Goal: Task Accomplishment & Management: Use online tool/utility

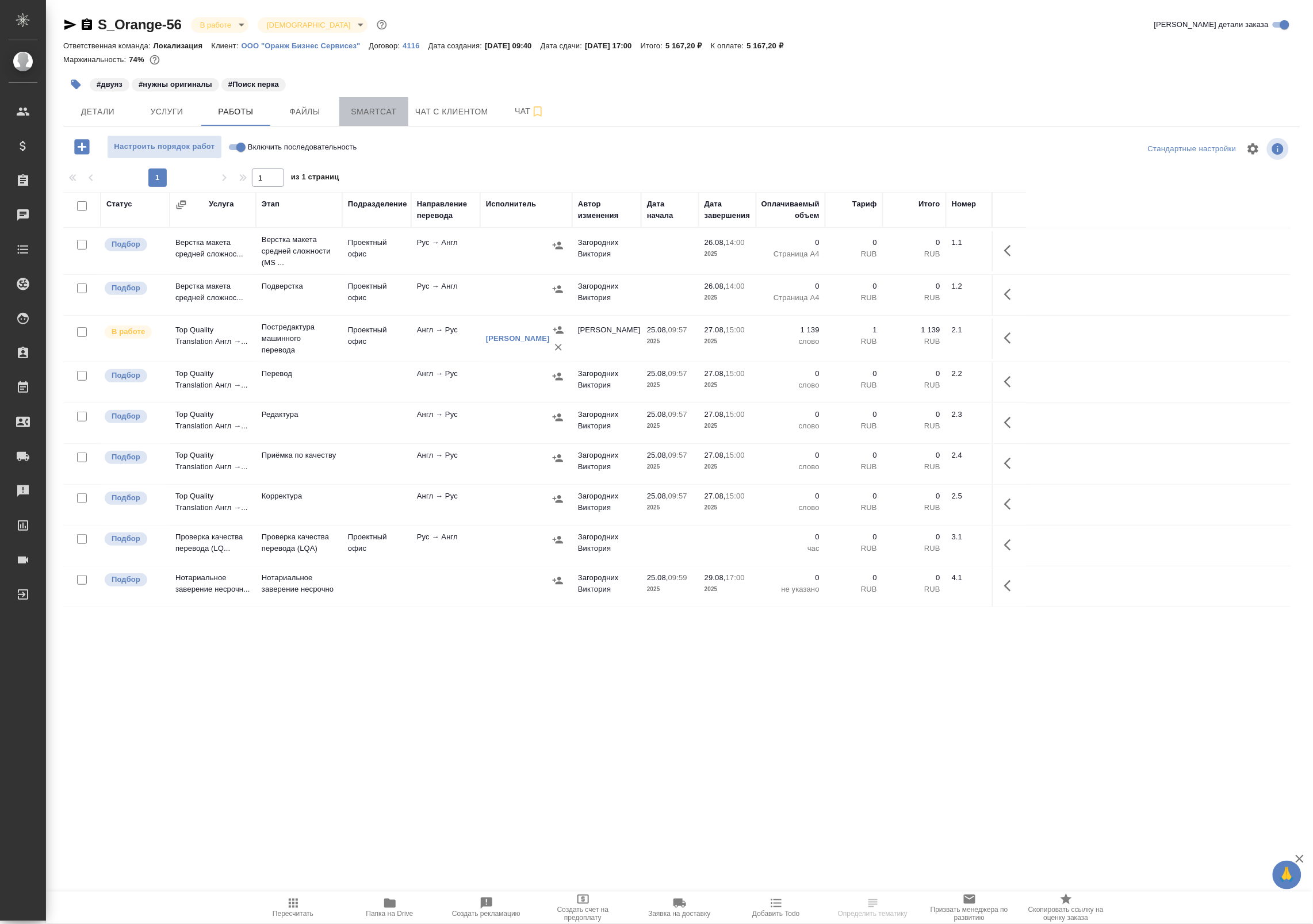
click at [347, 103] on button "Smartcat" at bounding box center [373, 111] width 69 height 29
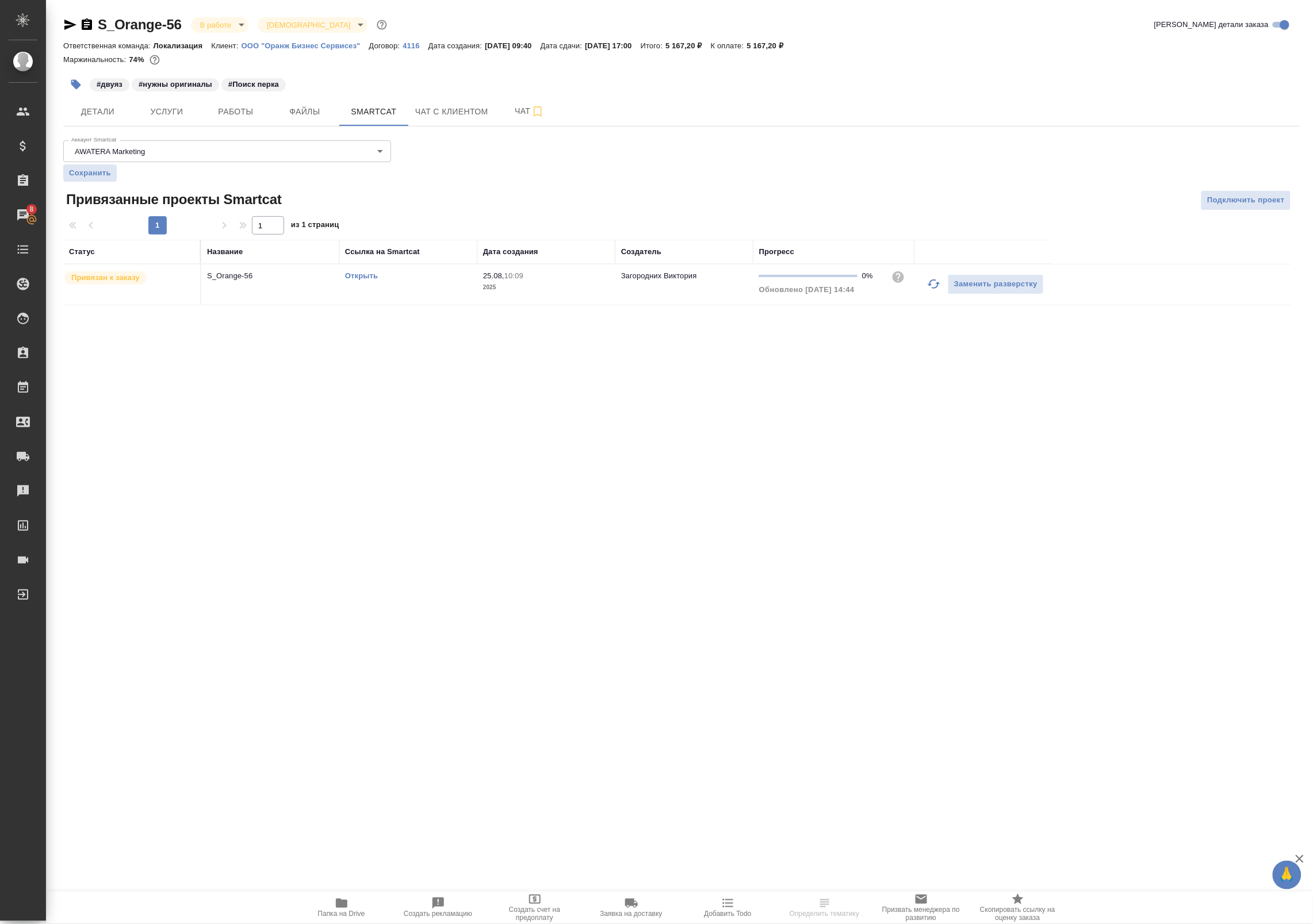
click at [929, 285] on icon "button" at bounding box center [933, 284] width 12 height 9
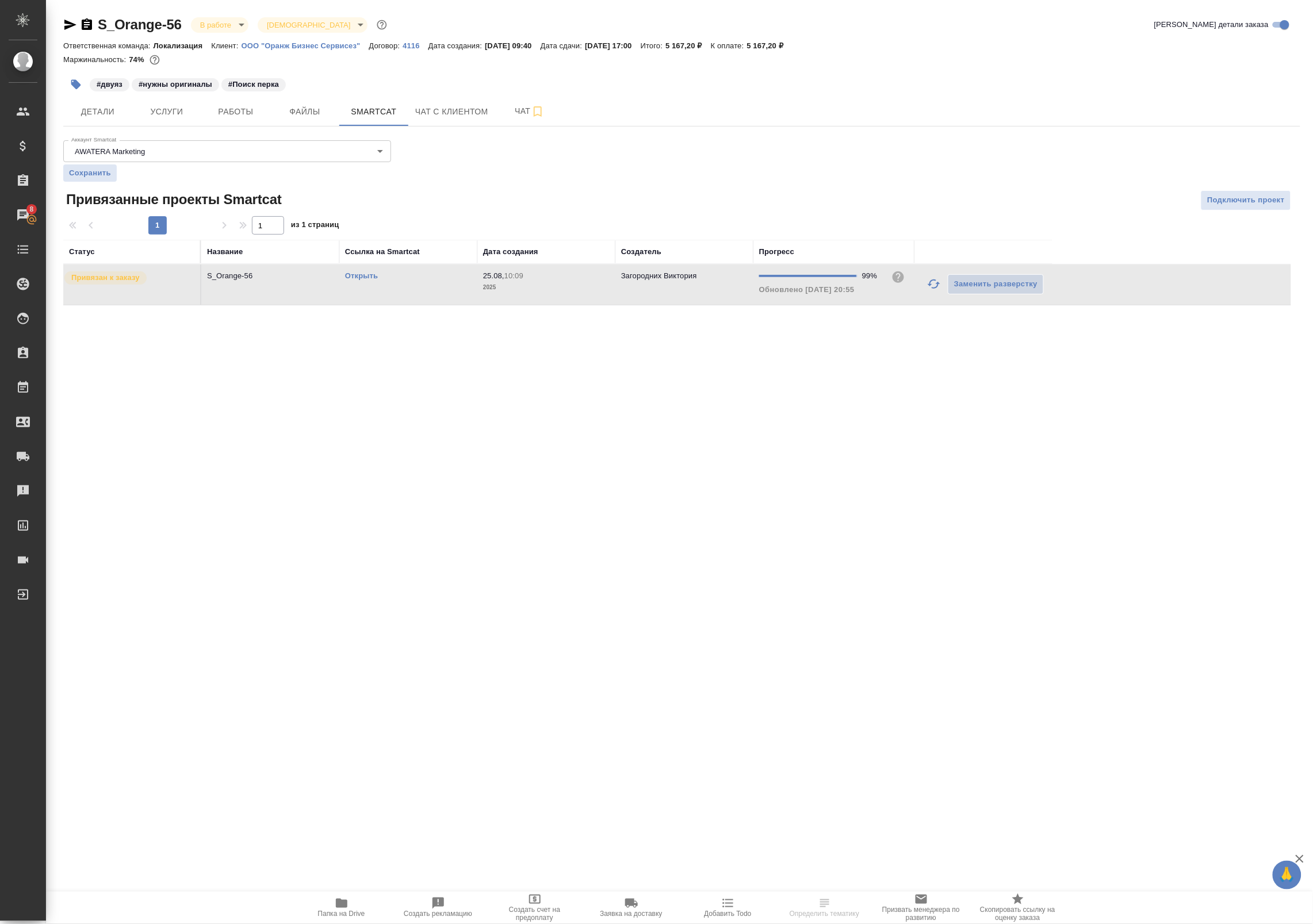
click at [355, 277] on link "Открыть" at bounding box center [361, 276] width 32 height 9
click at [220, 113] on span "Работы" at bounding box center [236, 111] width 55 height 14
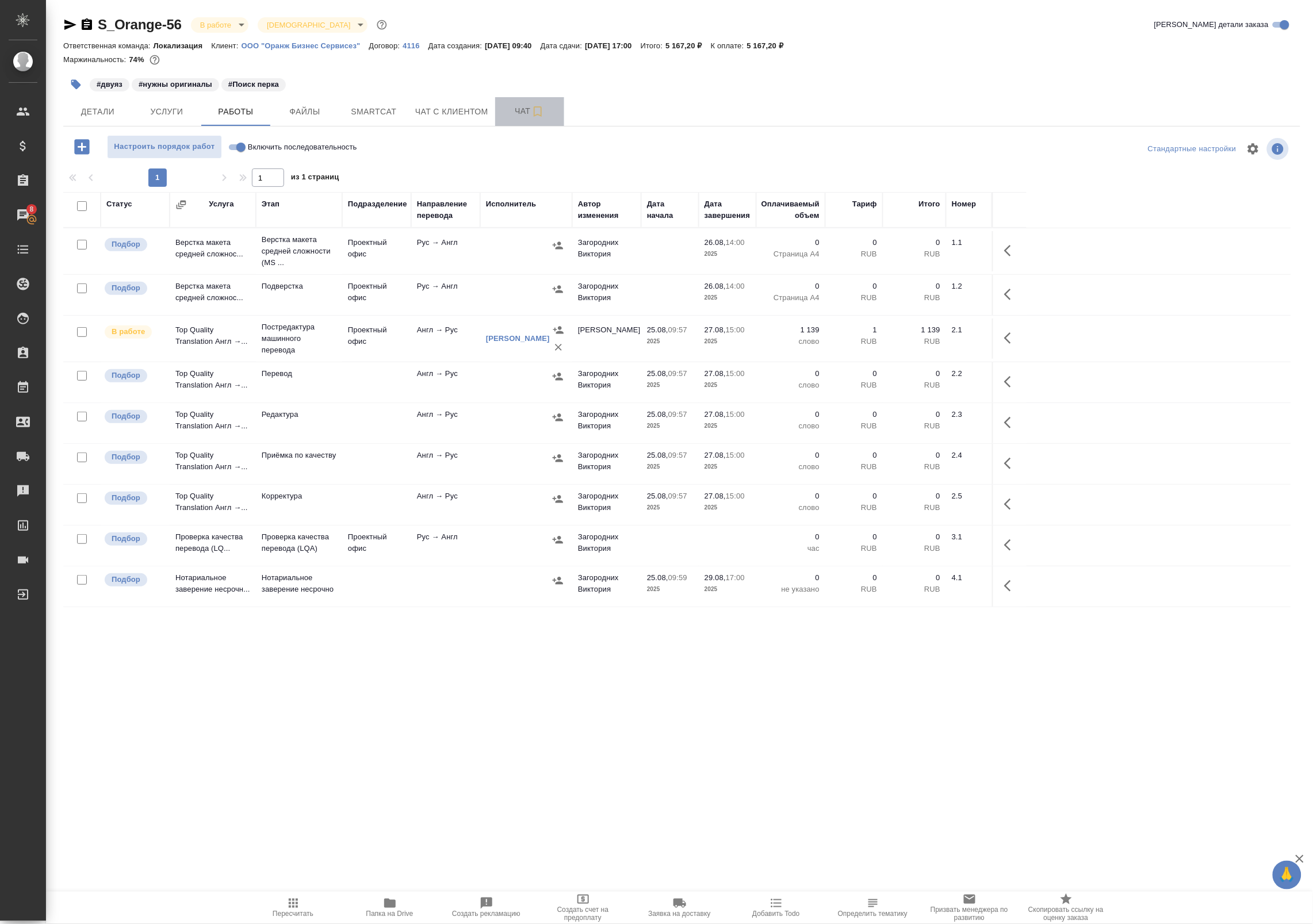
click at [511, 117] on span "Чат" at bounding box center [529, 111] width 55 height 14
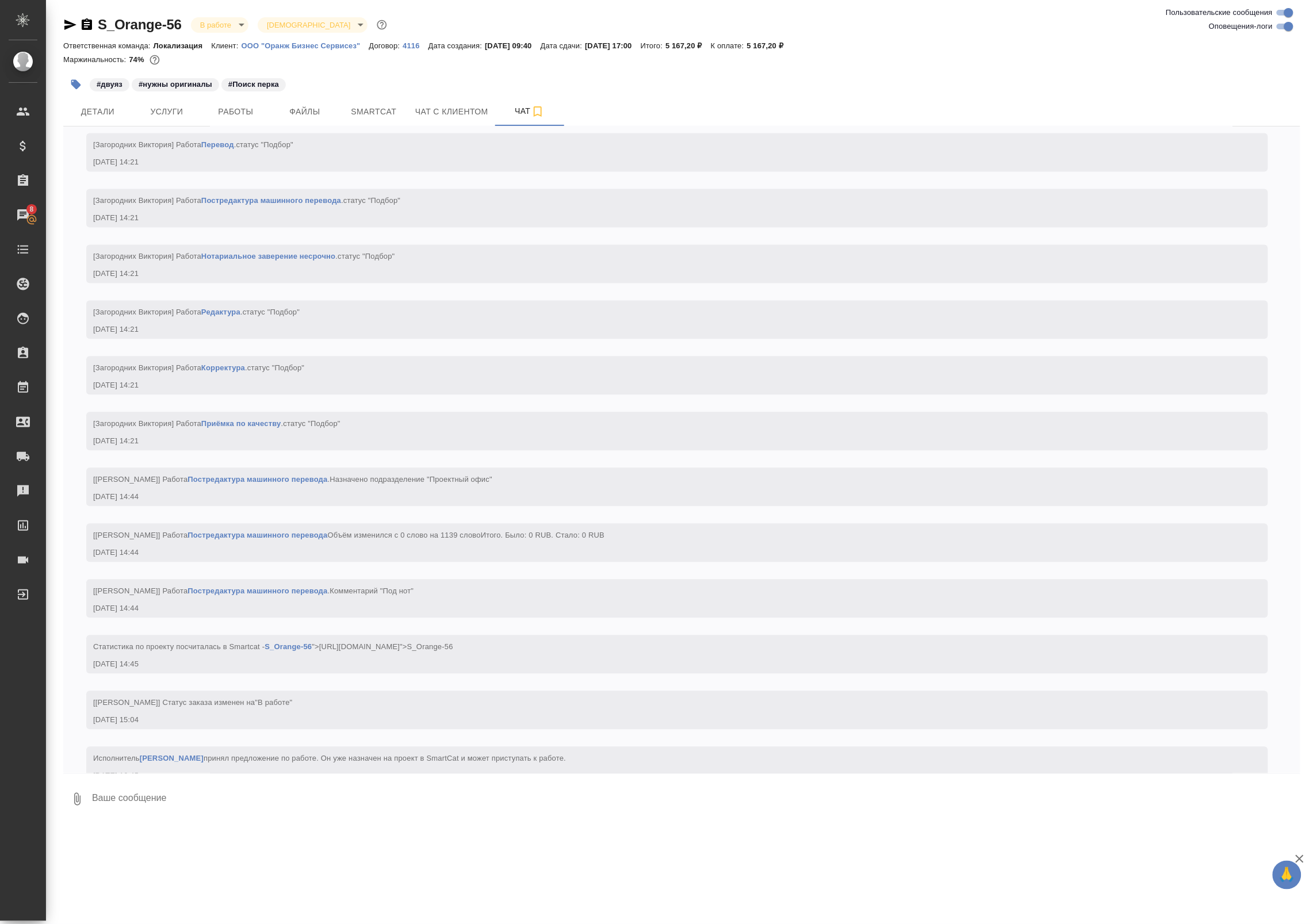
scroll to position [941, 0]
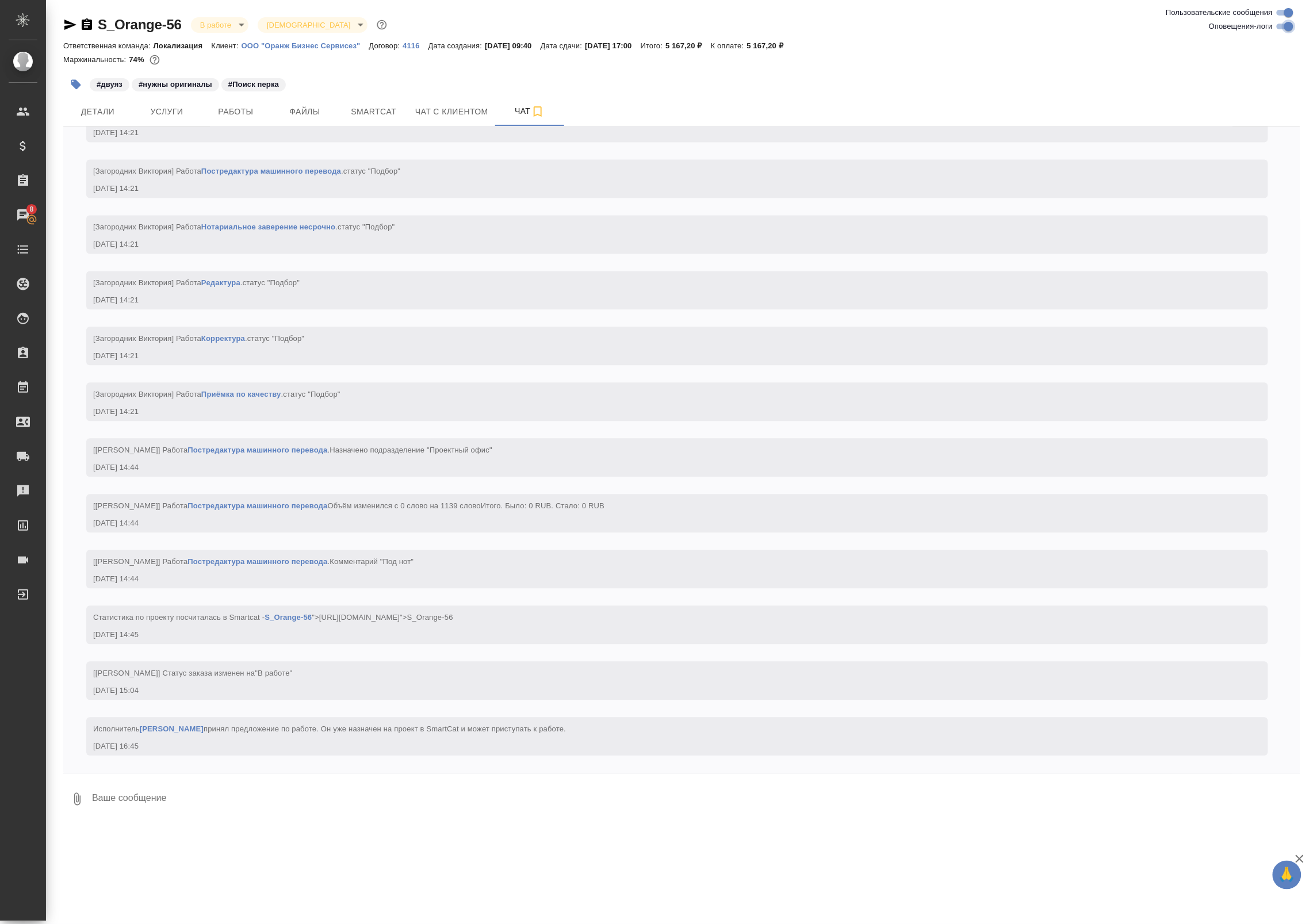
click at [1288, 27] on input "Оповещения-логи" at bounding box center [1288, 26] width 41 height 14
checkbox input "false"
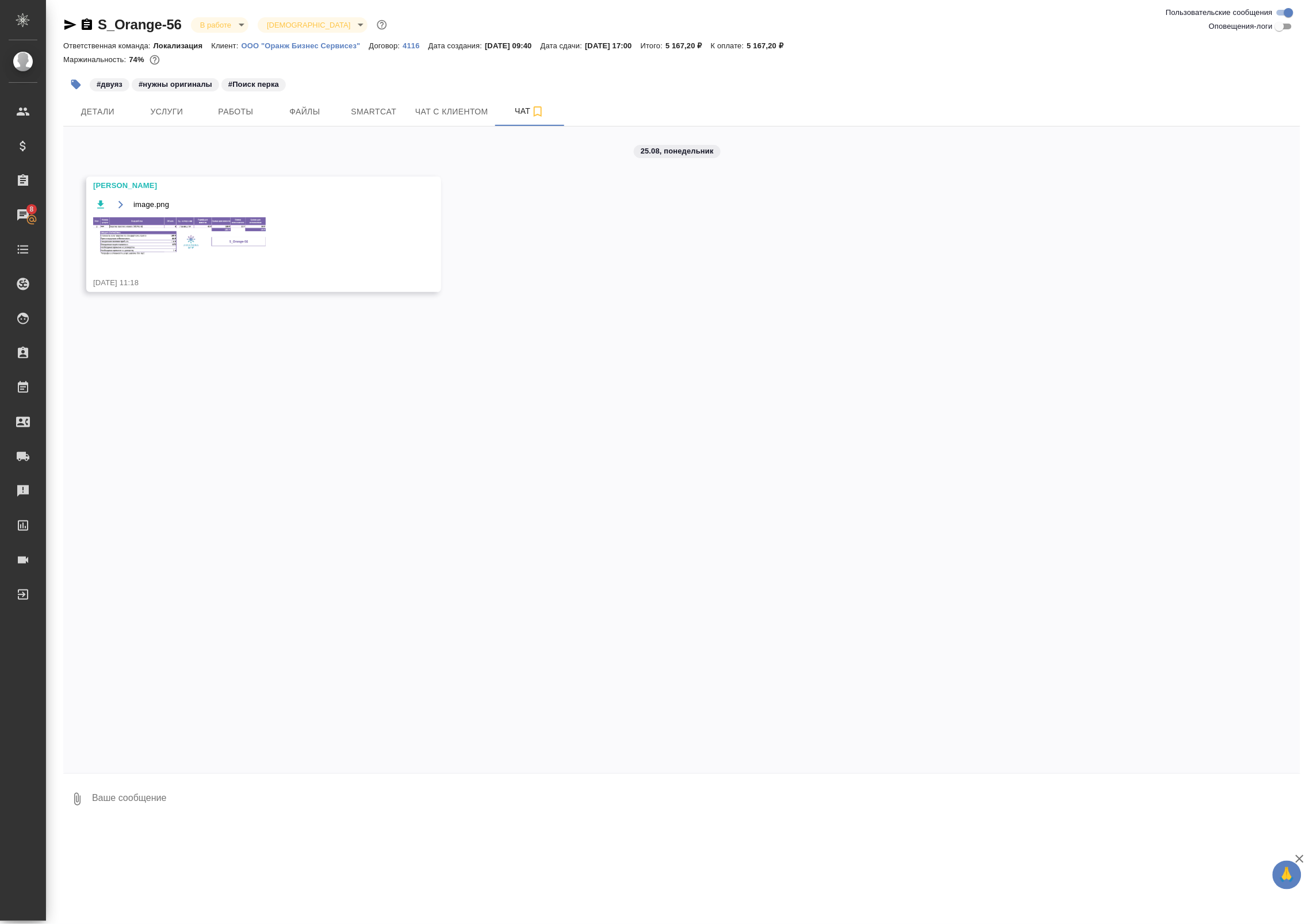
click at [193, 238] on img at bounding box center [179, 237] width 173 height 39
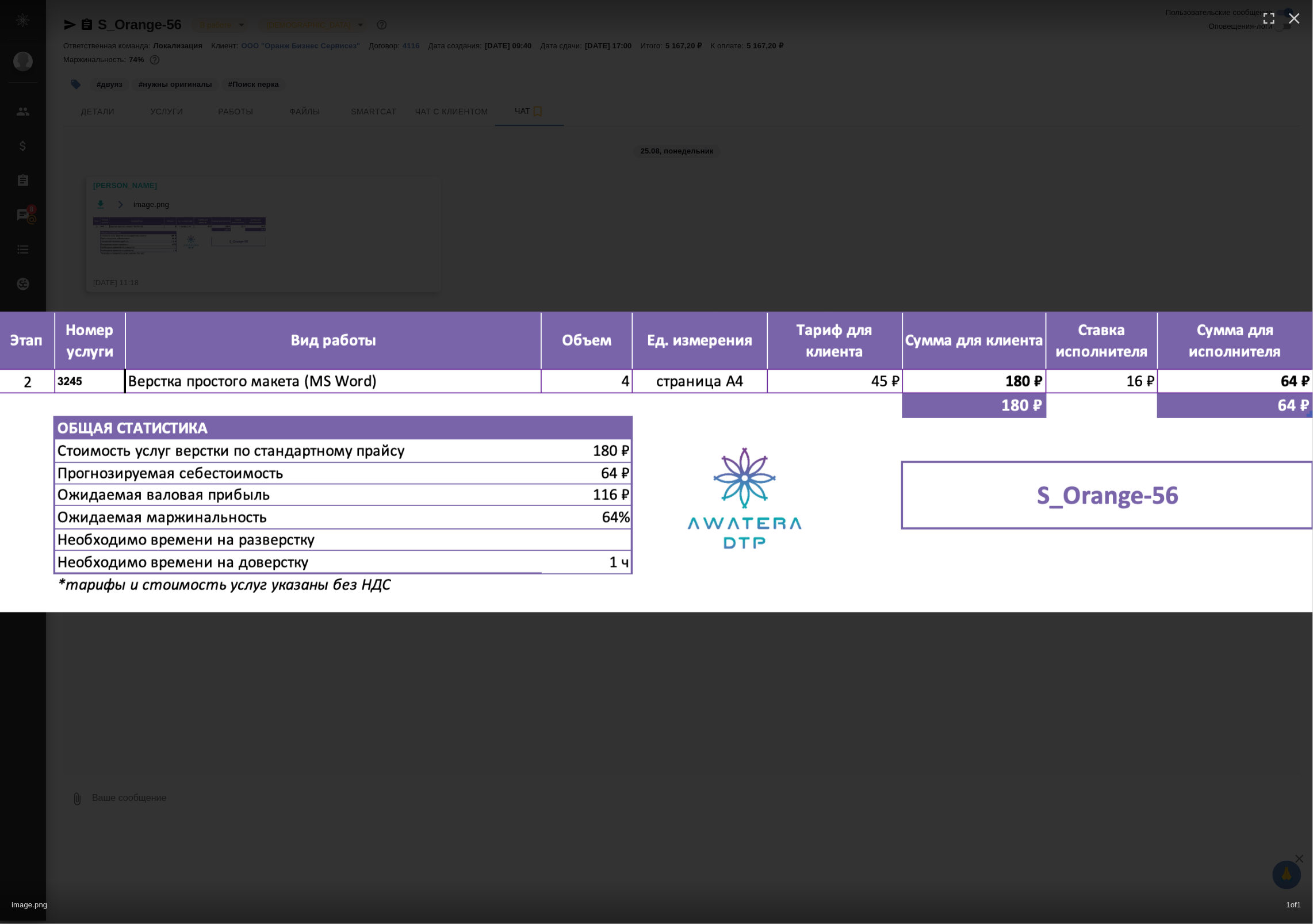
click at [968, 151] on div "image.png 1 of 1" at bounding box center [656, 462] width 1313 height 924
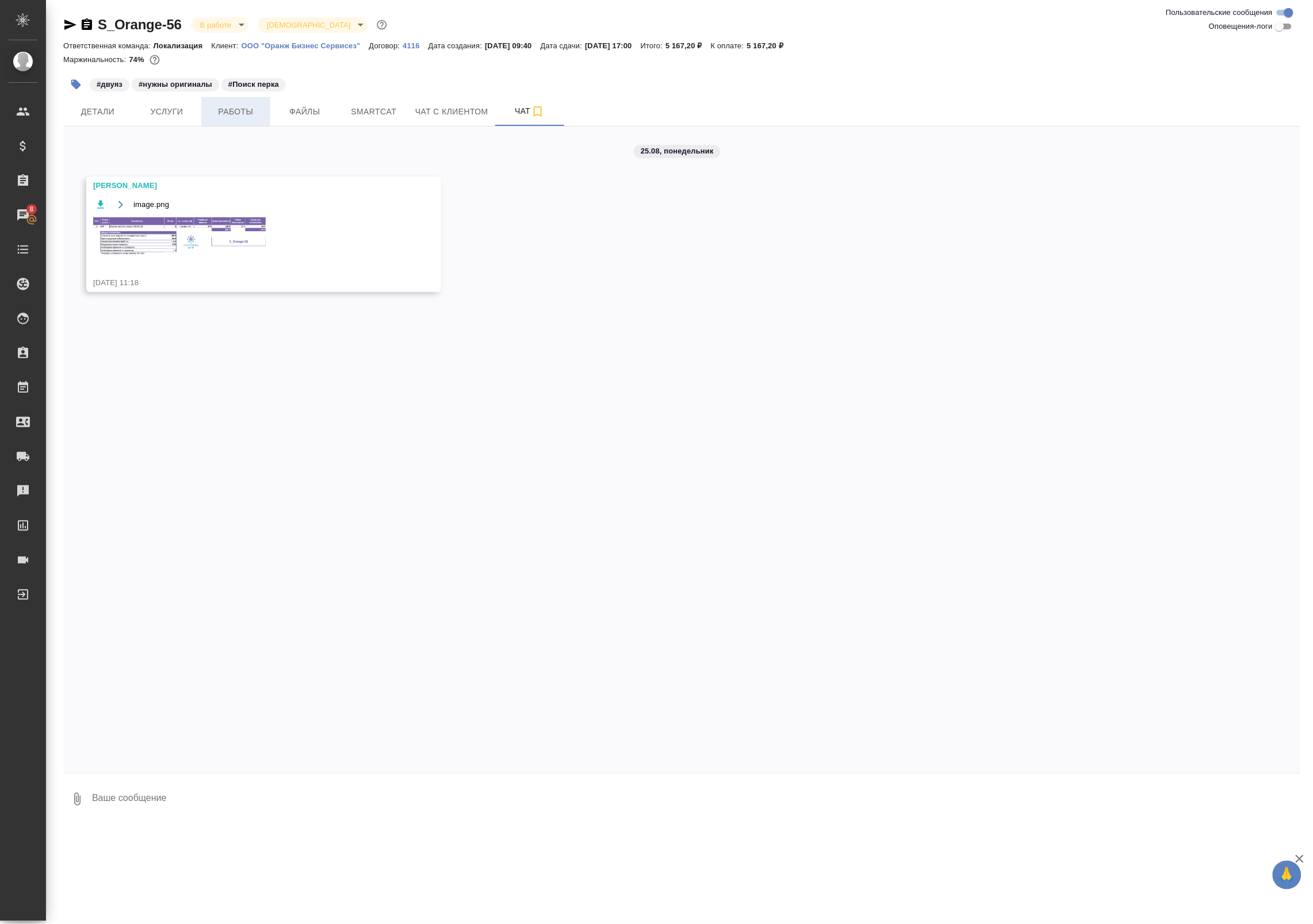
click at [252, 110] on span "Работы" at bounding box center [236, 111] width 55 height 14
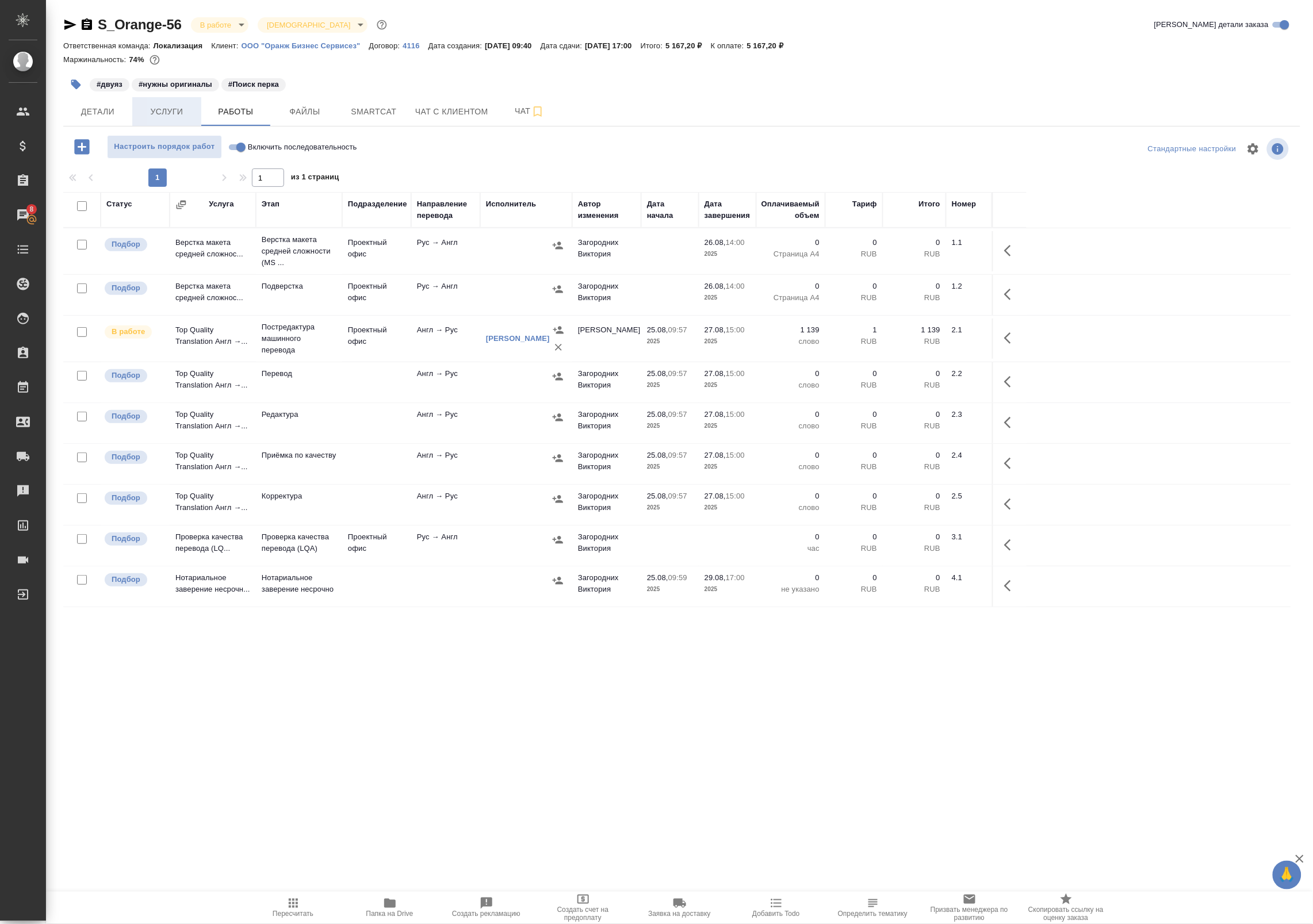
click at [160, 115] on span "Услуги" at bounding box center [167, 111] width 55 height 14
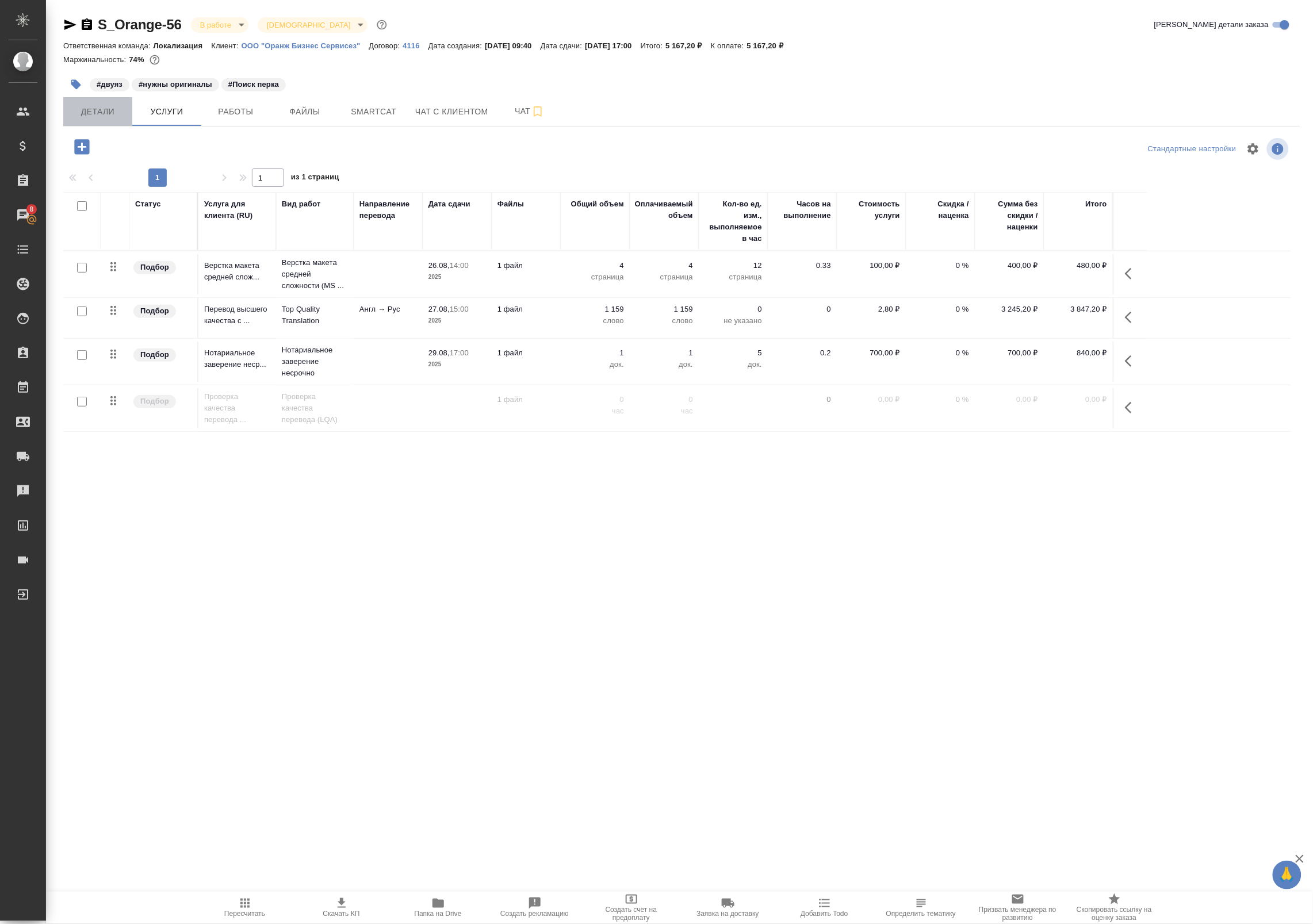
click at [108, 107] on span "Детали" at bounding box center [97, 111] width 55 height 14
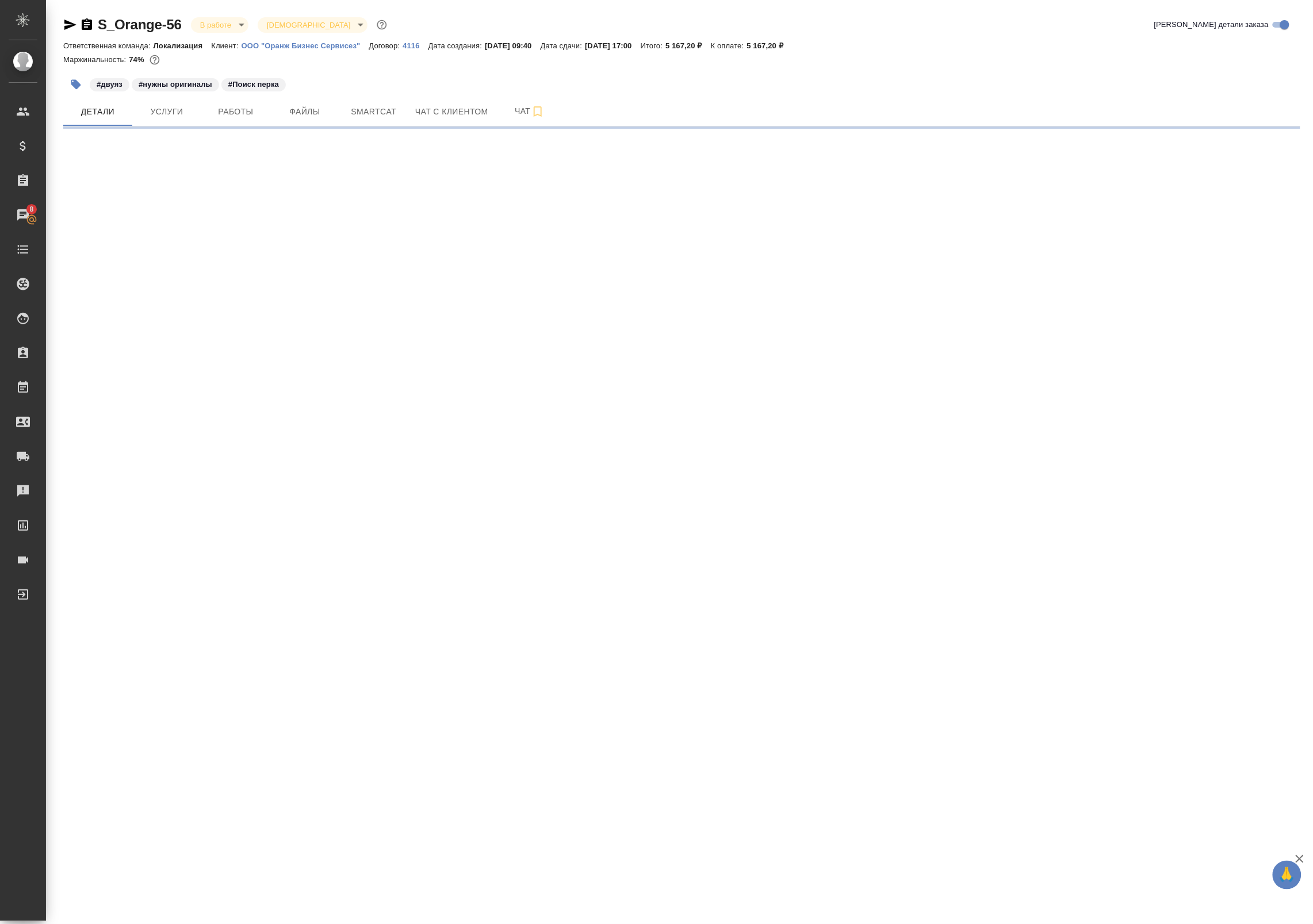
select select "RU"
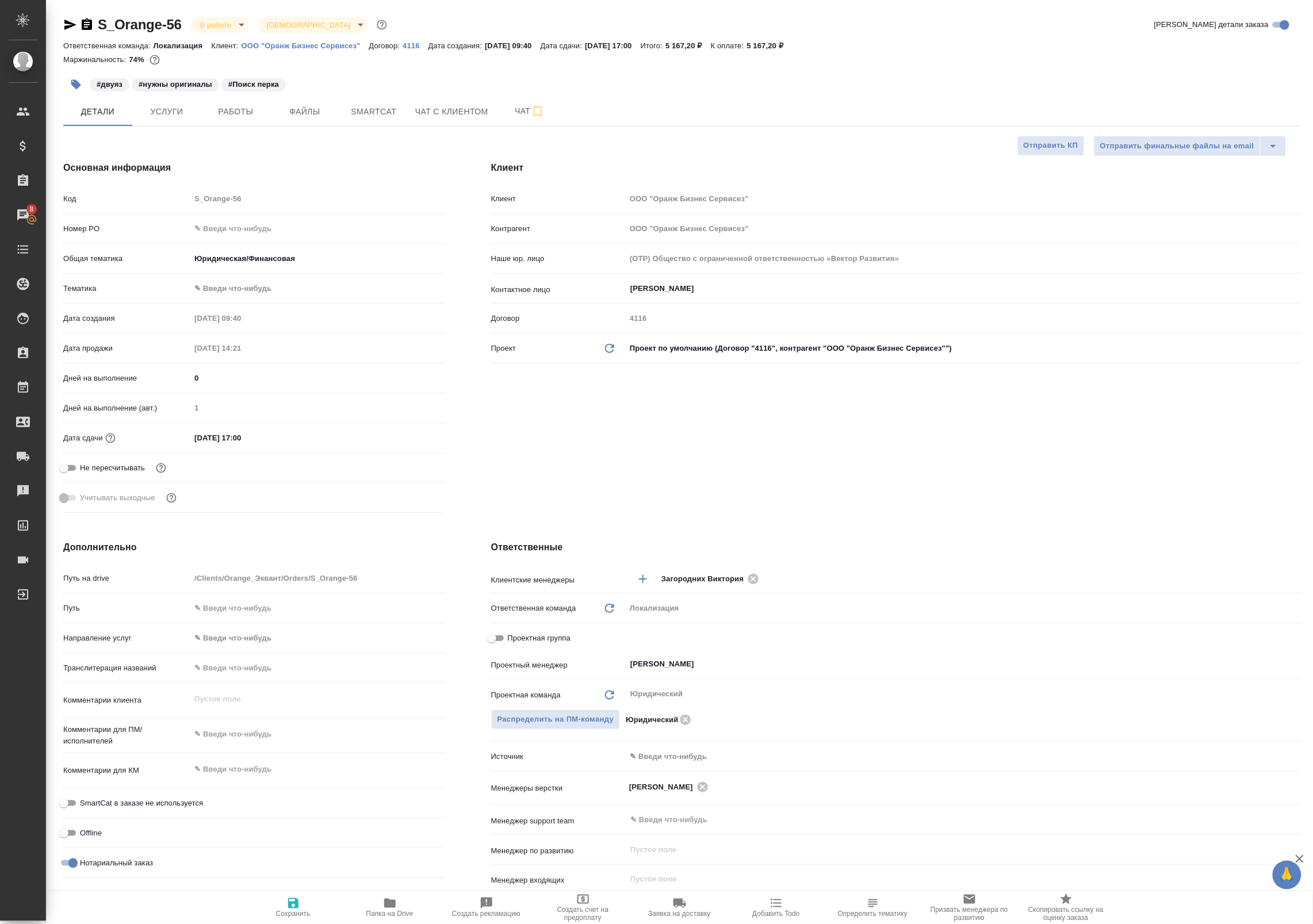
type textarea "x"
click at [529, 118] on button "Чат" at bounding box center [529, 111] width 69 height 29
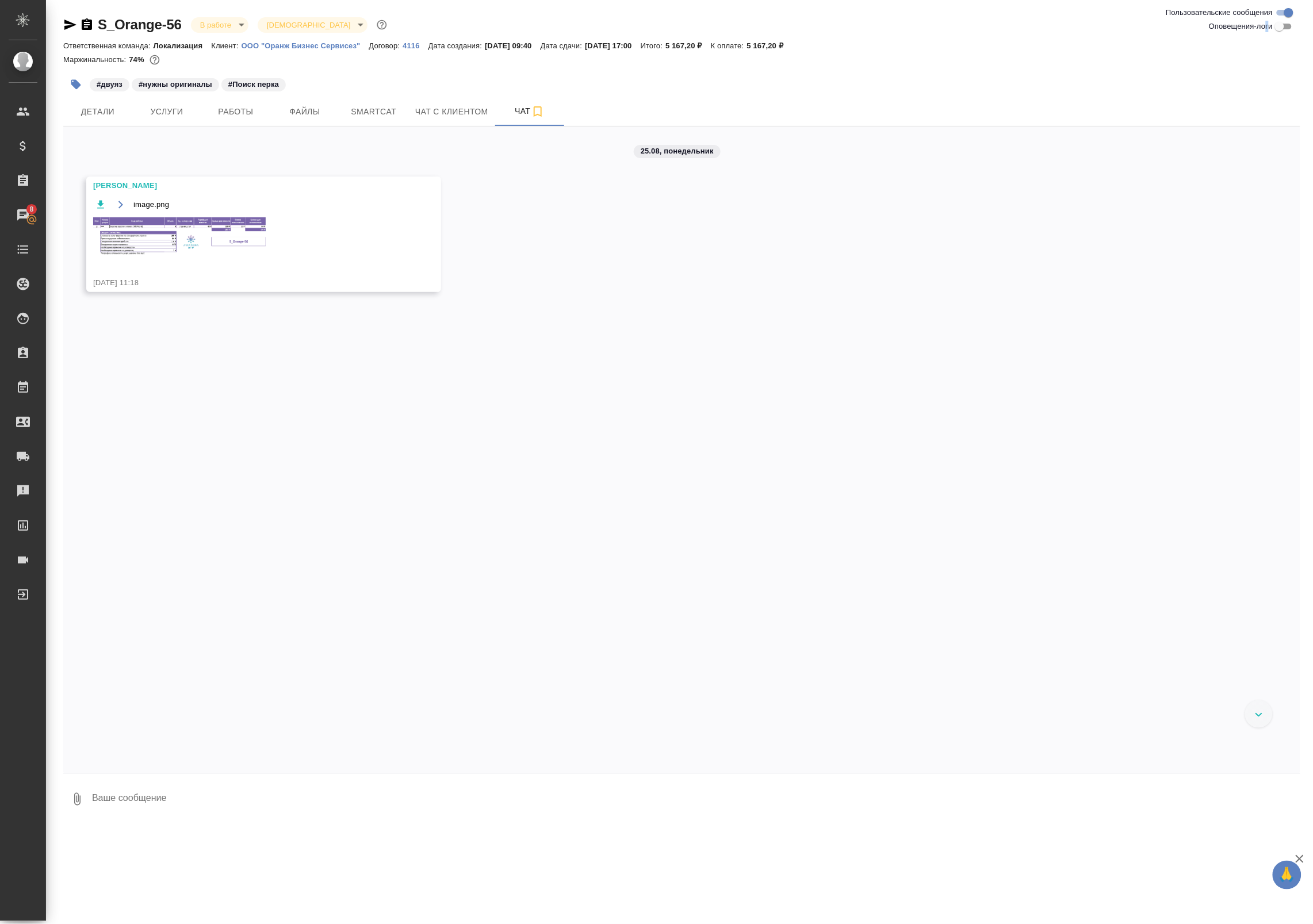
click at [1268, 22] on span "Оповещения-логи" at bounding box center [1240, 26] width 64 height 11
drag, startPoint x: 1268, startPoint y: 22, endPoint x: 1225, endPoint y: 12, distance: 44.1
click at [1211, 10] on span "Пользовательские сообщения" at bounding box center [1219, 12] width 107 height 11
click at [1268, 10] on input "Пользовательские сообщения" at bounding box center [1288, 13] width 41 height 14
click at [1281, 8] on input "Пользовательские сообщения" at bounding box center [1279, 13] width 41 height 14
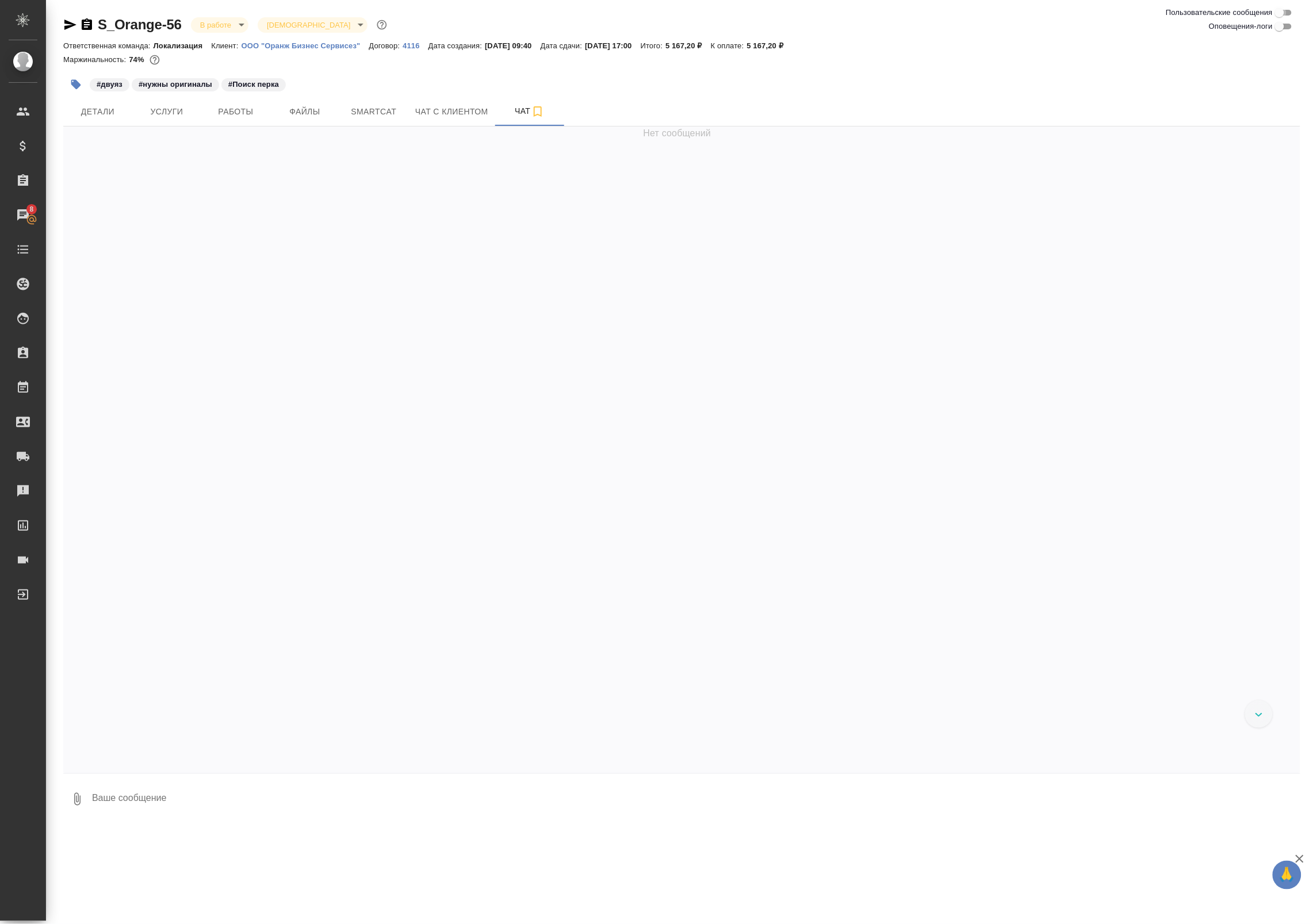
checkbox input "true"
click at [1281, 25] on input "Оповещения-логи" at bounding box center [1279, 26] width 41 height 14
checkbox input "true"
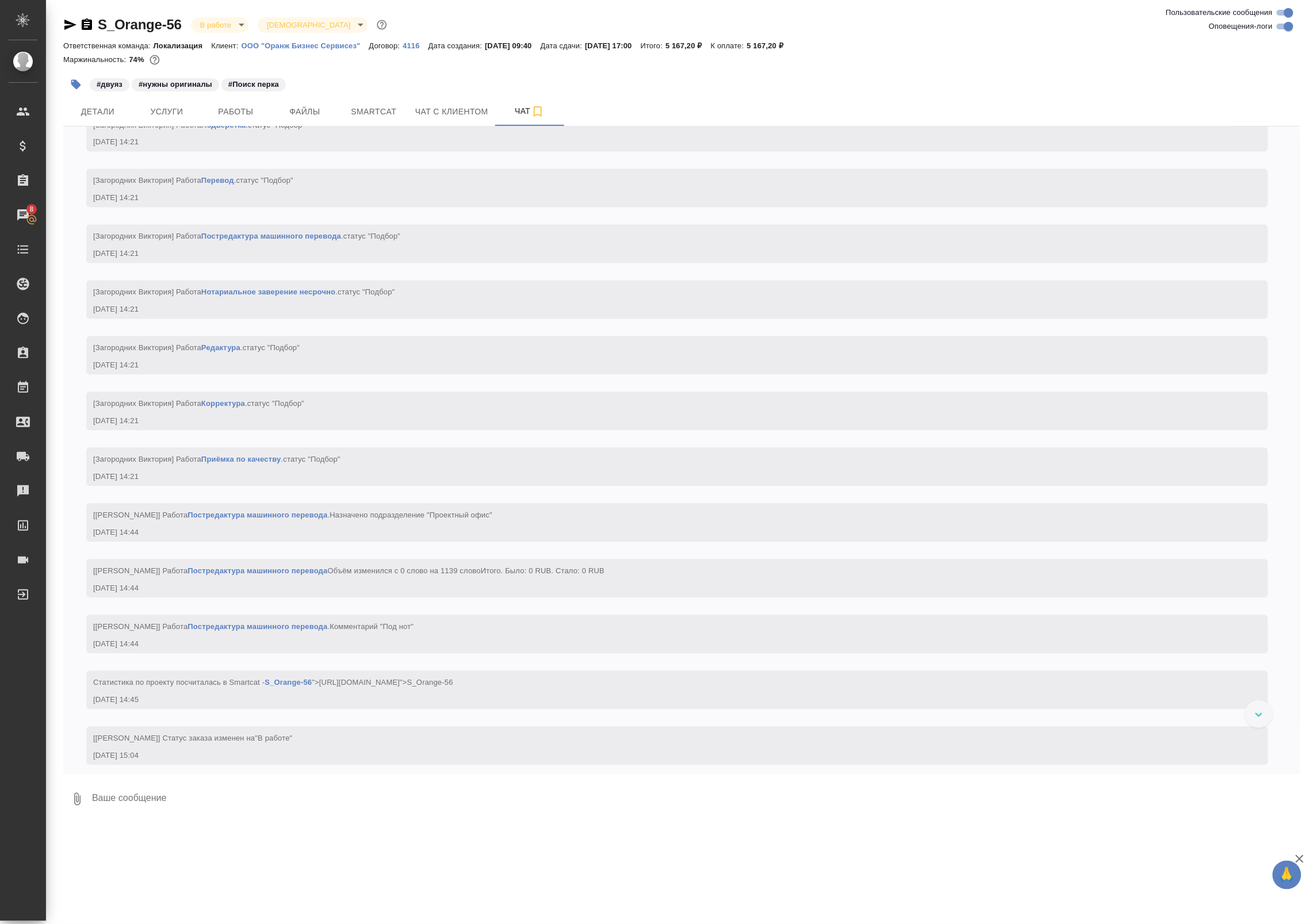
scroll to position [941, 0]
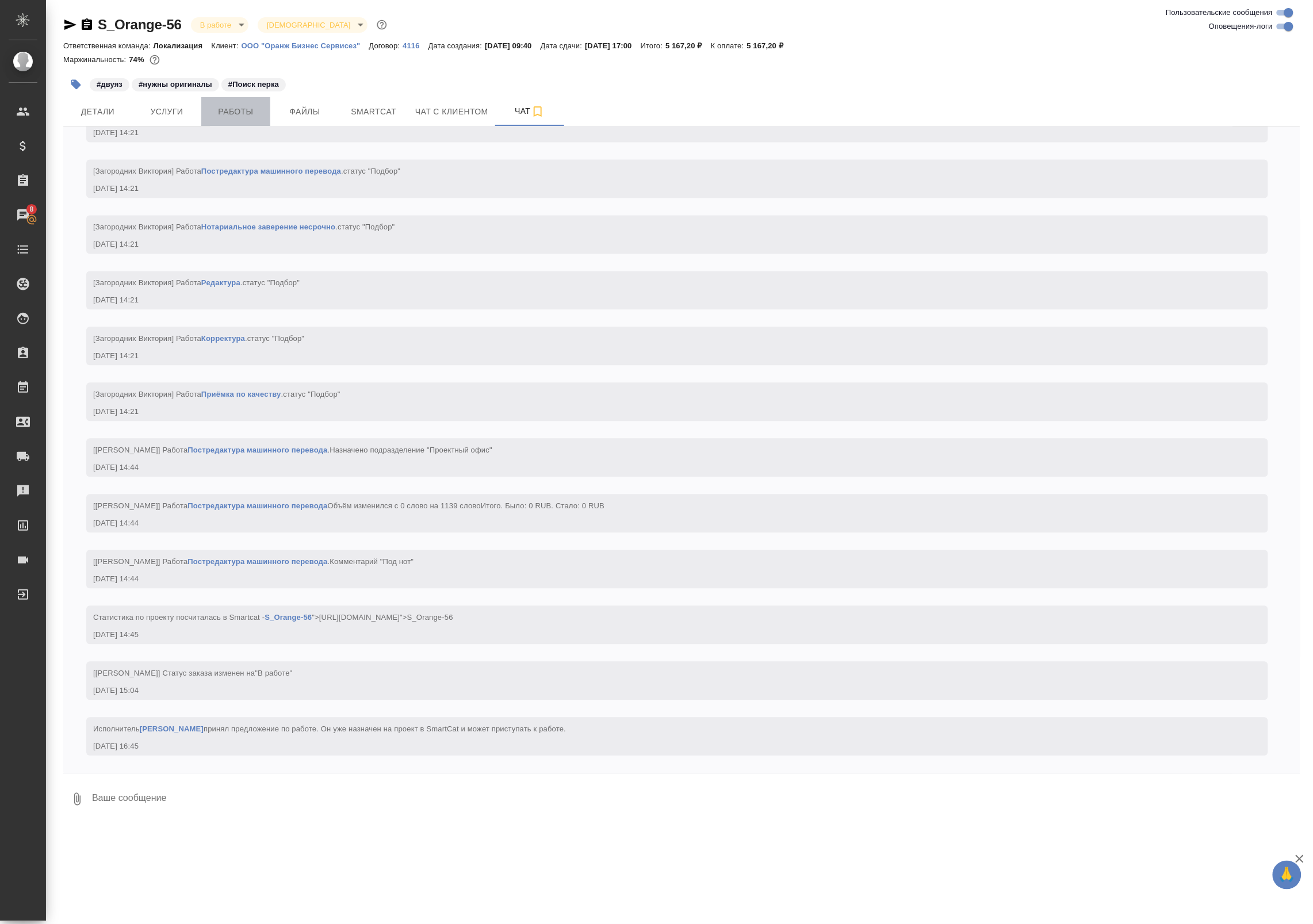
click at [248, 110] on span "Работы" at bounding box center [236, 111] width 55 height 14
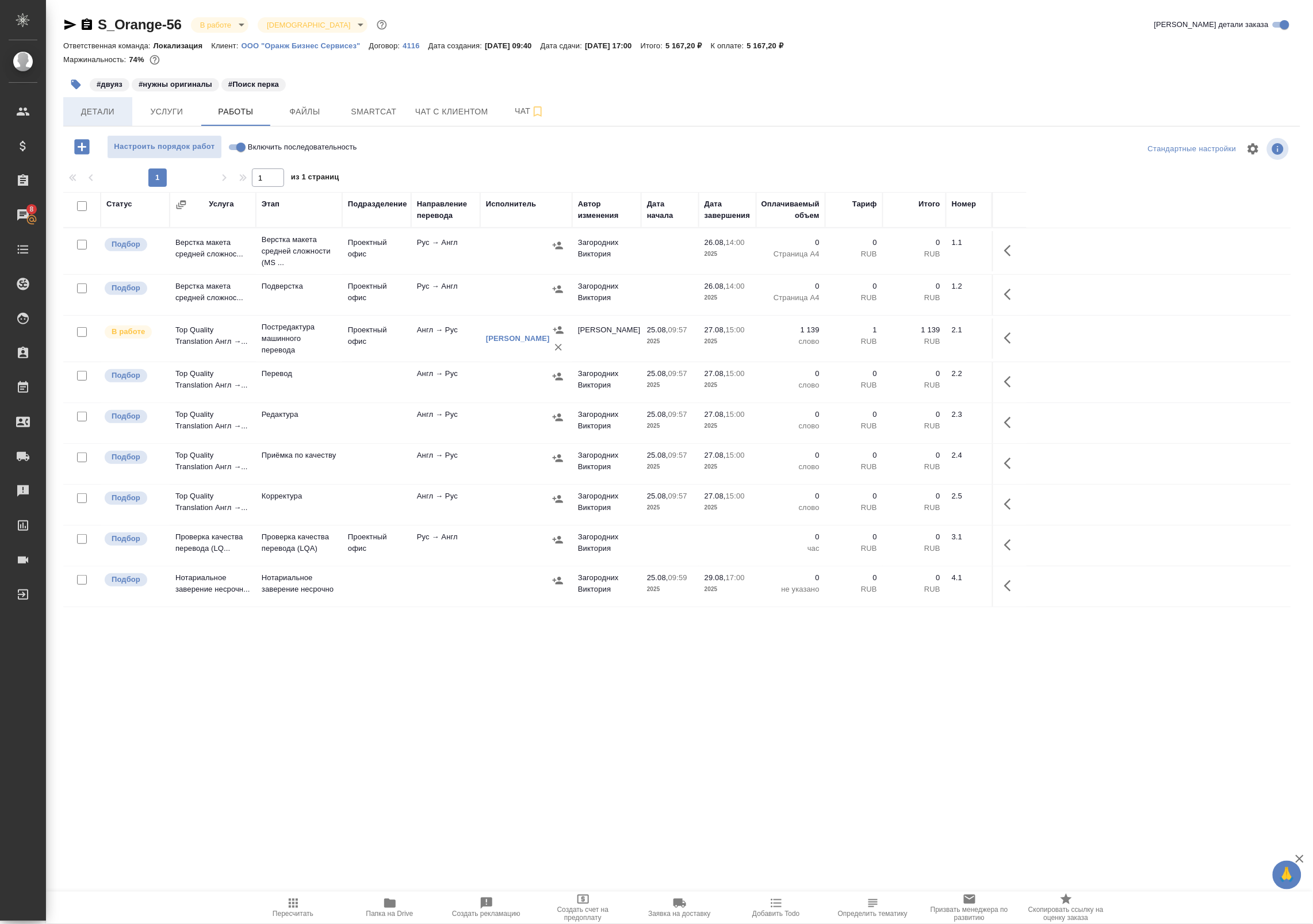
click at [117, 117] on span "Детали" at bounding box center [97, 111] width 55 height 14
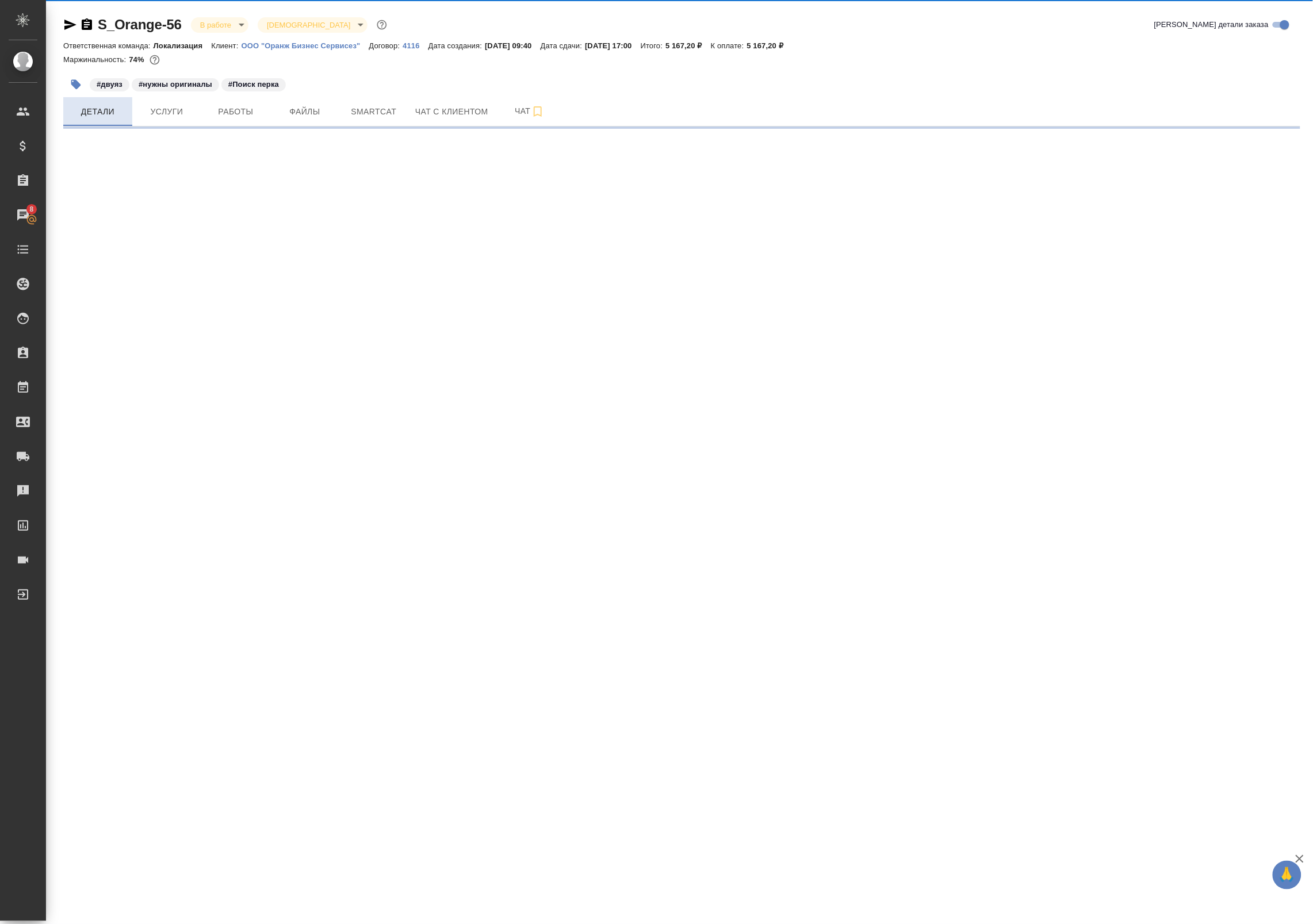
select select "RU"
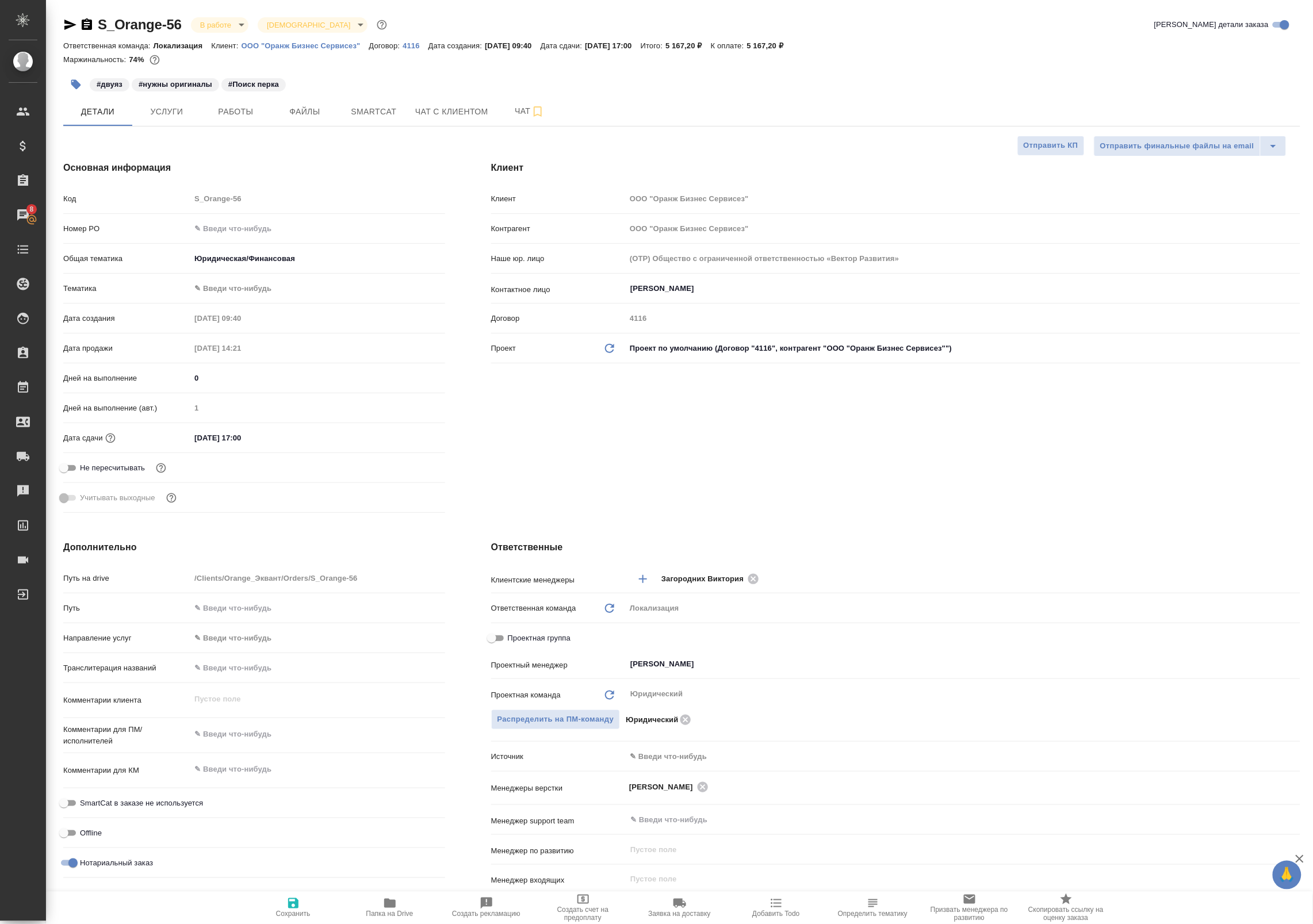
type textarea "x"
click at [514, 102] on button "Чат" at bounding box center [529, 111] width 69 height 29
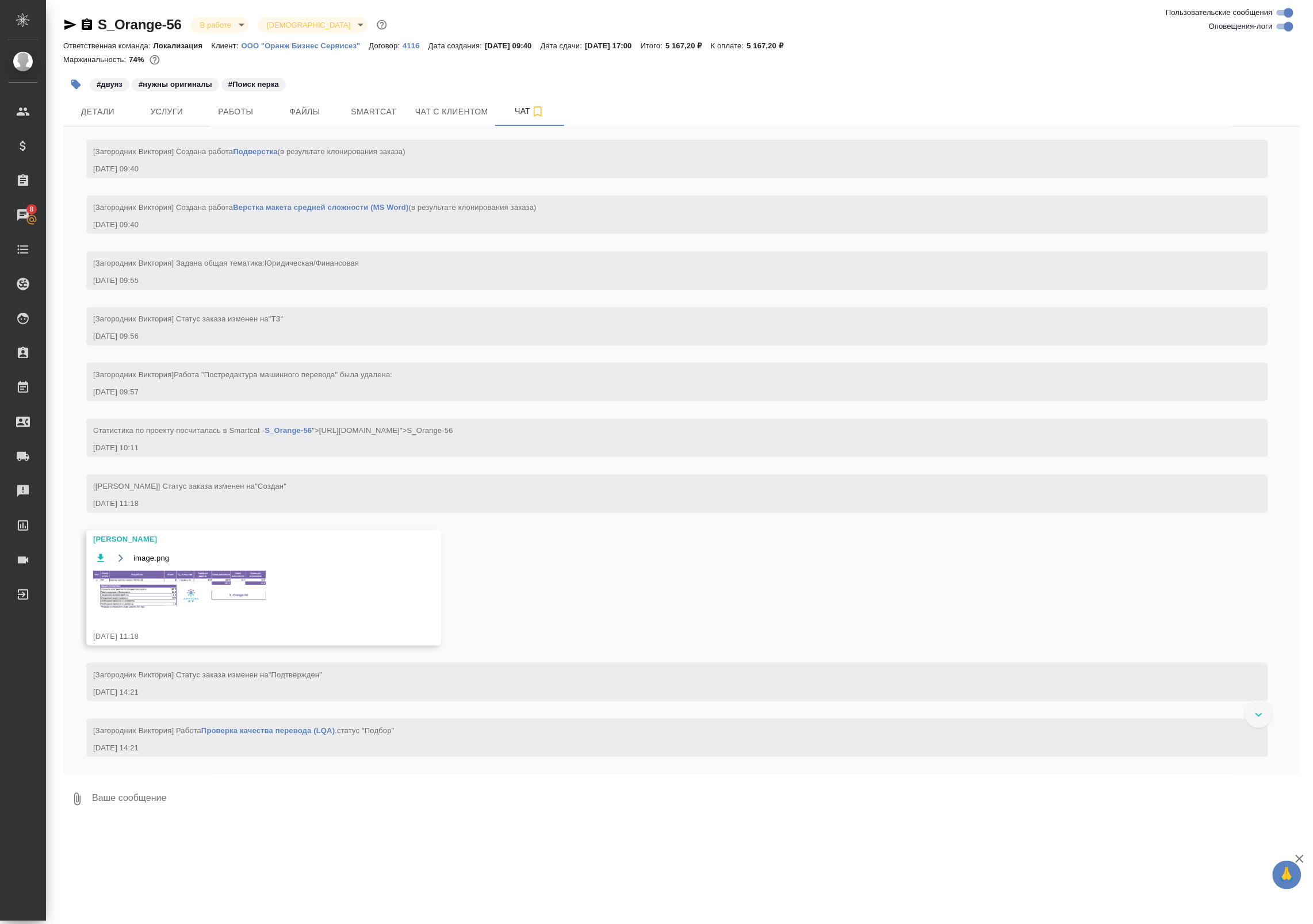
scroll to position [78, 0]
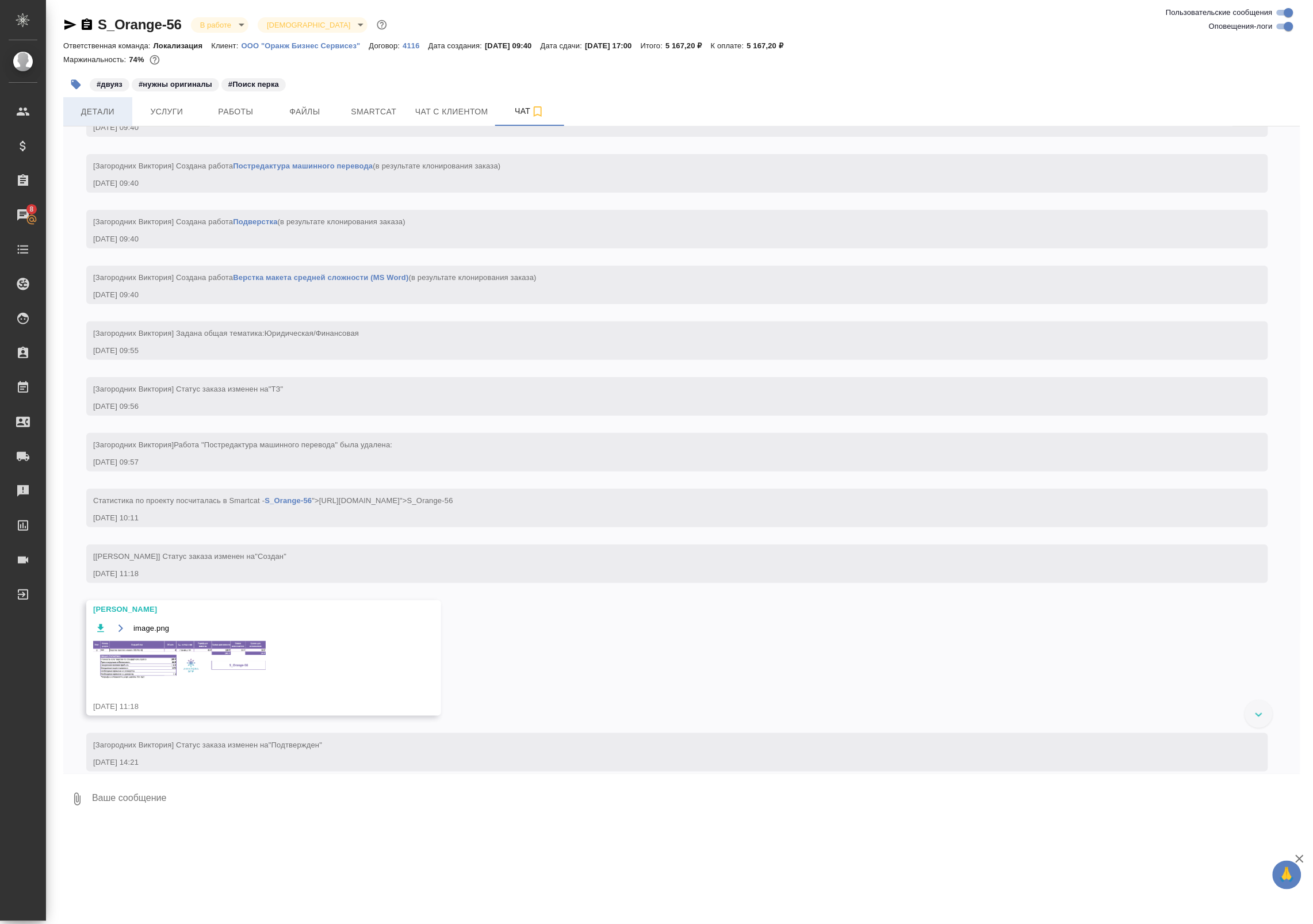
click at [113, 107] on span "Детали" at bounding box center [97, 111] width 55 height 14
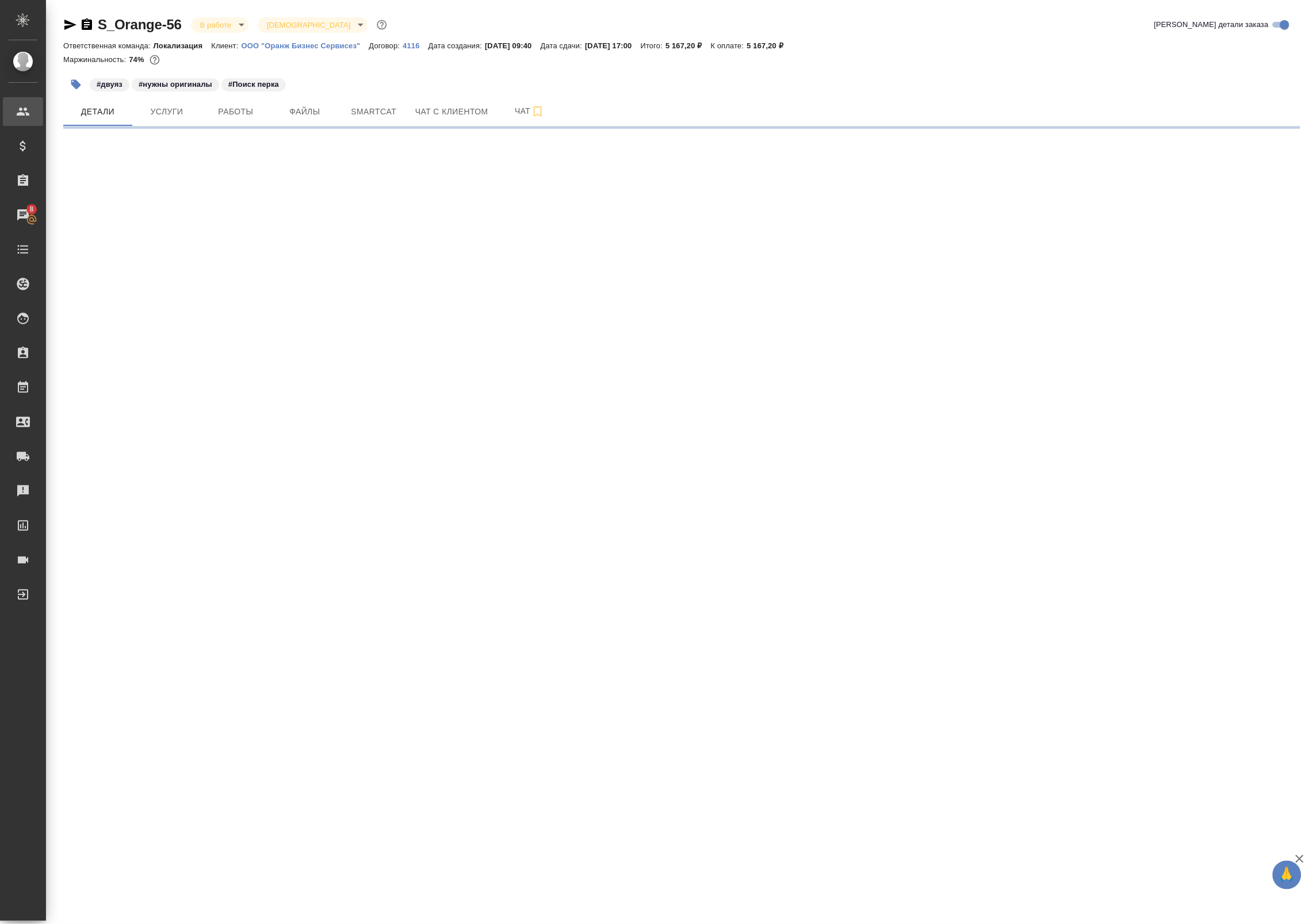
select select "RU"
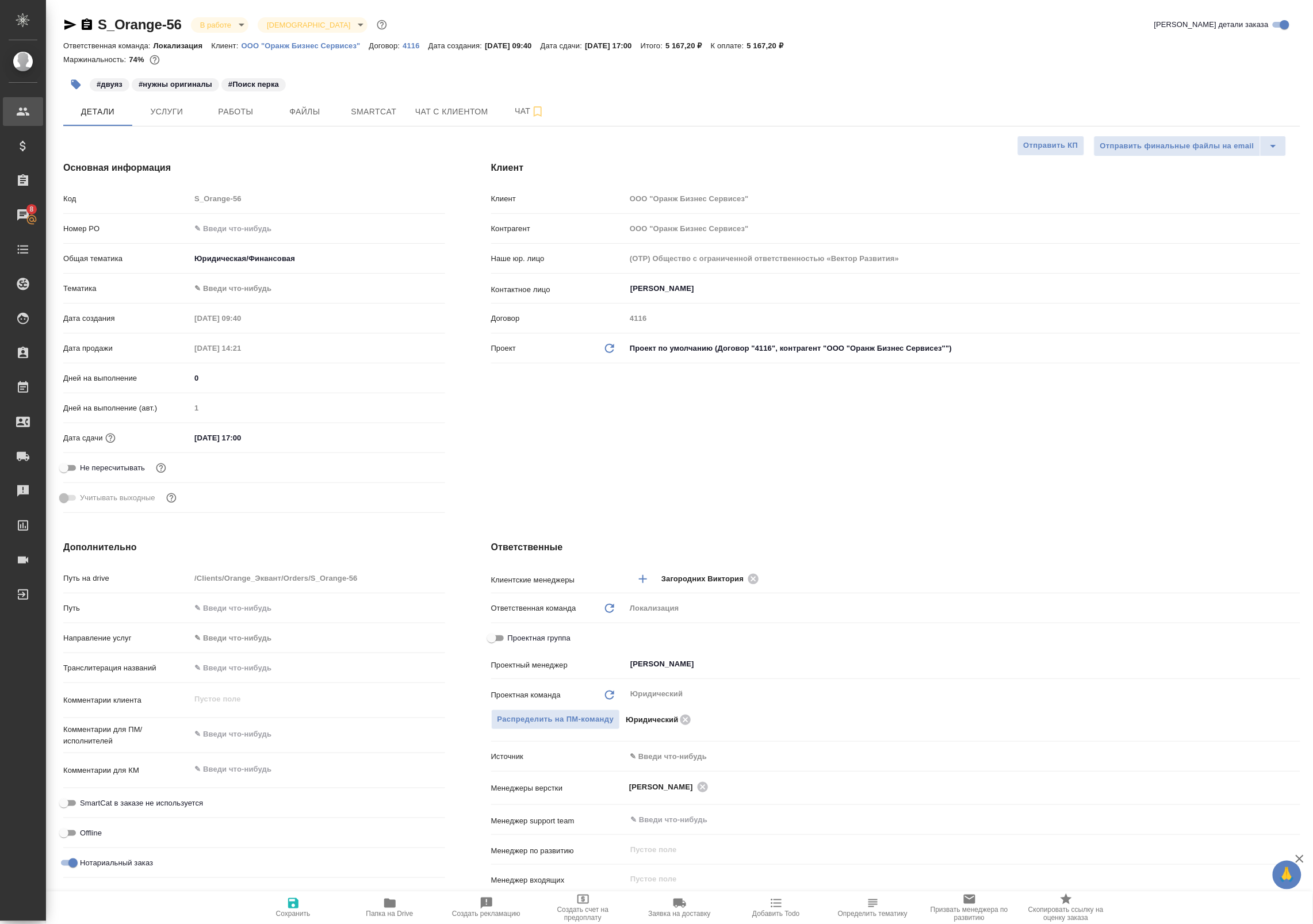
type textarea "x"
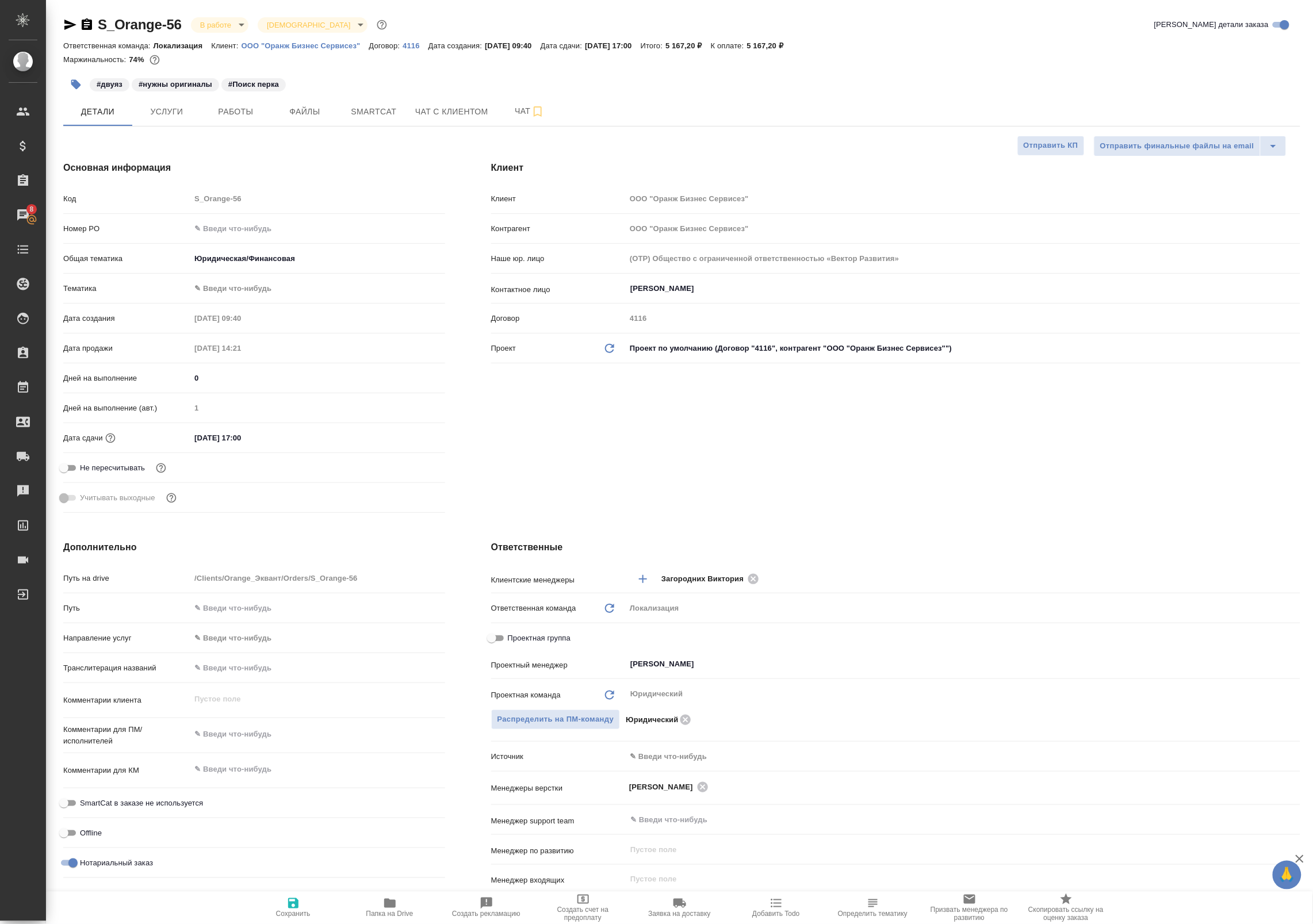
type textarea "x"
click at [71, 23] on icon "button" at bounding box center [70, 25] width 12 height 11
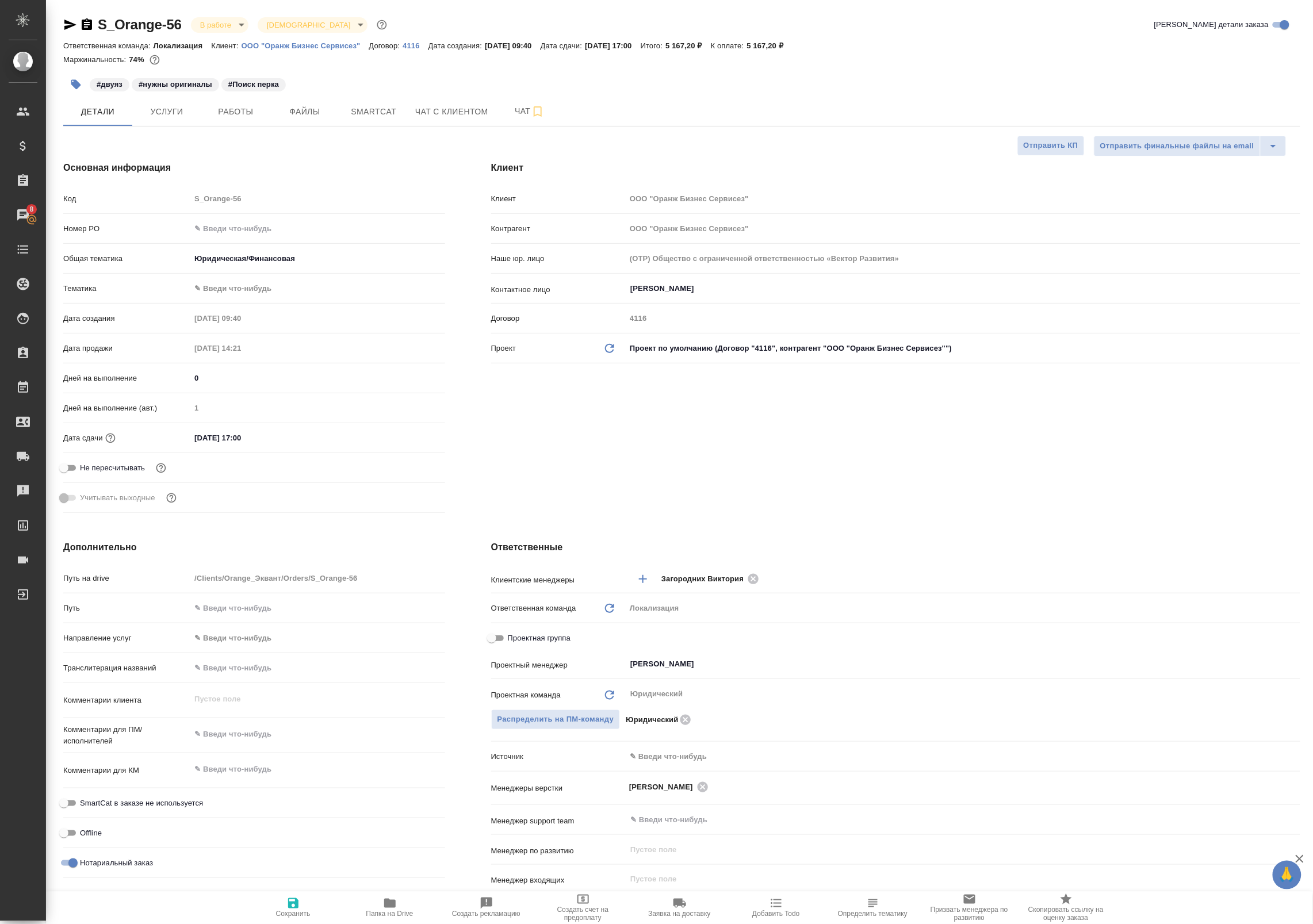
click at [372, 435] on div "29.08.2025 17:00" at bounding box center [317, 437] width 254 height 17
type textarea "x"
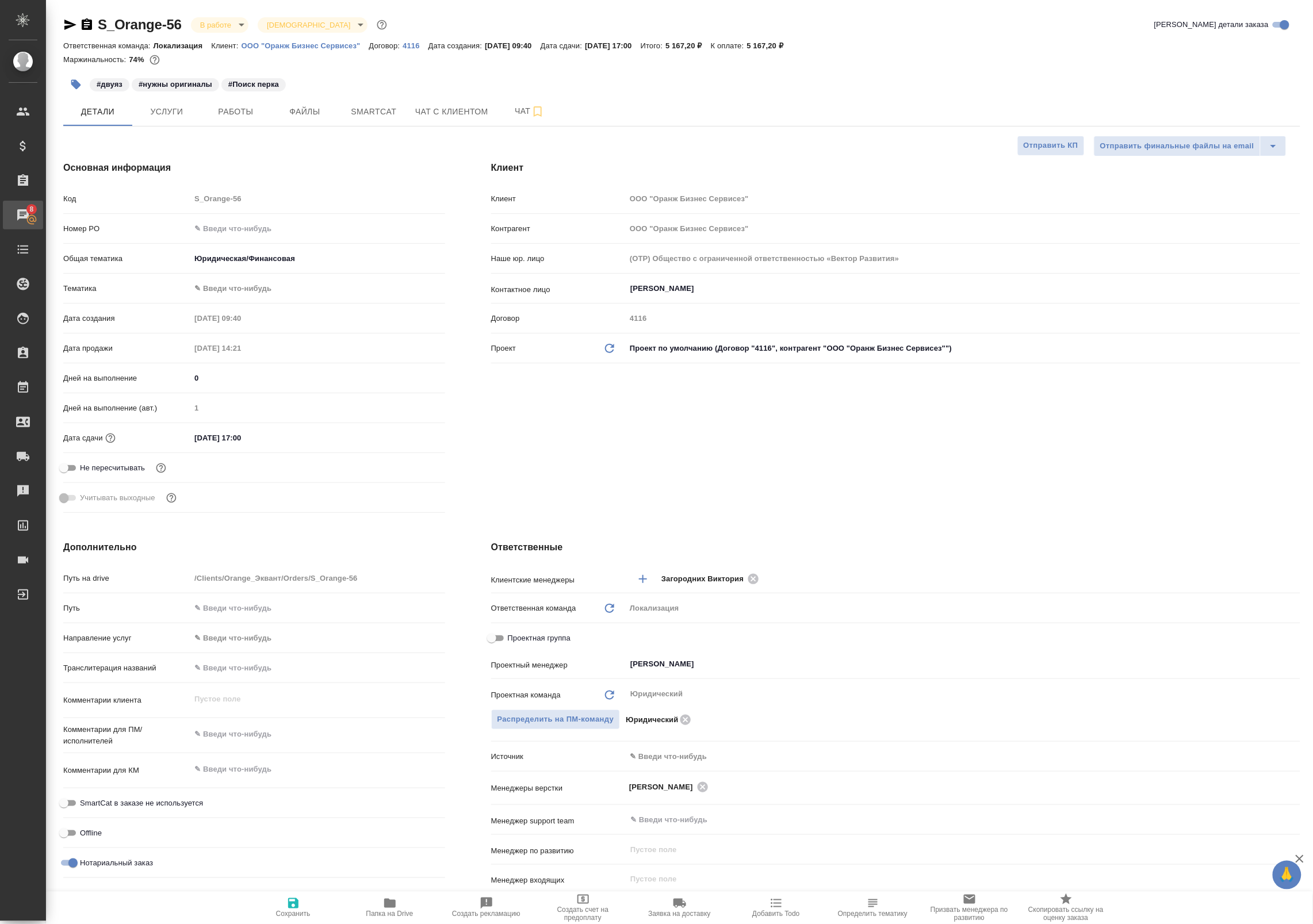
type textarea "x"
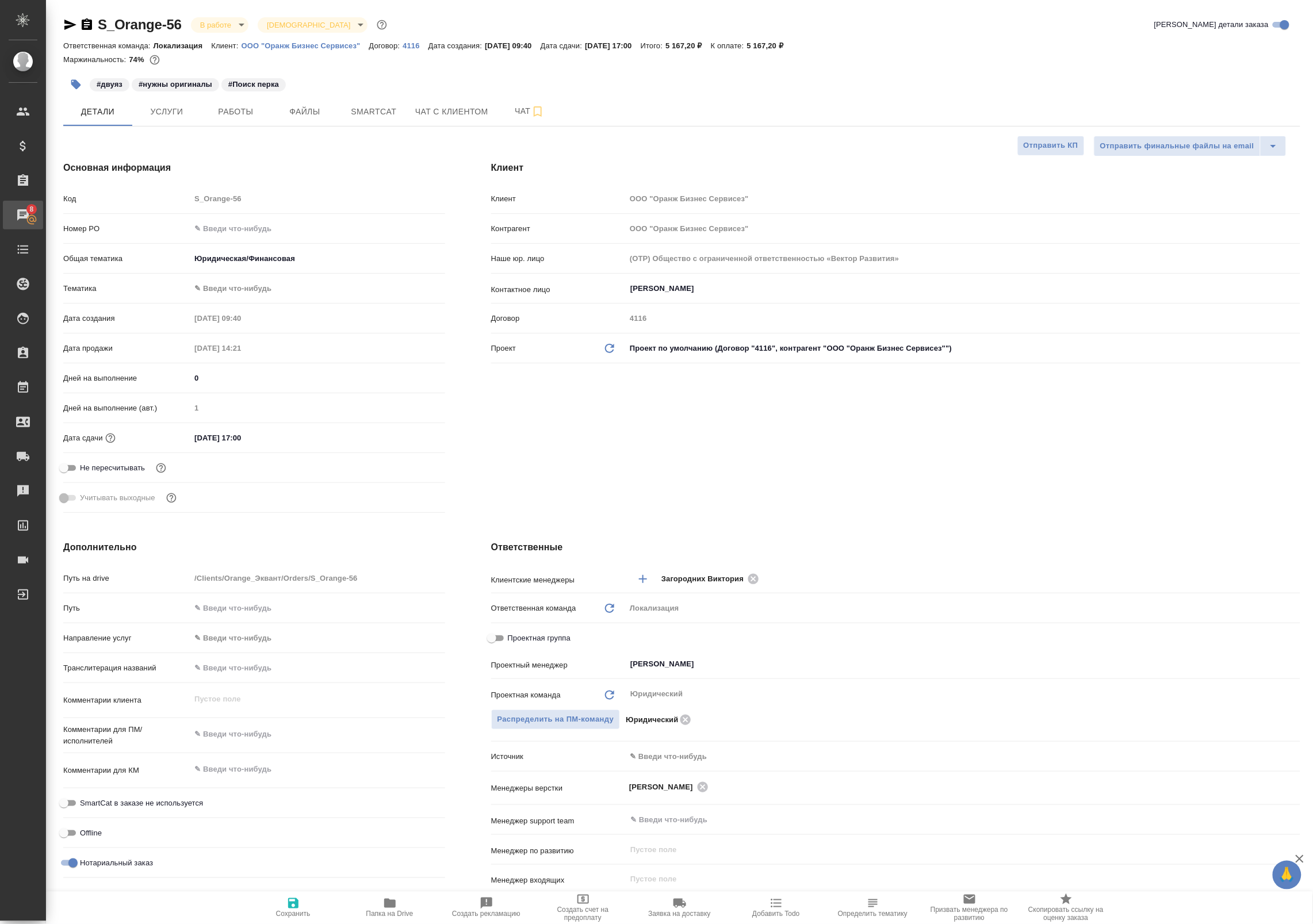
click at [21, 211] on div "Чаты" at bounding box center [8, 216] width 29 height 18
type textarea "x"
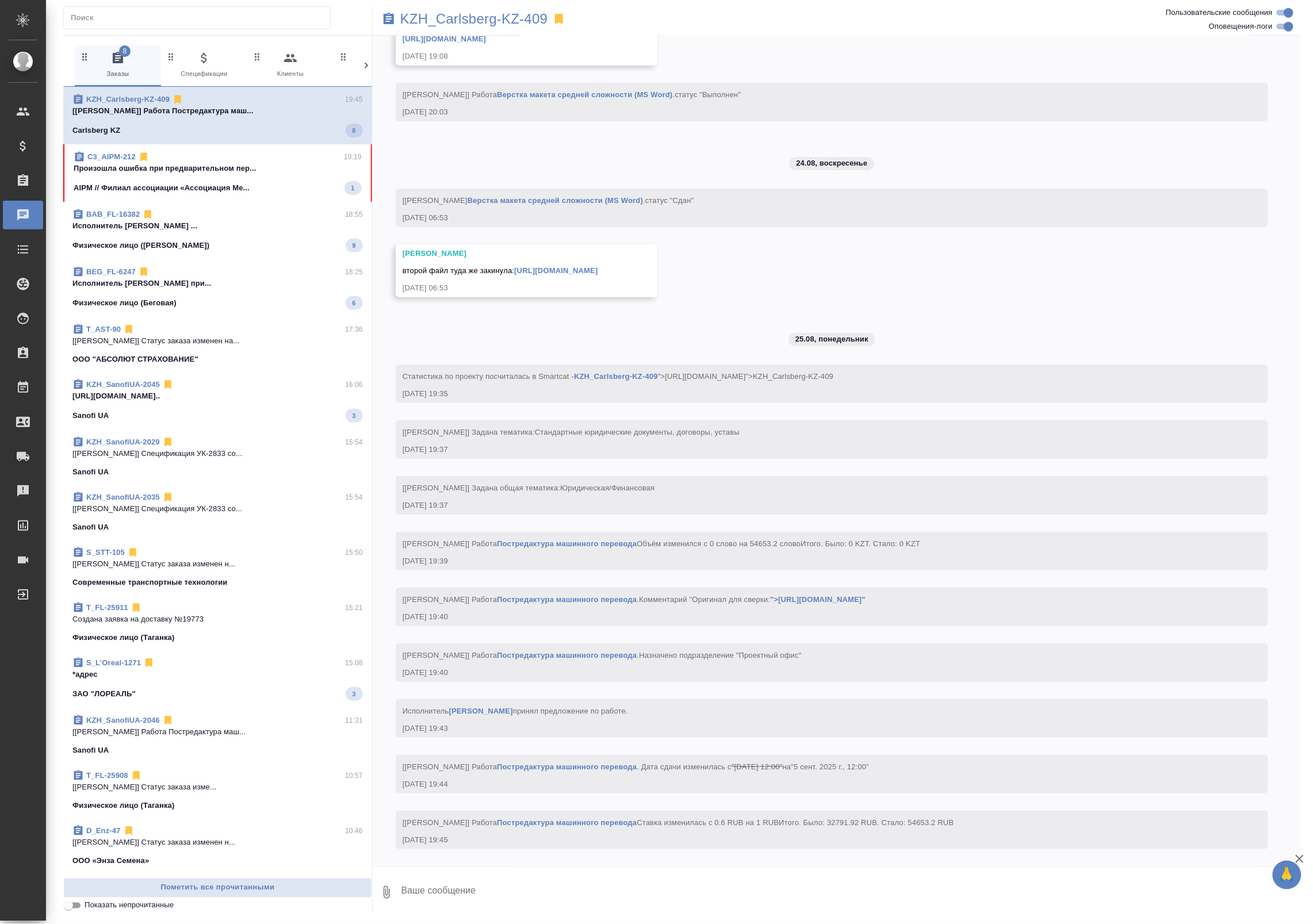
scroll to position [3645, 0]
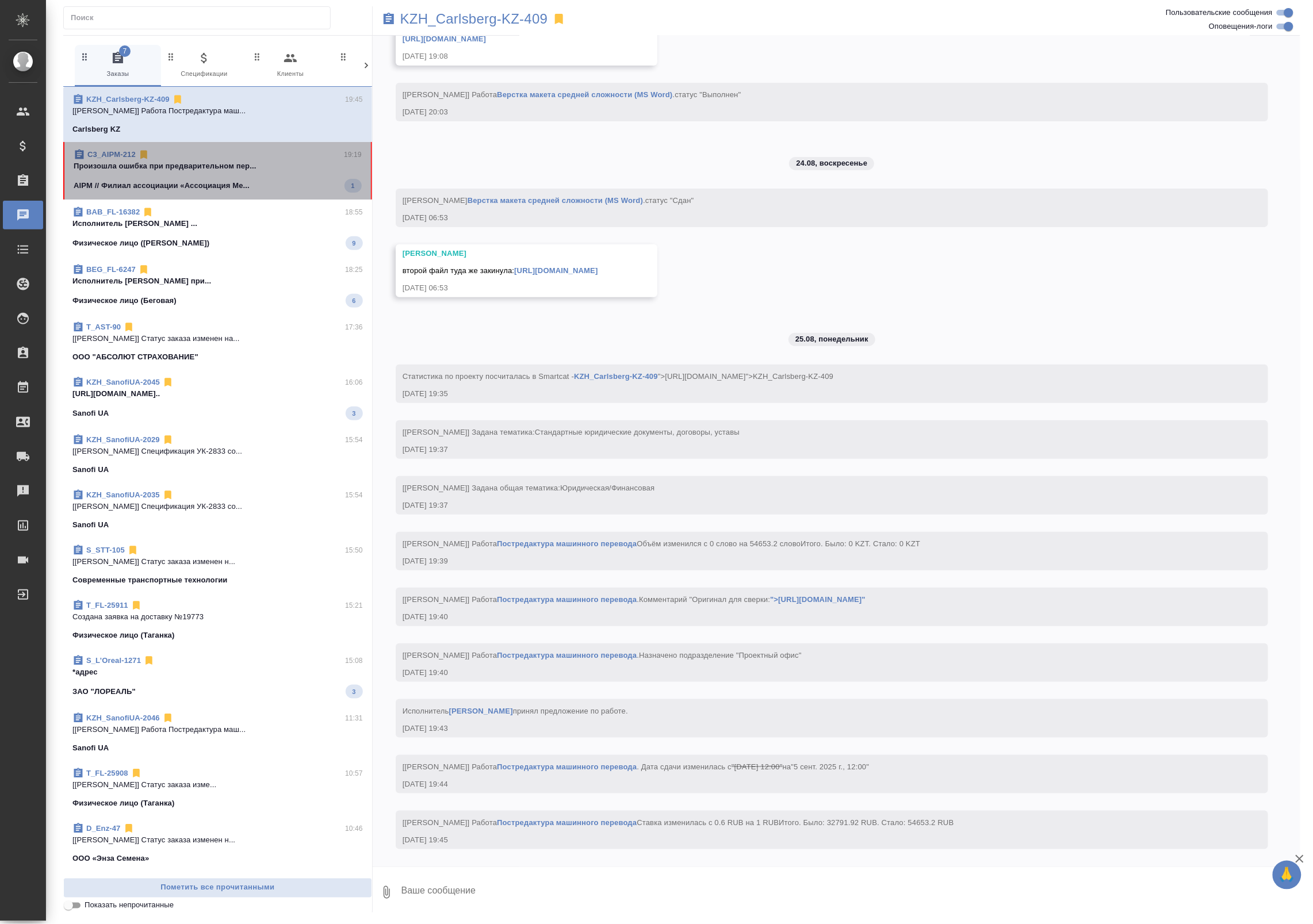
click at [291, 165] on p "Произошла ошибка при предварительном пер..." at bounding box center [217, 166] width 288 height 11
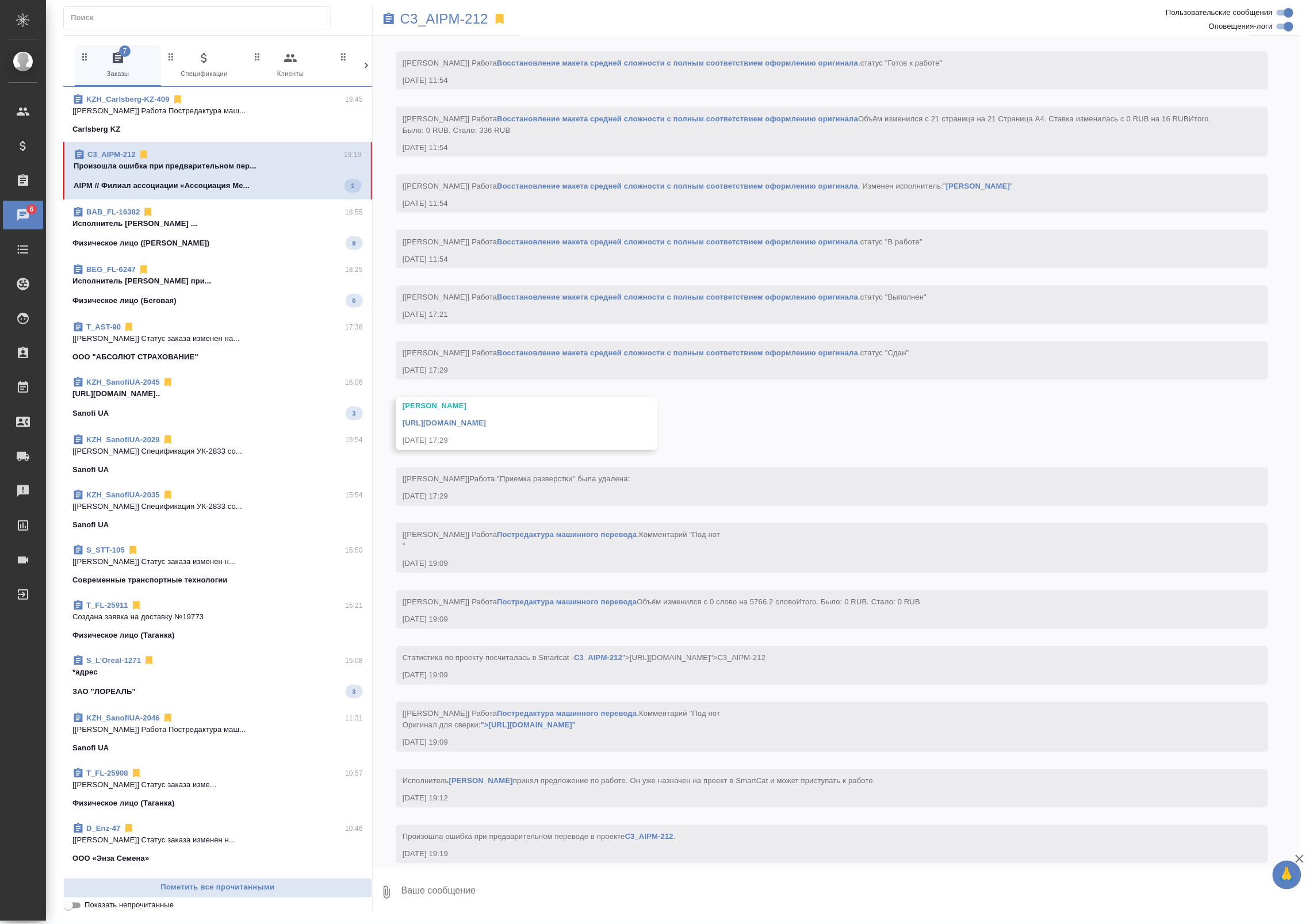
scroll to position [2413, 0]
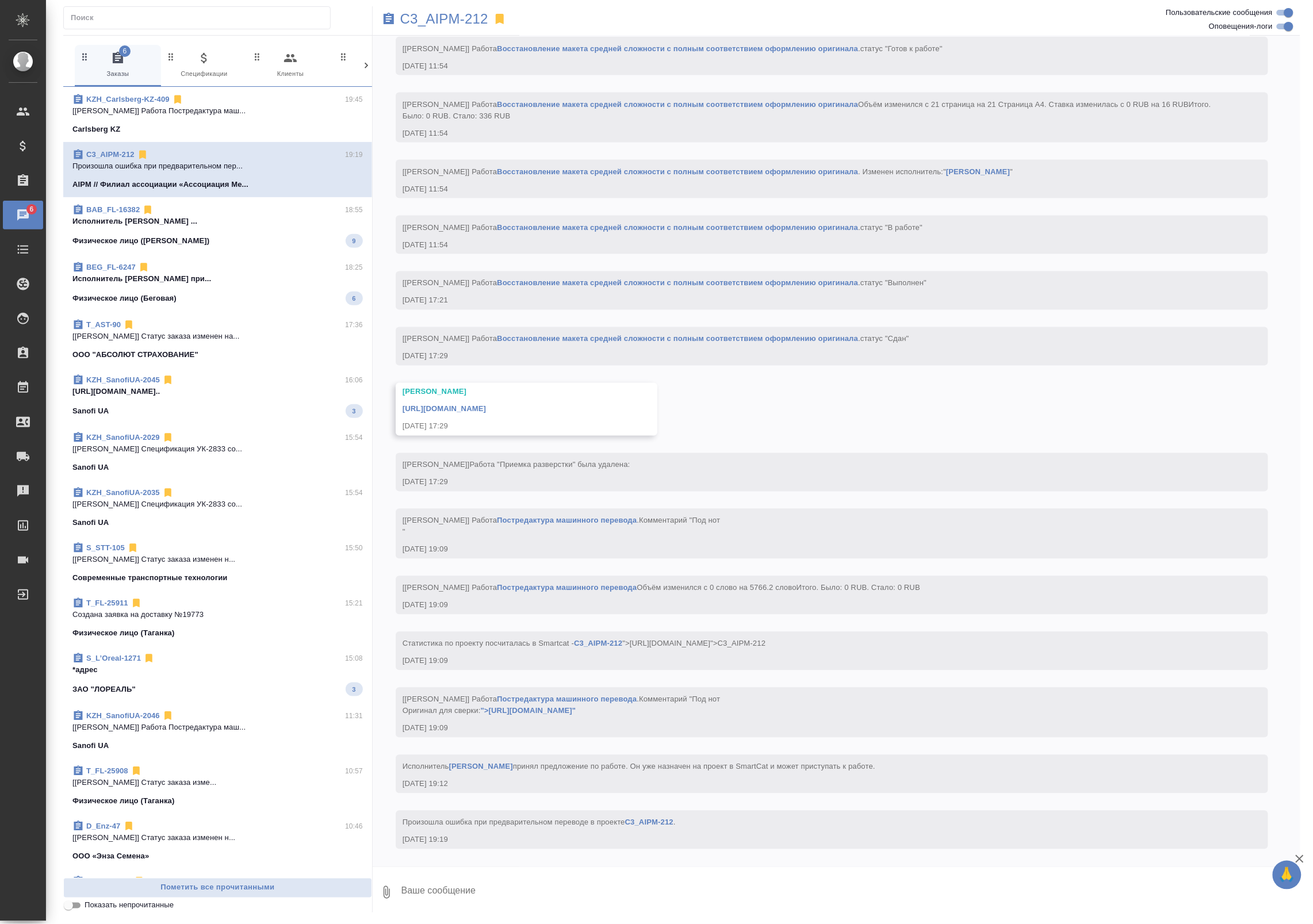
click at [287, 230] on span "BAB_FL-16382 18:55 Исполнитель Мжаванадзе Хатуна Зурабовна ... Физическое лицо …" at bounding box center [217, 226] width 290 height 44
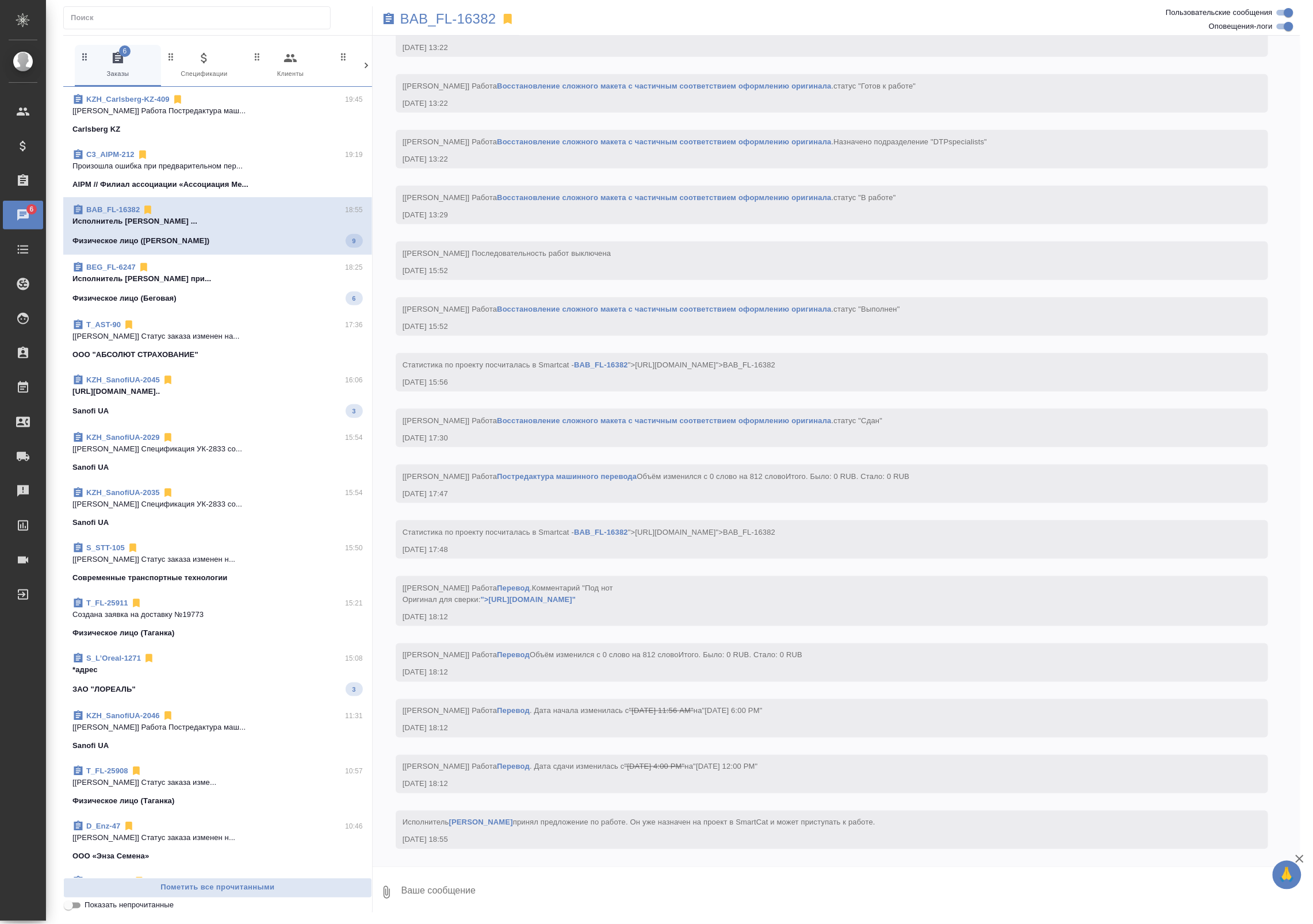
scroll to position [2072, 0]
click at [329, 234] on div "Физическое лицо (Бабушкинская) 9" at bounding box center [217, 241] width 290 height 14
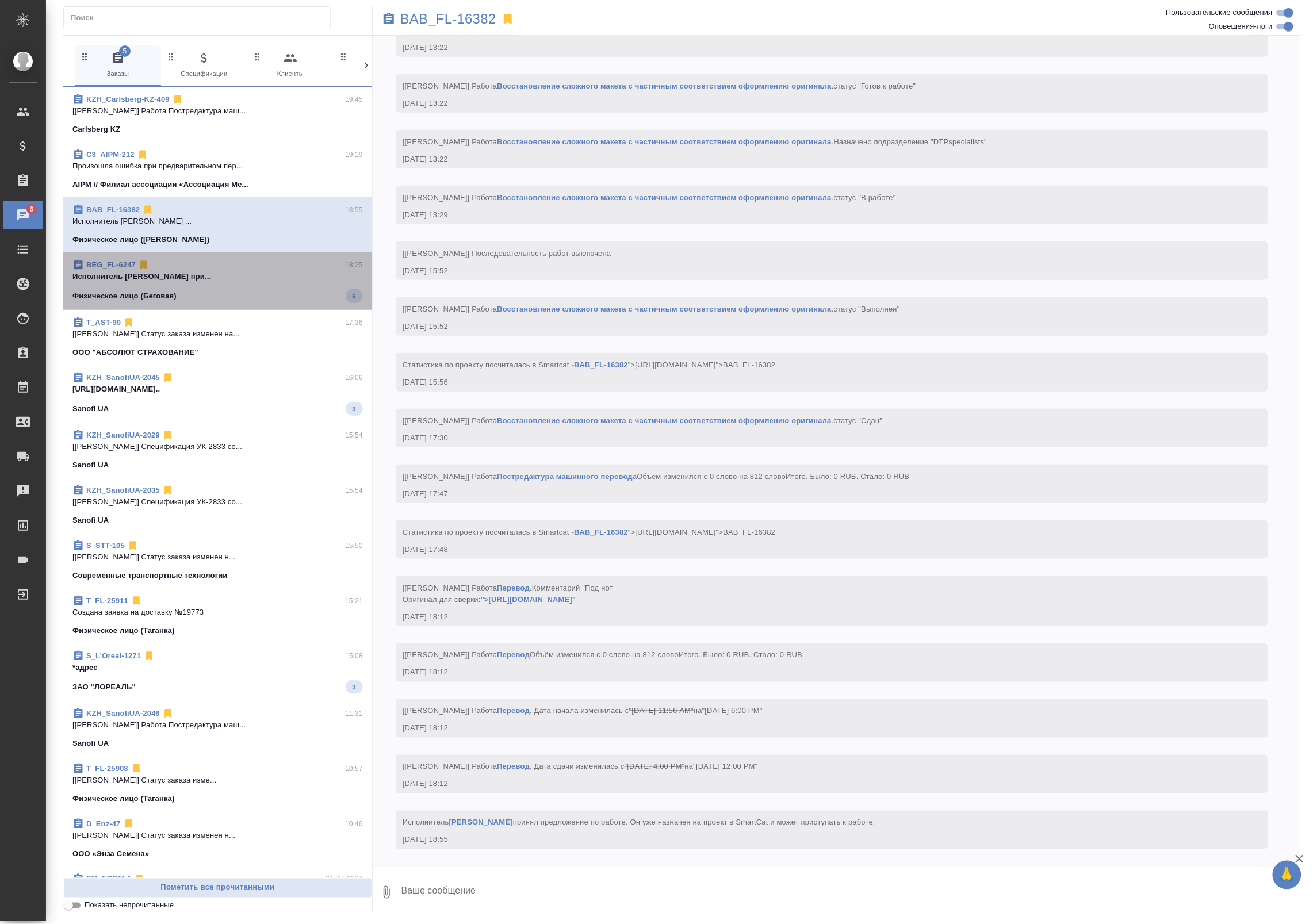
click at [323, 292] on div "Физическое лицо (Беговая) 6" at bounding box center [217, 296] width 290 height 14
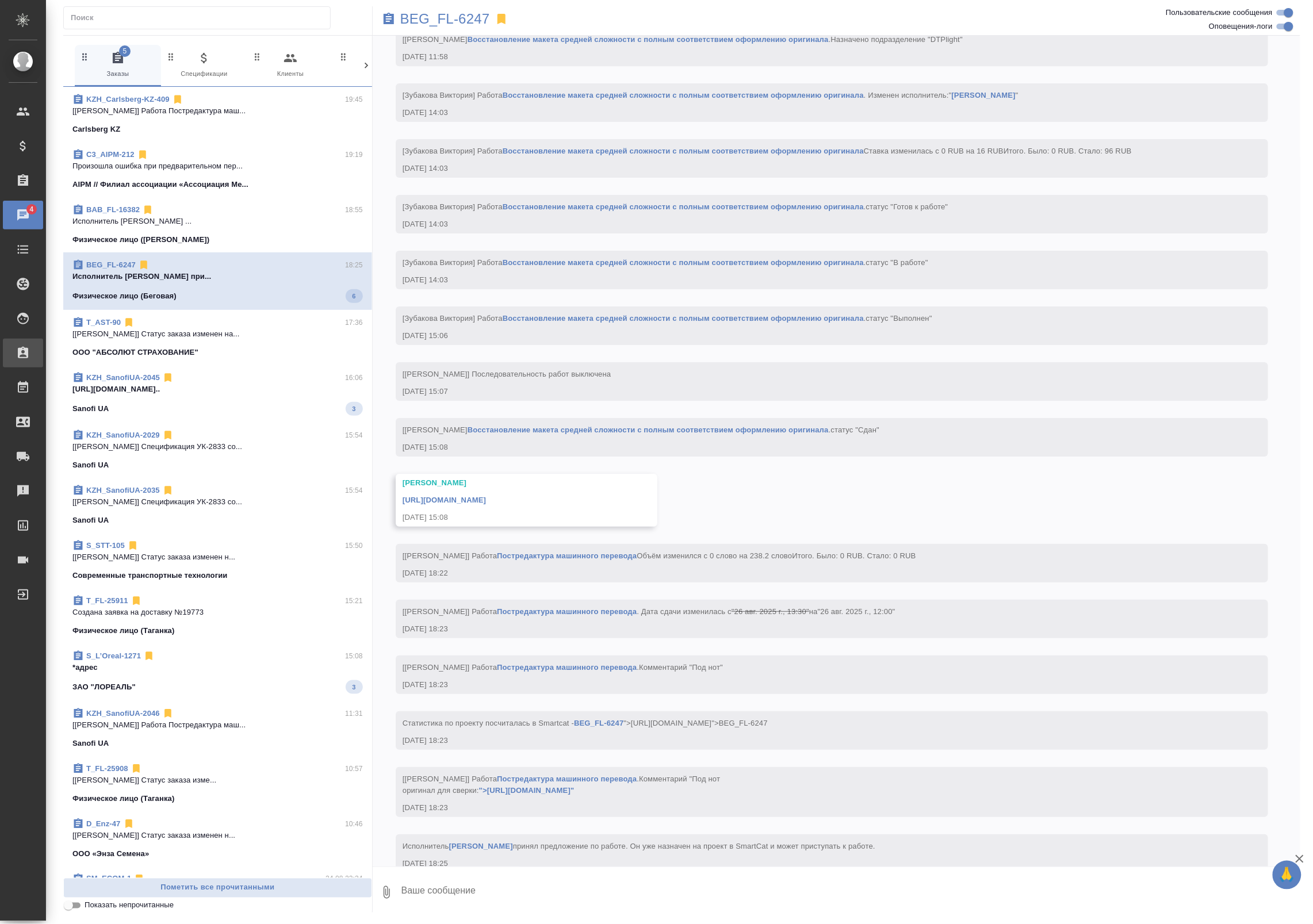
scroll to position [1545, 0]
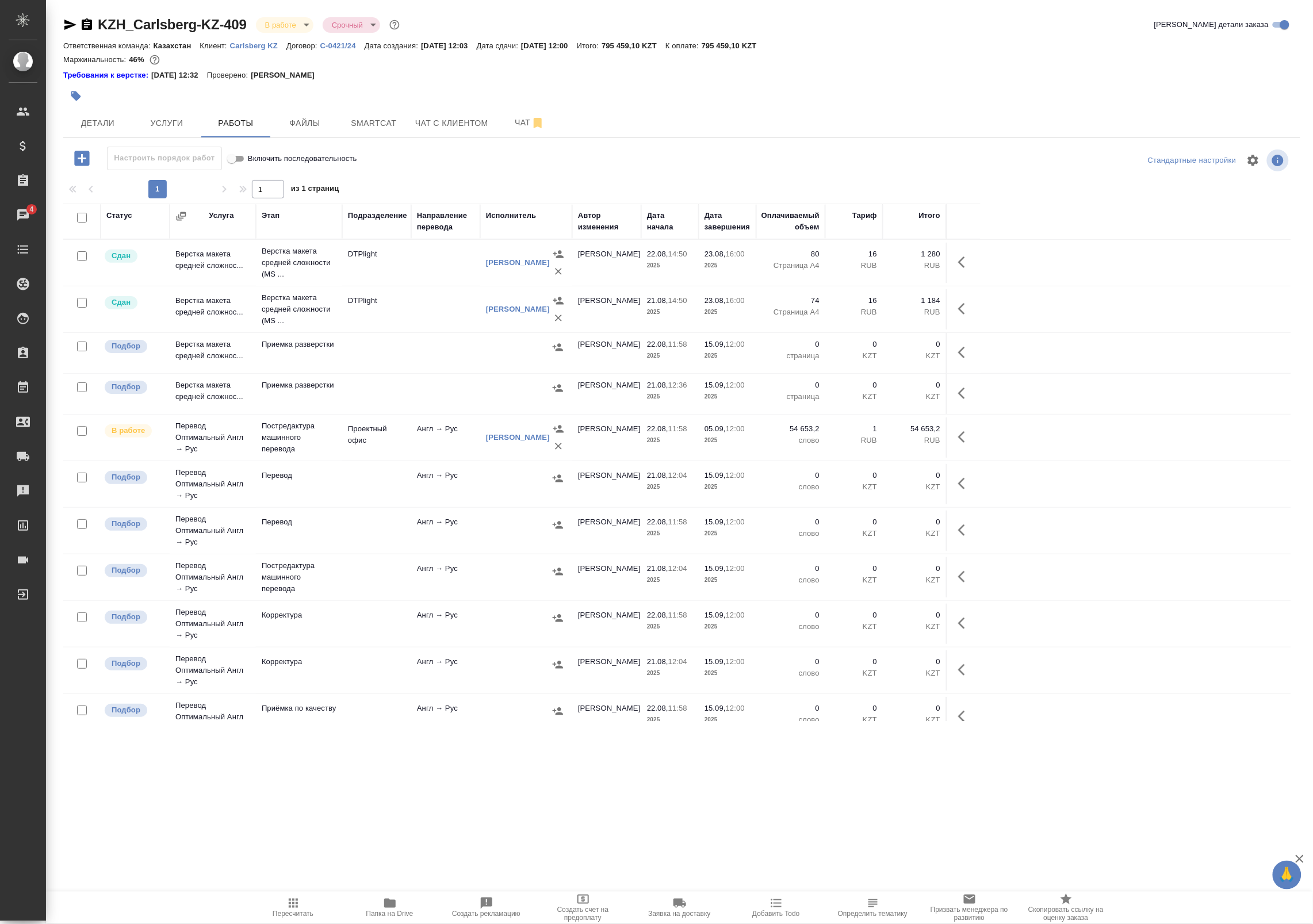
click at [401, 298] on td "DTPlight" at bounding box center [376, 309] width 69 height 40
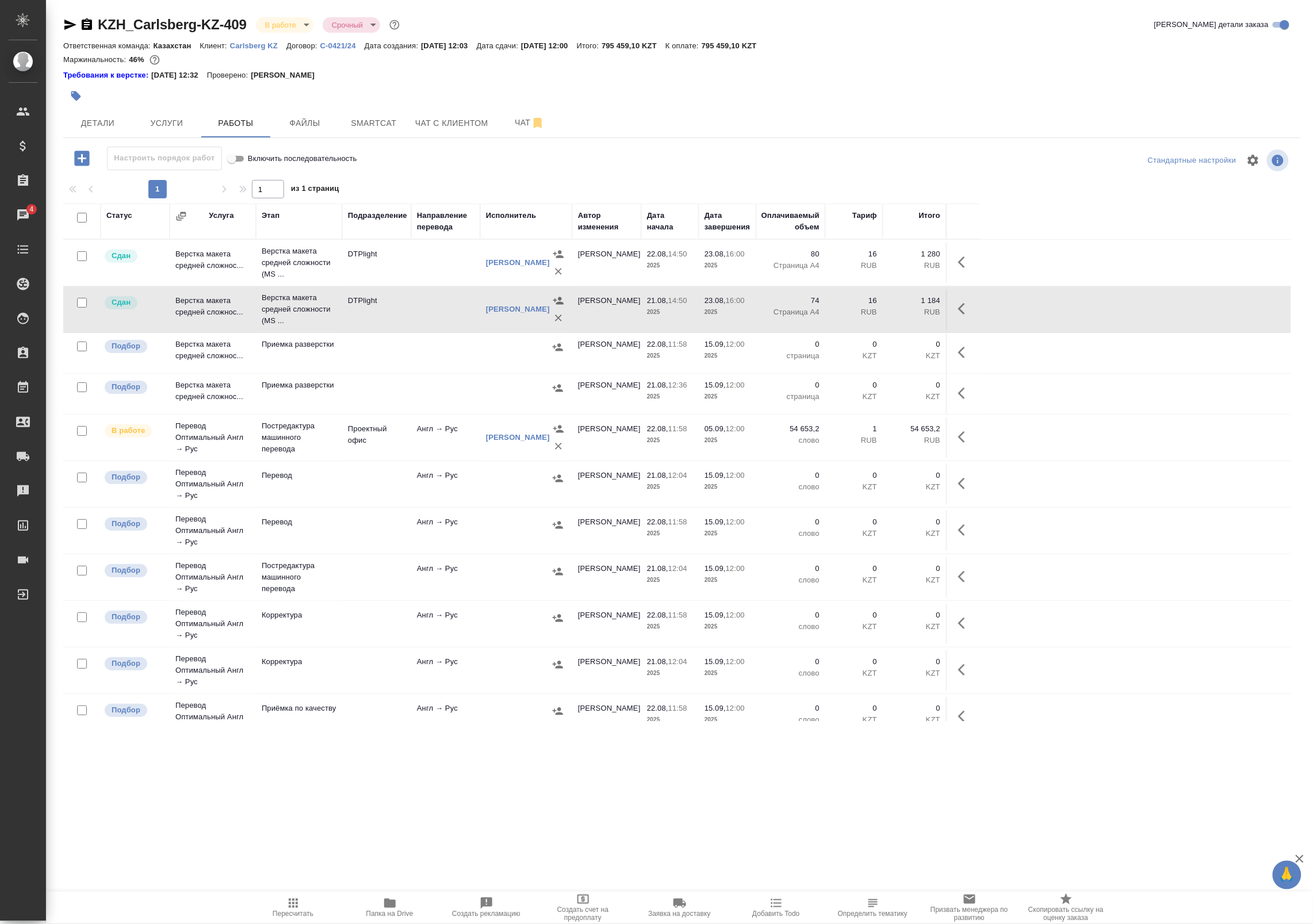
click at [433, 303] on td at bounding box center [445, 309] width 69 height 40
click at [775, 451] on td "54 653,2 слово" at bounding box center [791, 437] width 69 height 40
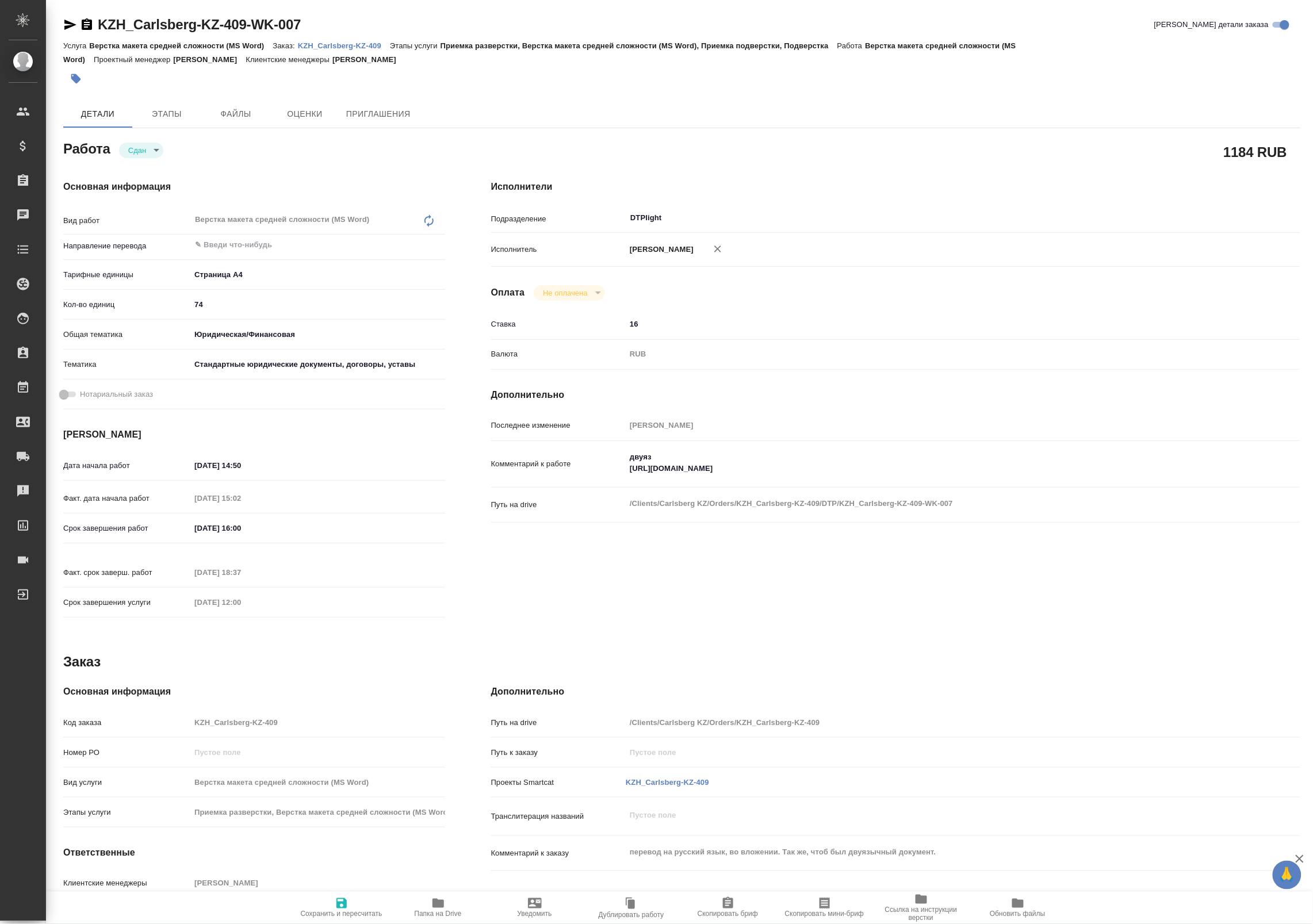
type textarea "x"
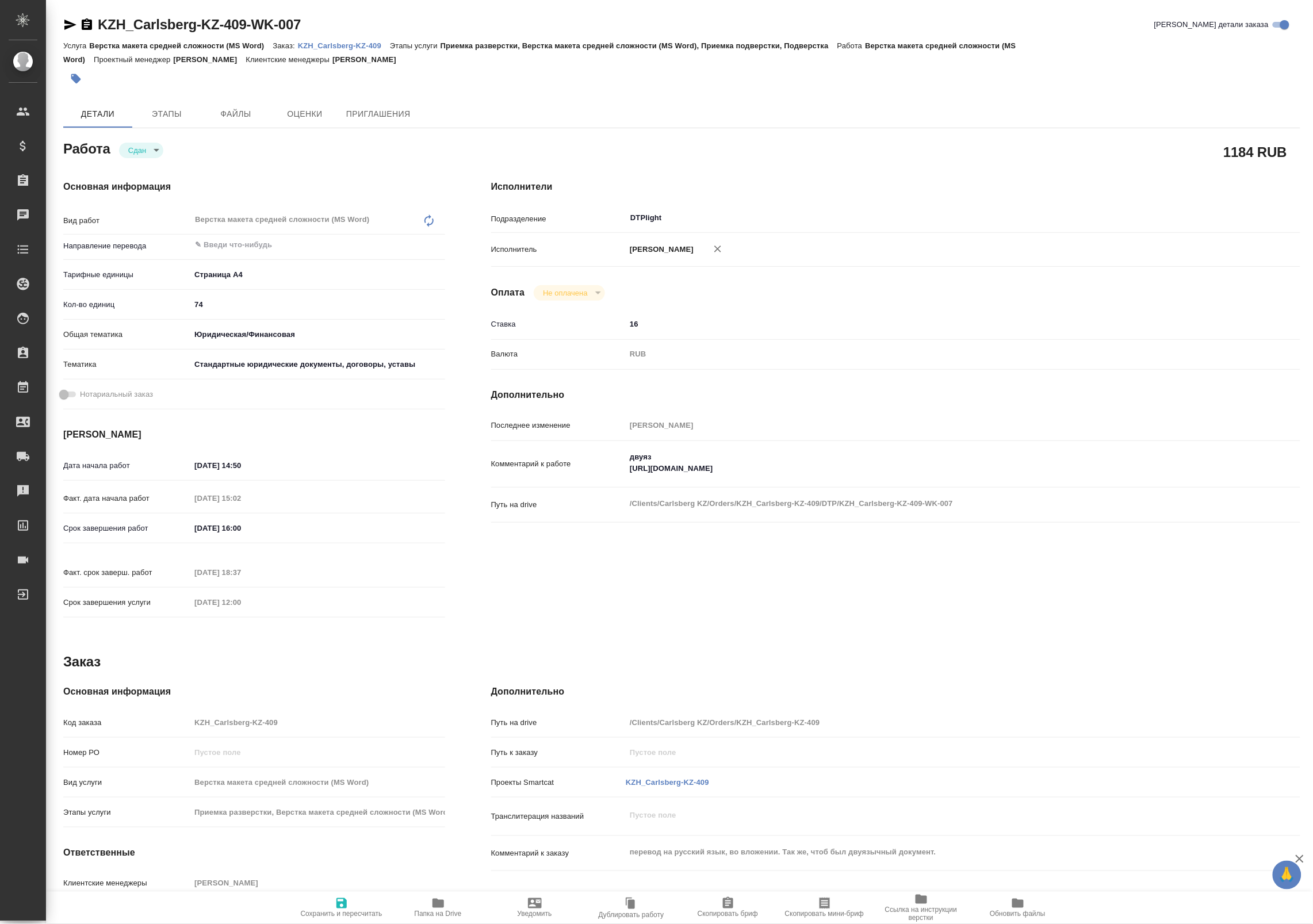
type textarea "x"
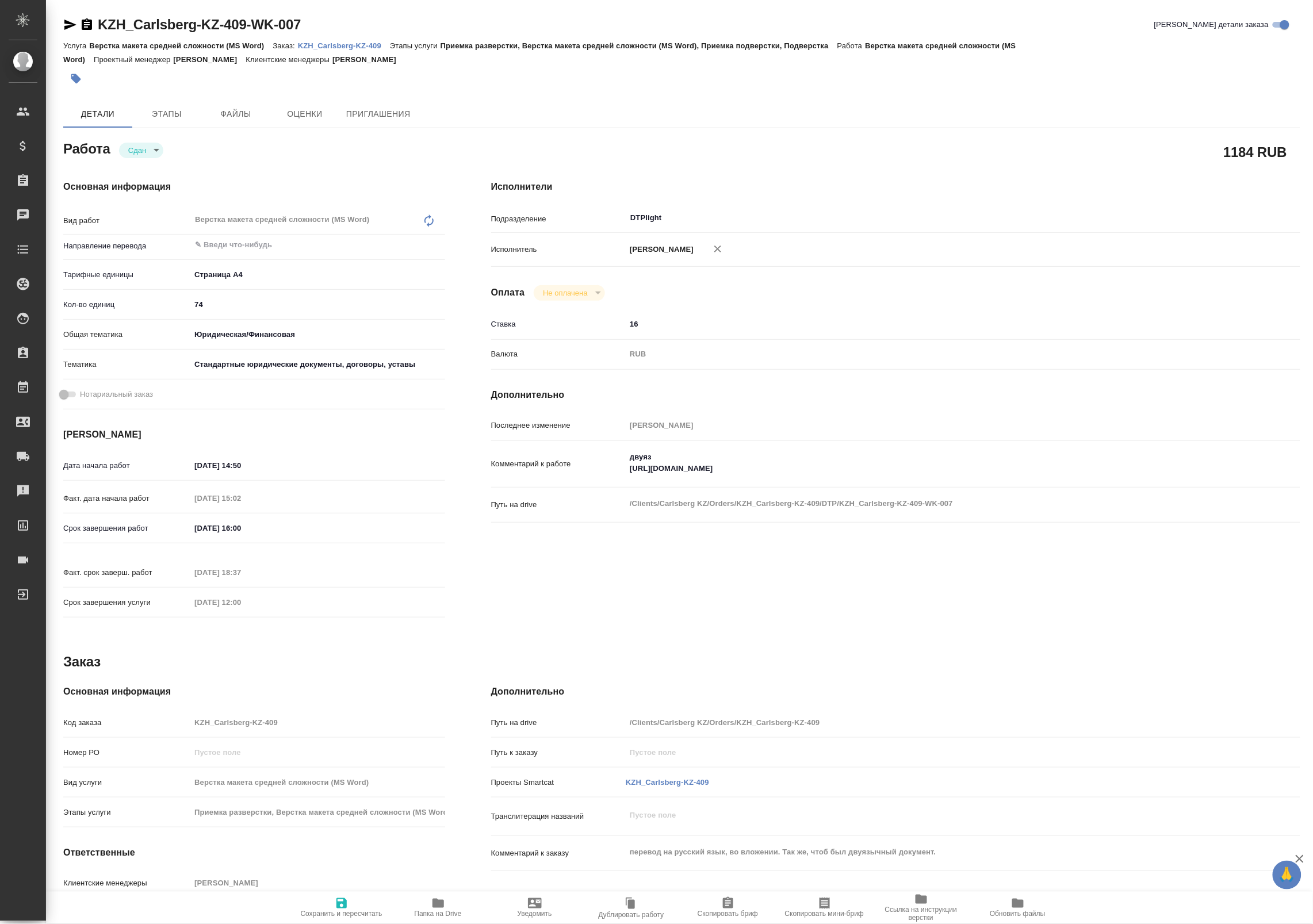
type textarea "x"
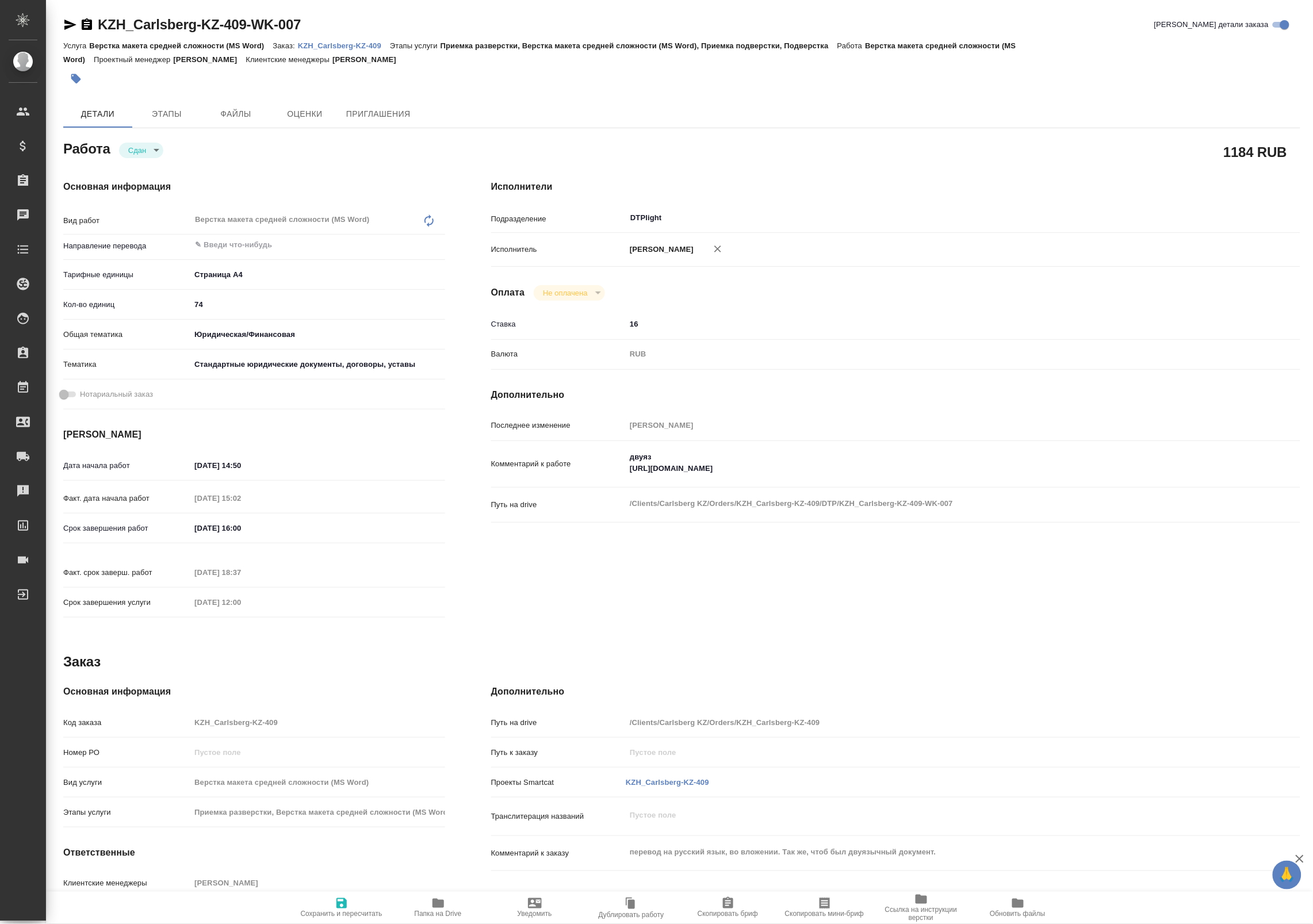
type textarea "x"
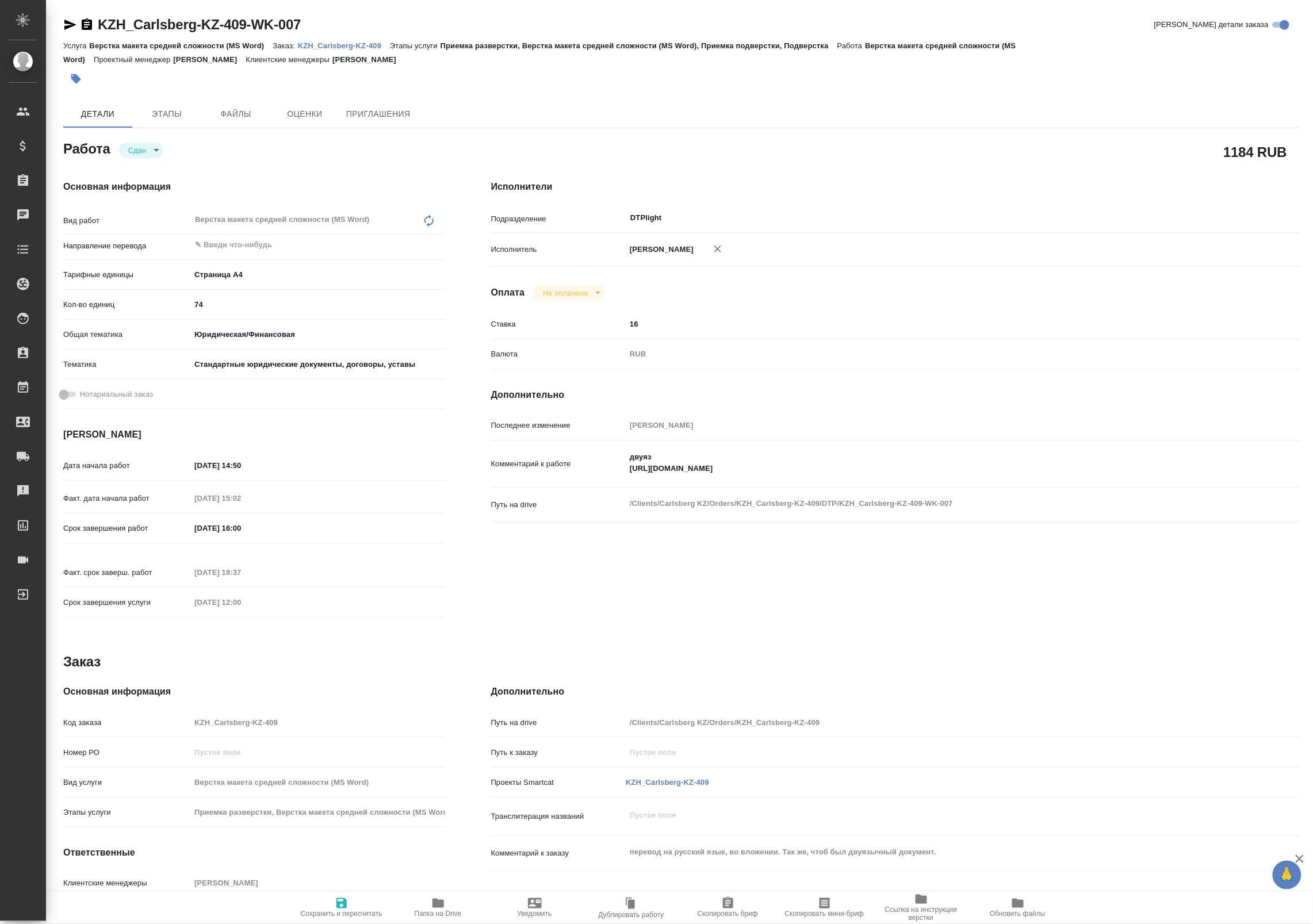
type textarea "x"
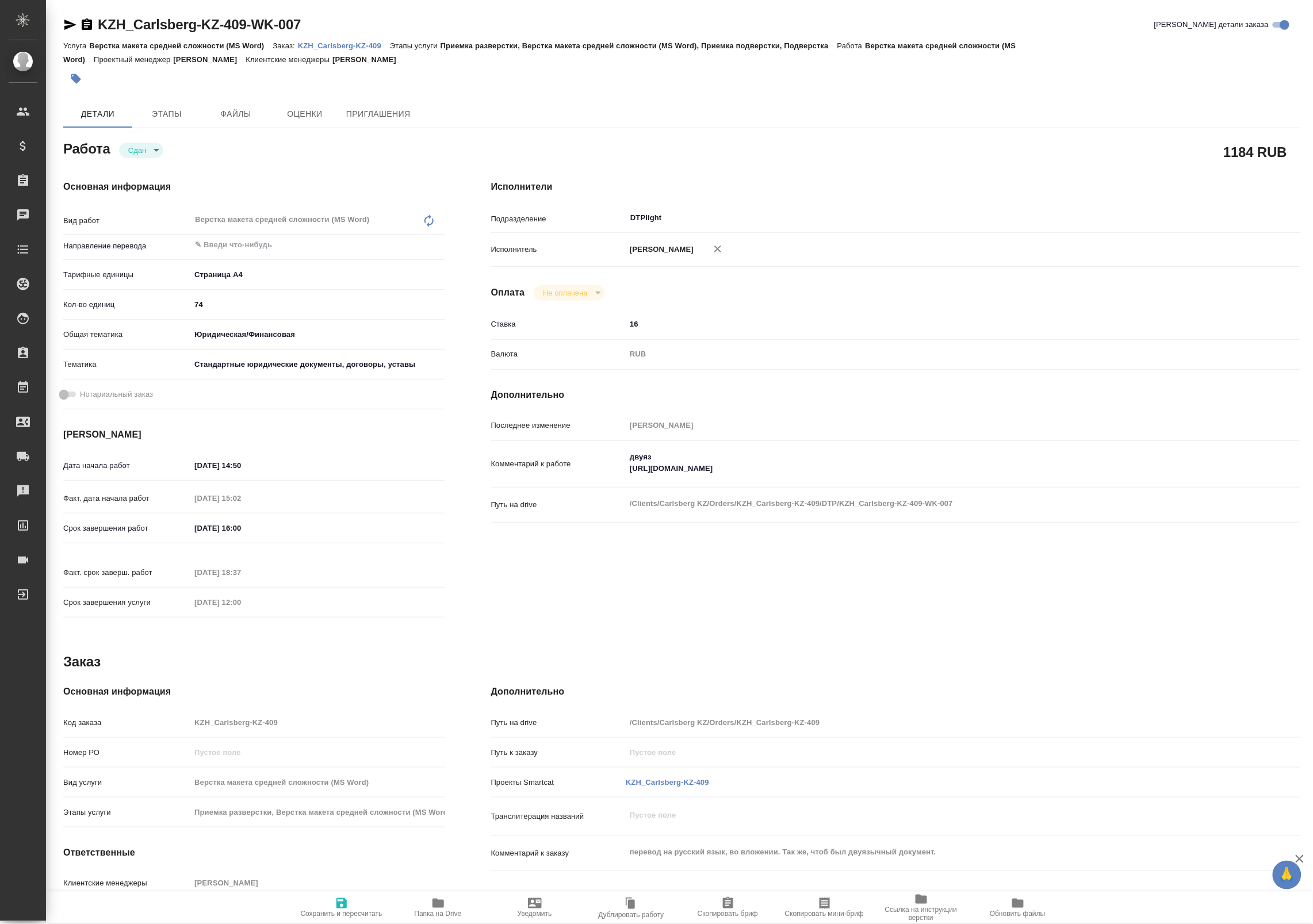
type textarea "x"
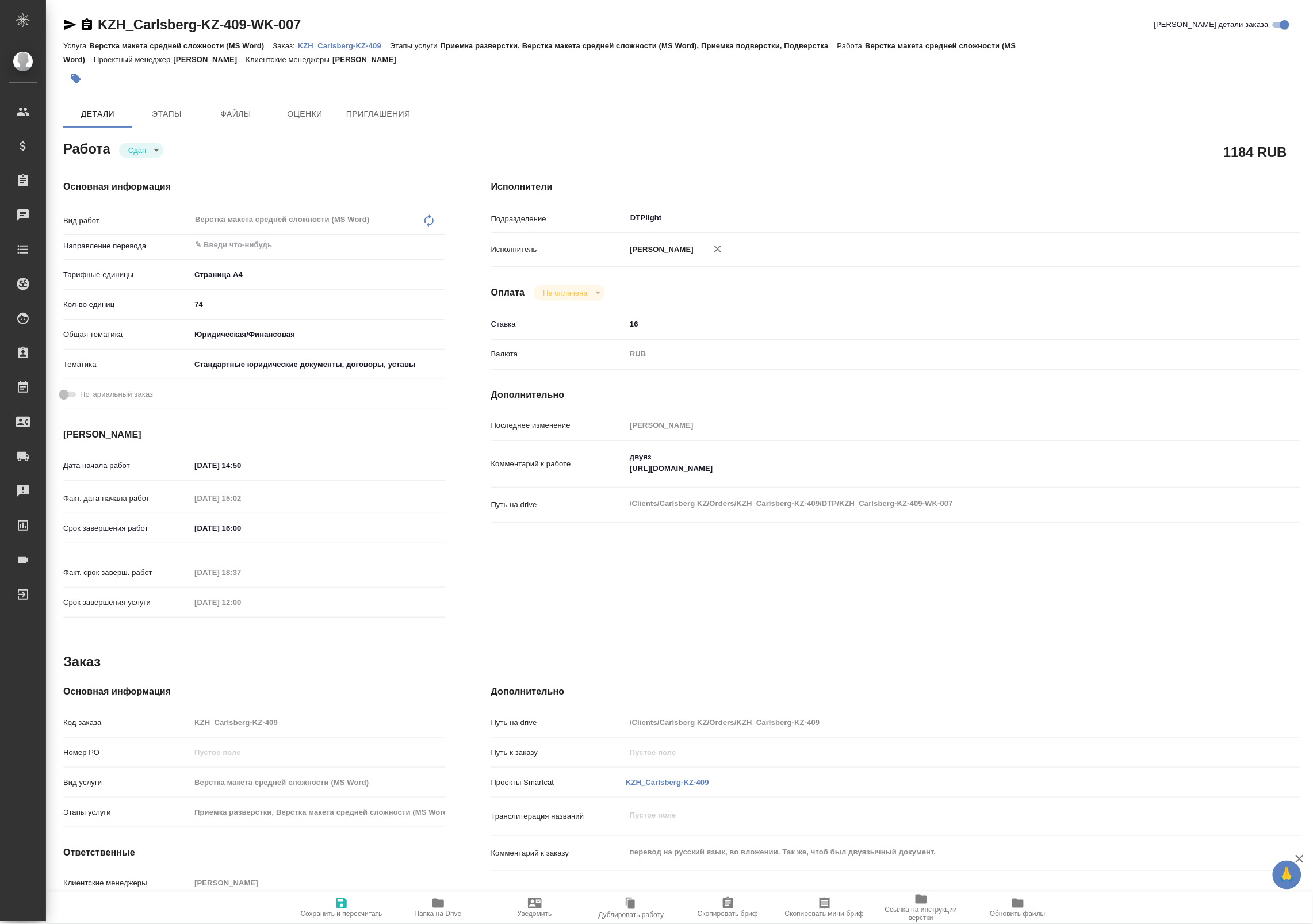
type textarea "x"
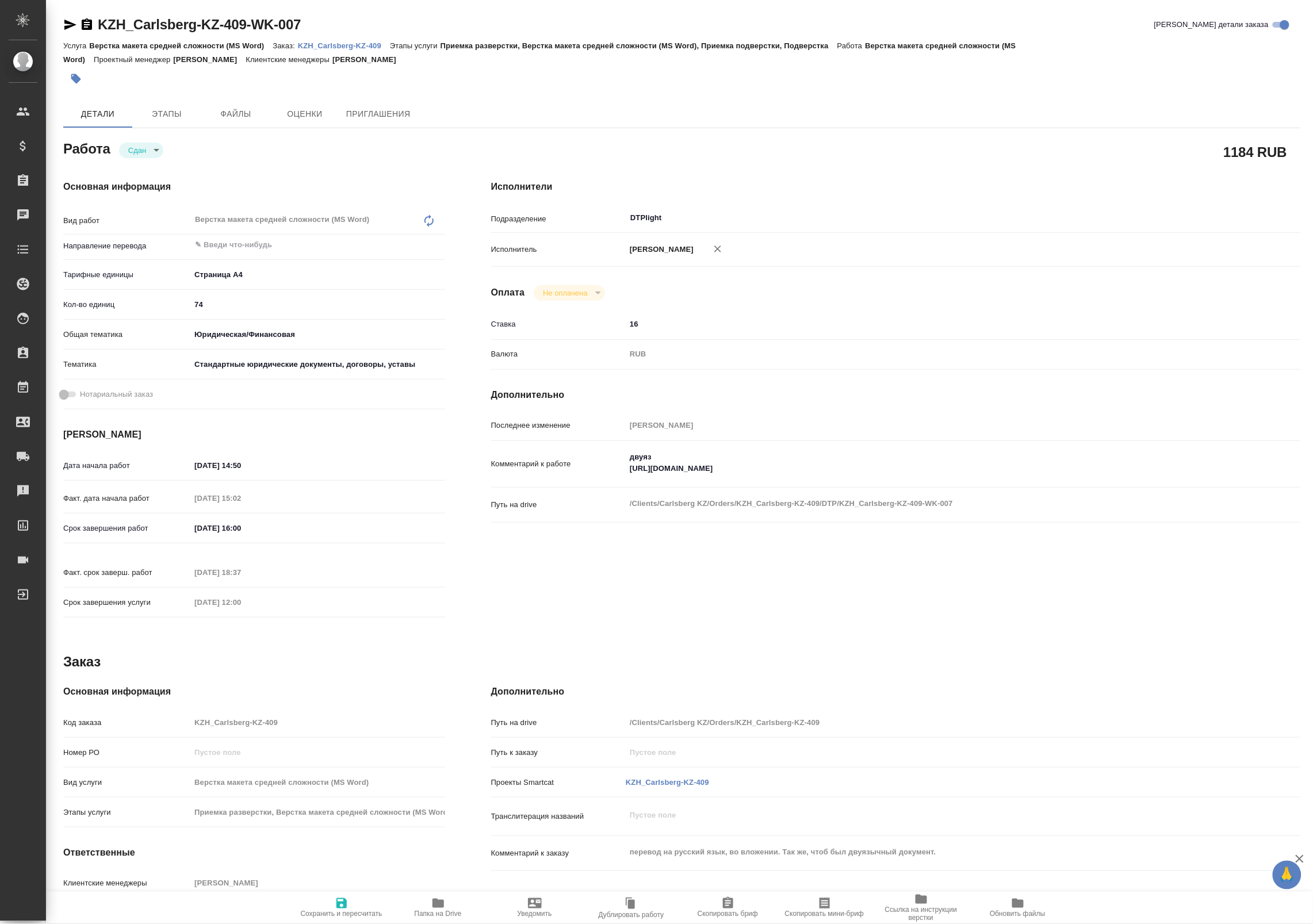
click at [435, 909] on icon "button" at bounding box center [438, 904] width 14 height 14
type textarea "x"
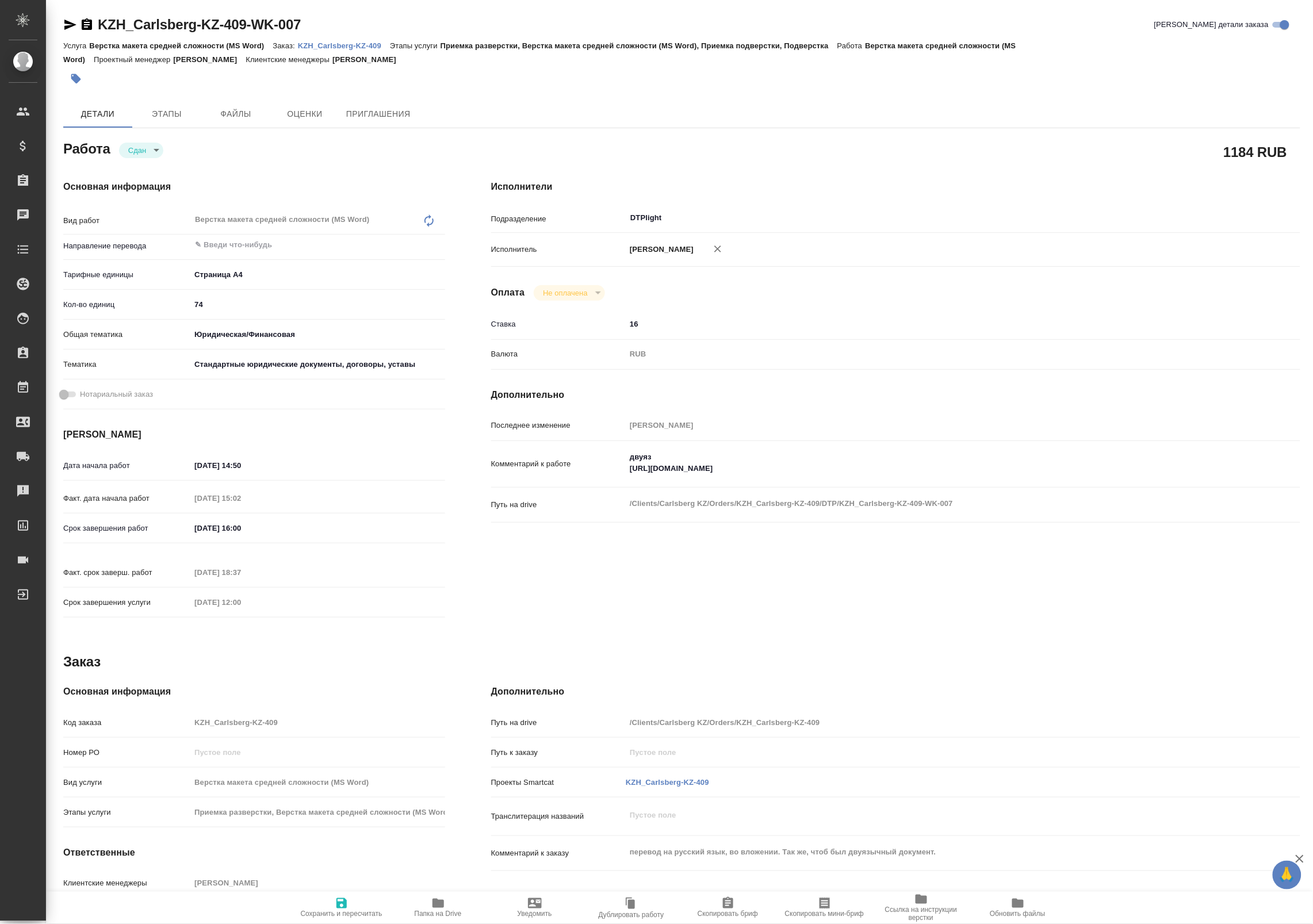
type textarea "x"
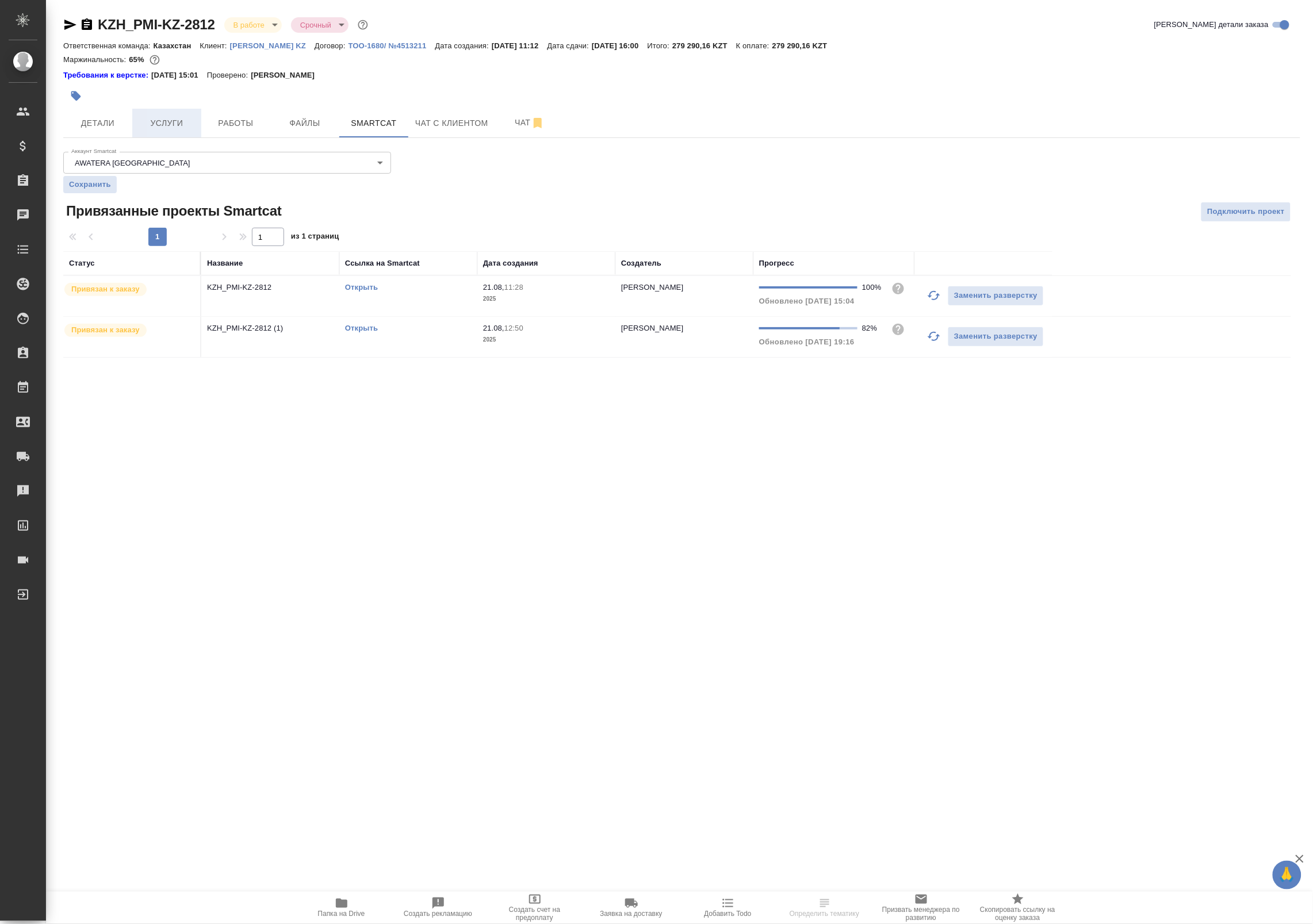
click at [168, 122] on span "Услуги" at bounding box center [167, 124] width 55 height 14
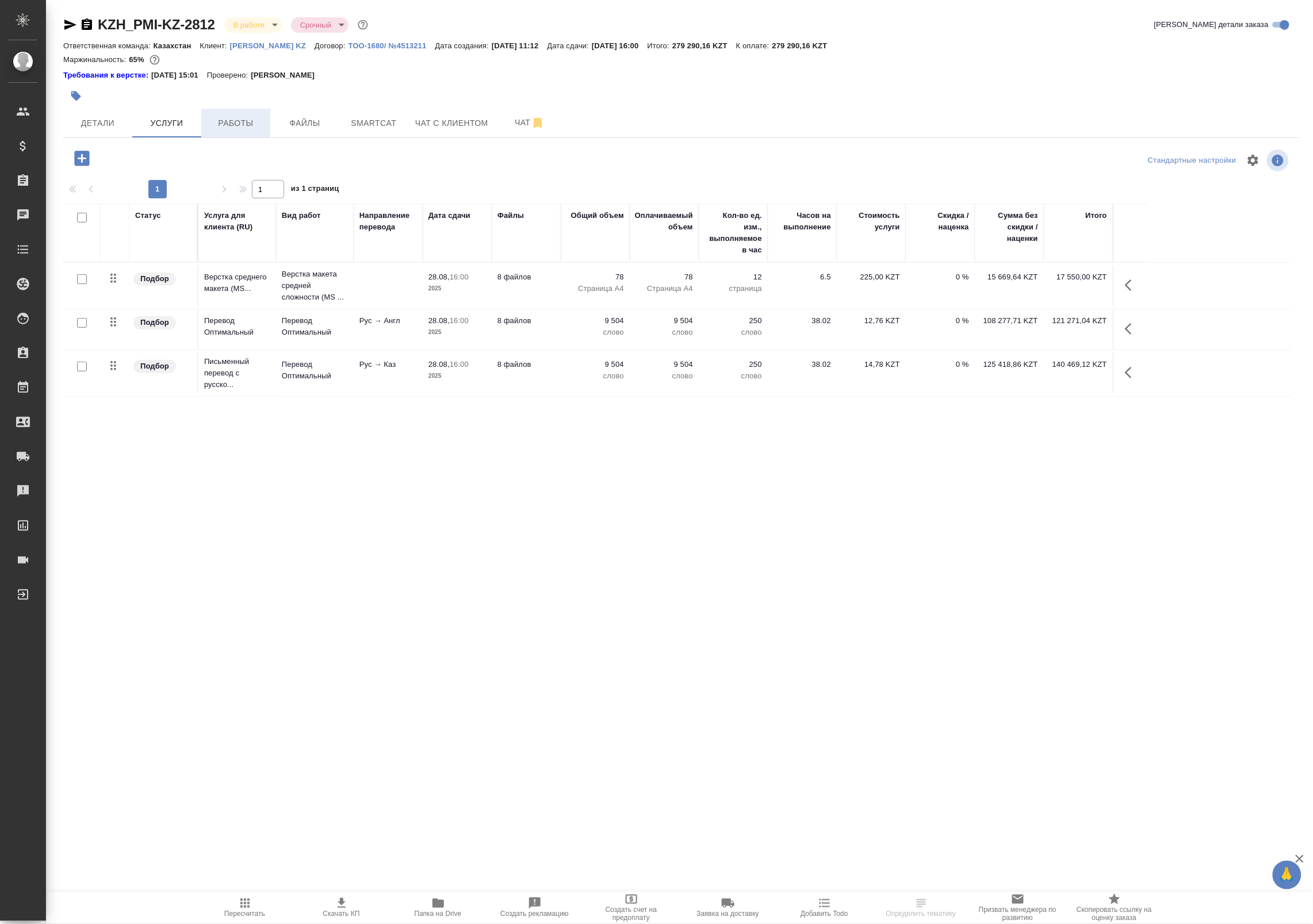
click at [245, 128] on span "Работы" at bounding box center [236, 124] width 55 height 14
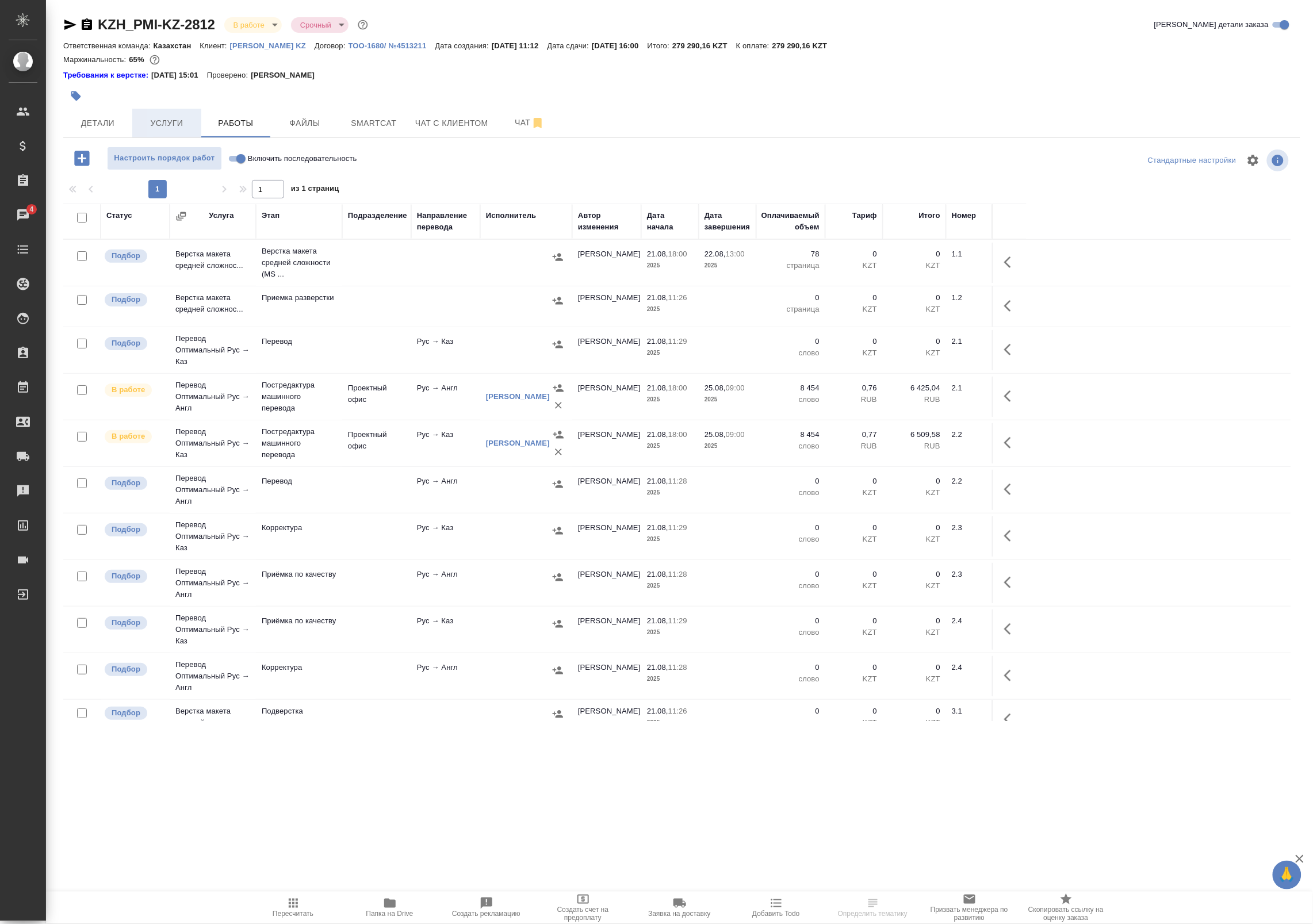
click at [173, 122] on span "Услуги" at bounding box center [167, 124] width 55 height 14
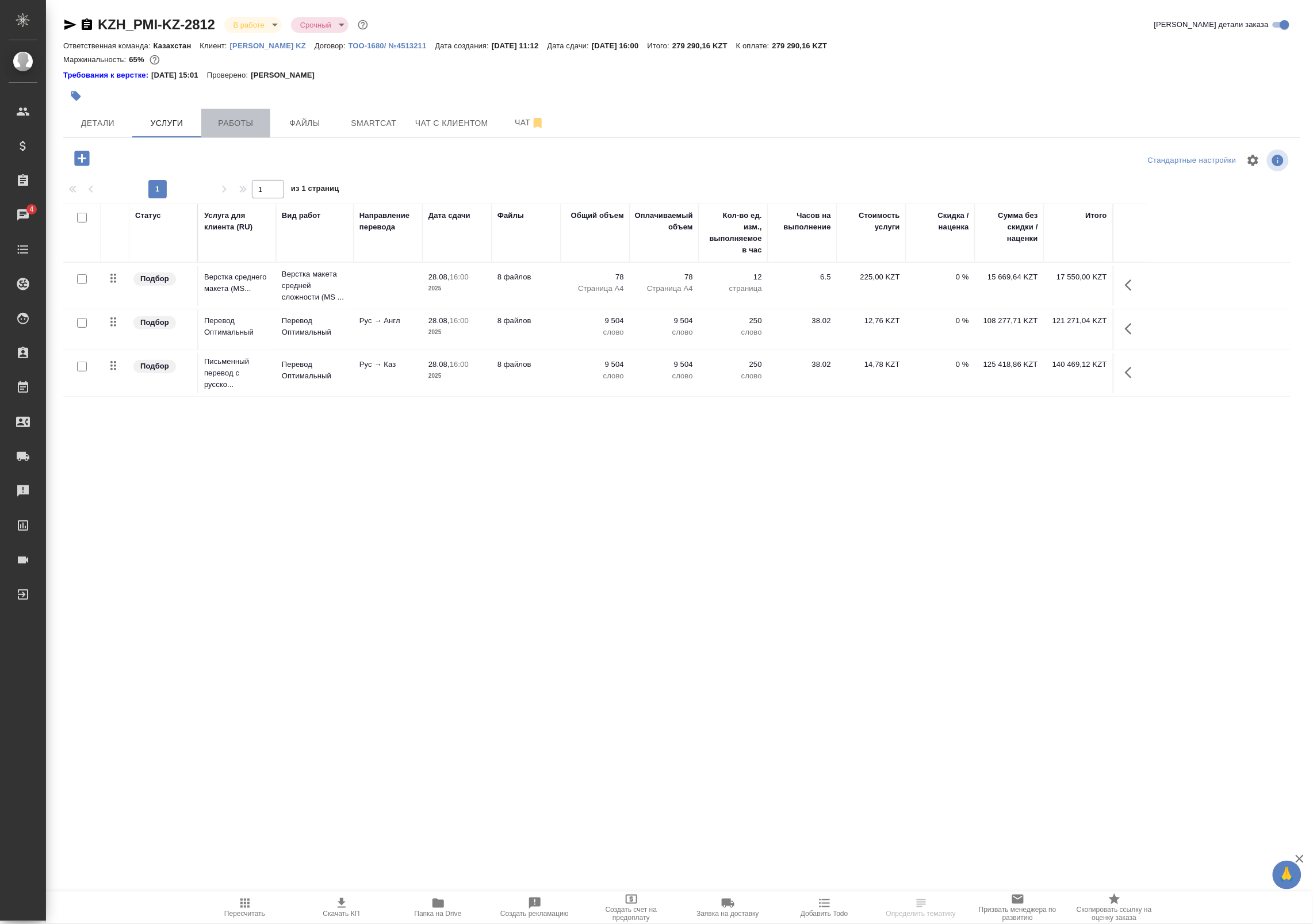
click at [223, 122] on span "Работы" at bounding box center [236, 124] width 55 height 14
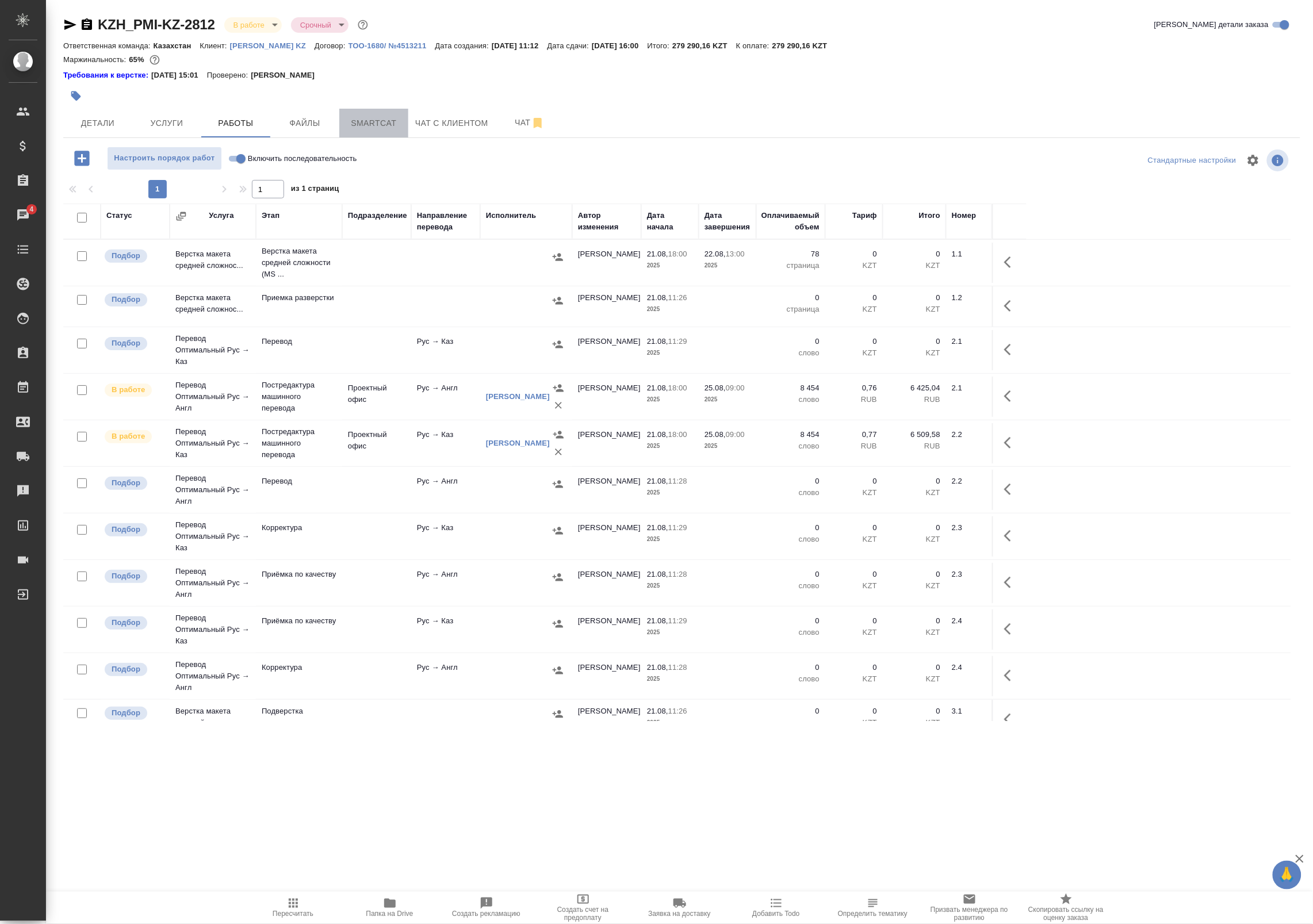
click at [360, 124] on span "Smartcat" at bounding box center [373, 124] width 55 height 14
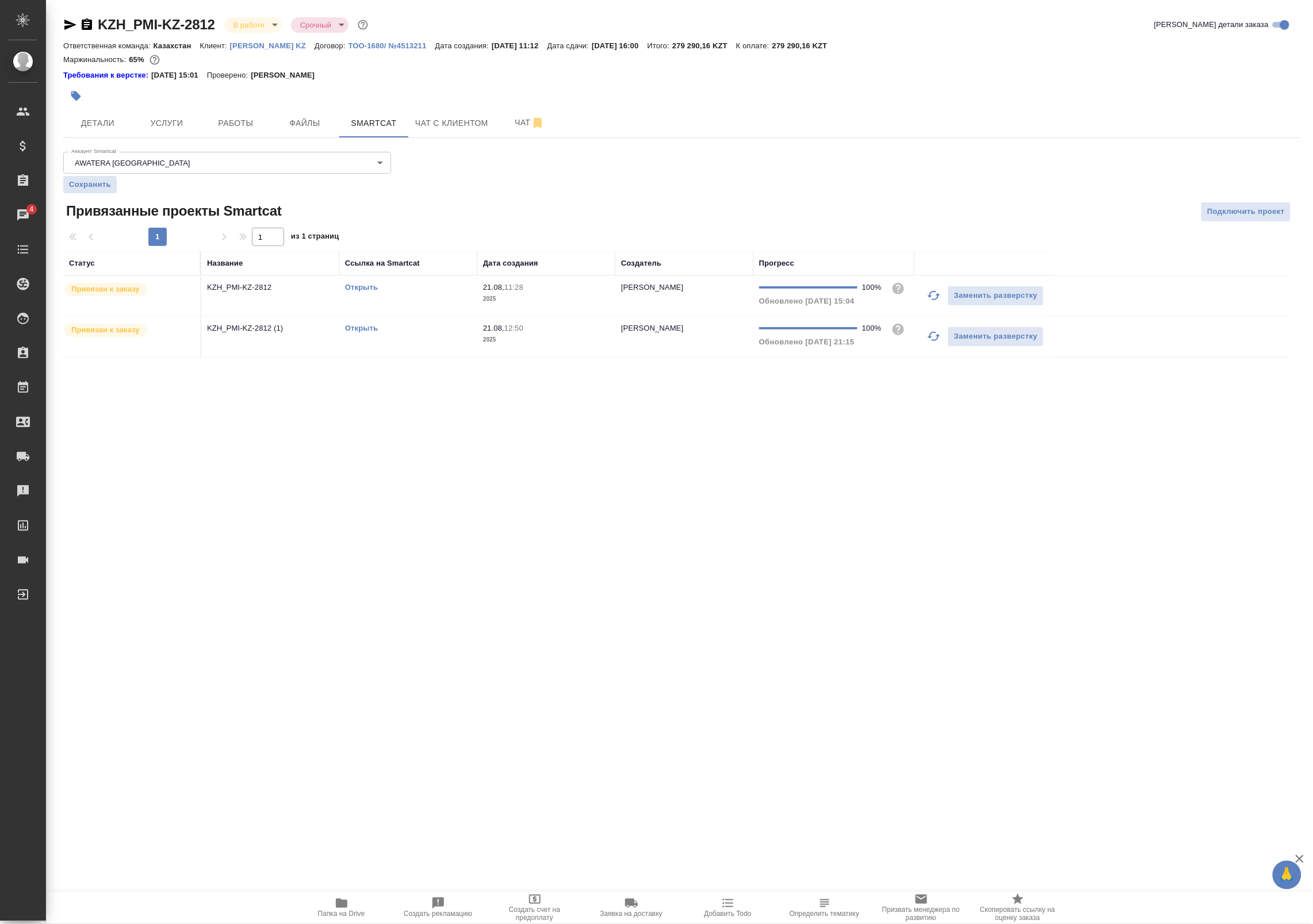
click at [303, 297] on td "KZH_PMI-KZ-2812" at bounding box center [270, 296] width 138 height 40
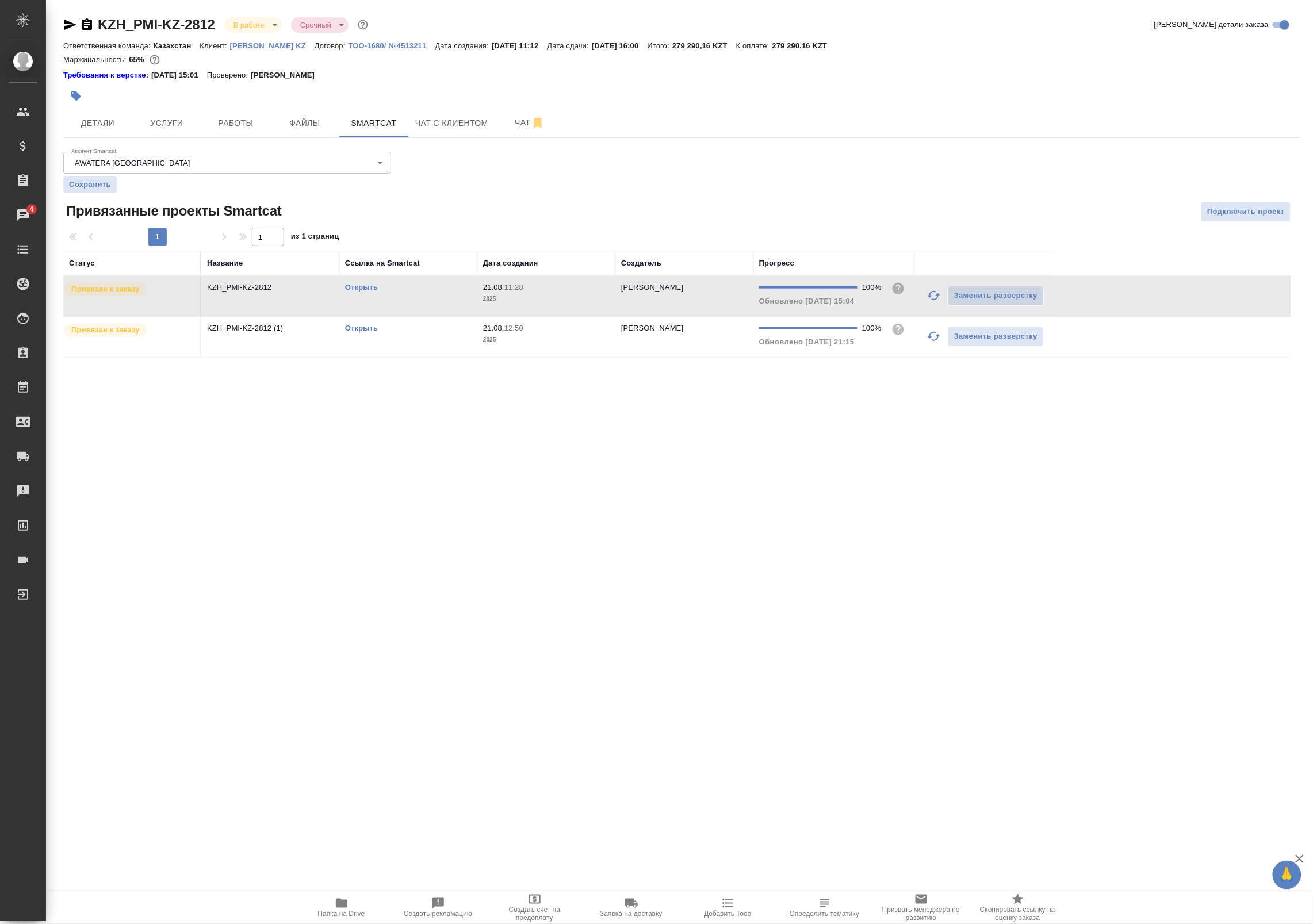
click at [303, 297] on td "KZH_PMI-KZ-2812" at bounding box center [270, 296] width 138 height 40
click at [309, 121] on span "Файлы" at bounding box center [304, 124] width 55 height 14
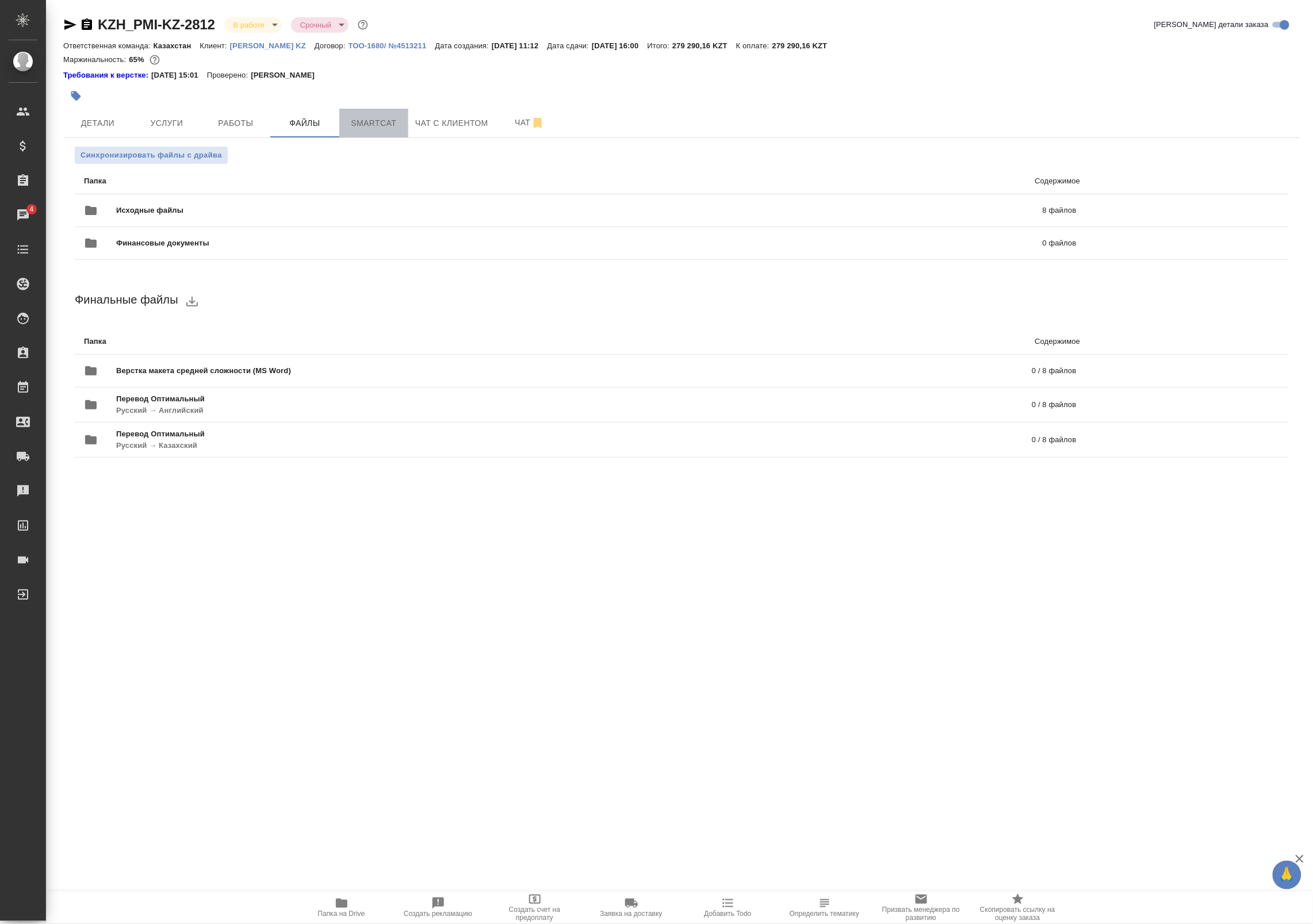
click at [358, 121] on span "Smartcat" at bounding box center [373, 124] width 55 height 14
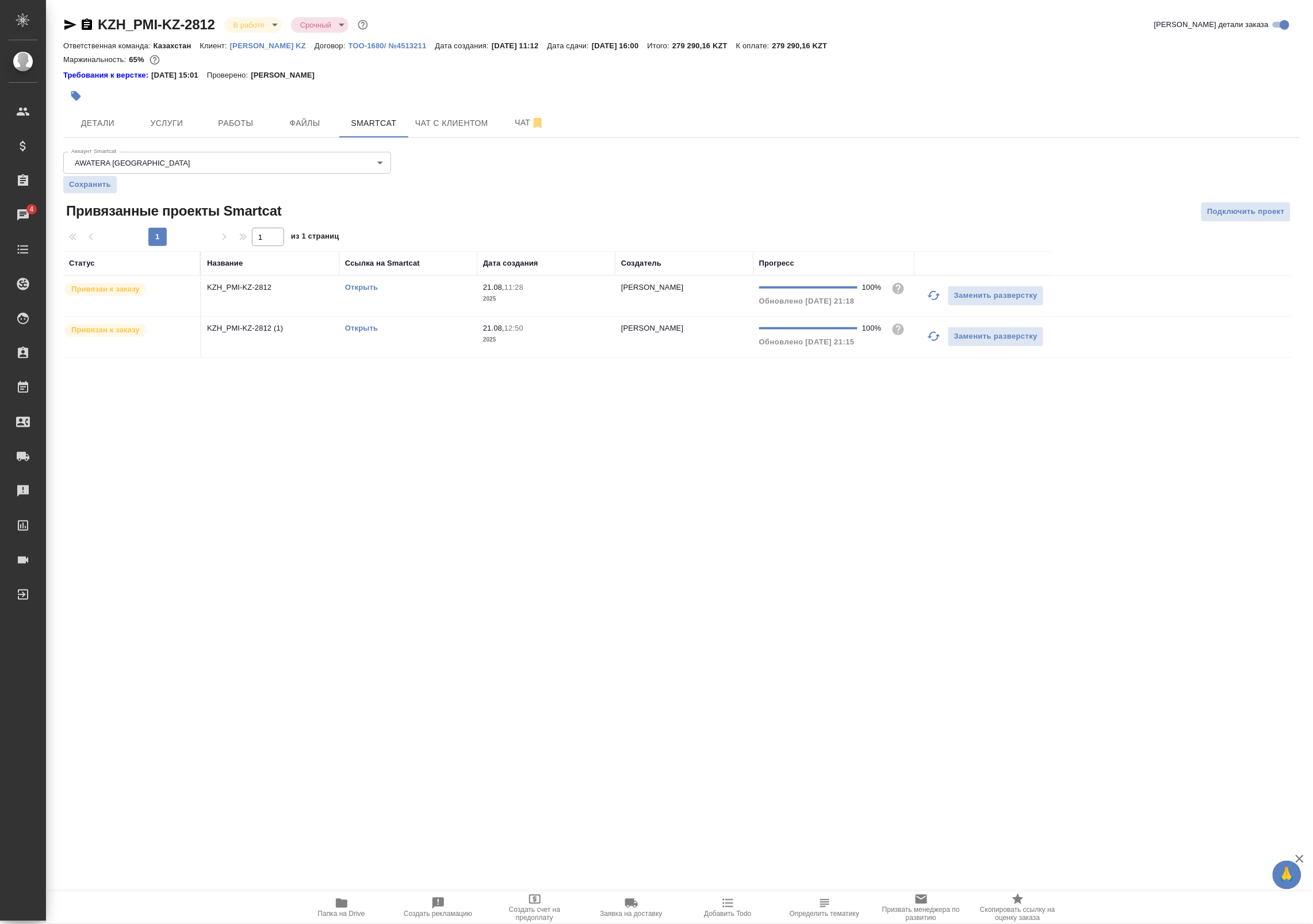
click at [359, 328] on link "Открыть" at bounding box center [361, 328] width 32 height 9
click at [318, 334] on p "KZH_PMI-KZ-2812 (1)" at bounding box center [270, 328] width 126 height 11
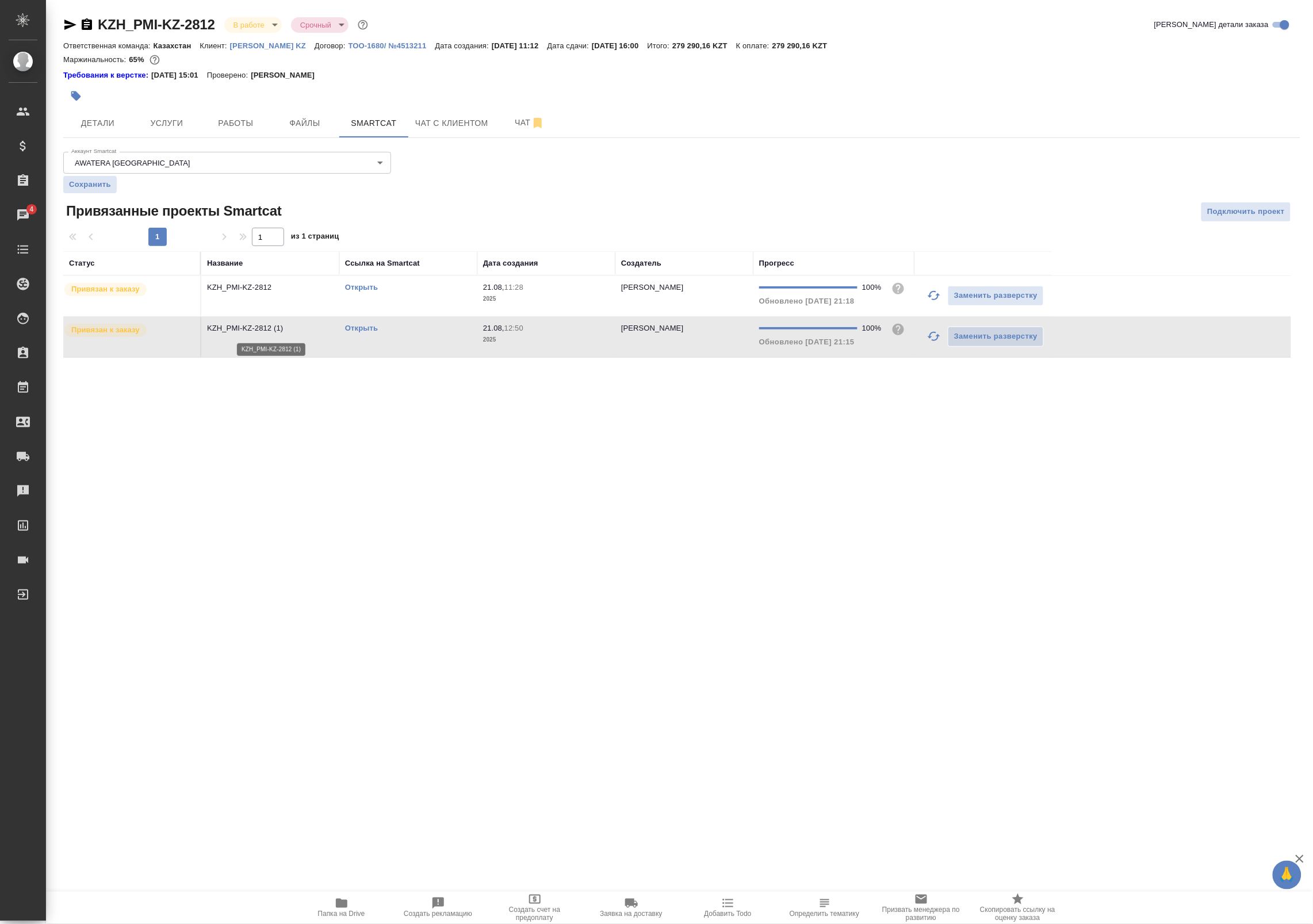
click at [318, 334] on p "KZH_PMI-KZ-2812 (1)" at bounding box center [270, 328] width 126 height 11
click at [71, 24] on icon "button" at bounding box center [70, 25] width 12 height 11
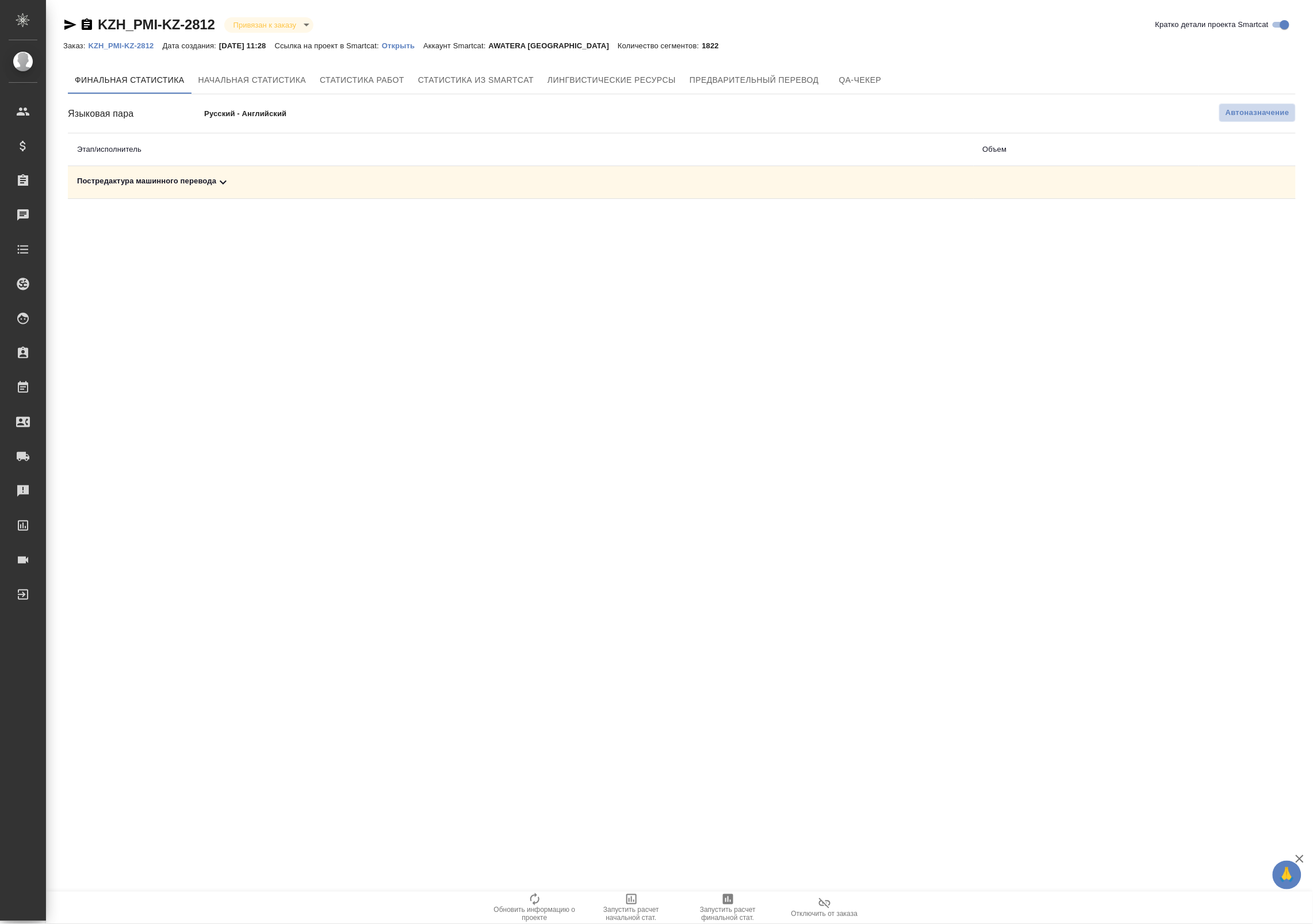
click at [1231, 116] on span "Автоназначение" at bounding box center [1257, 112] width 64 height 11
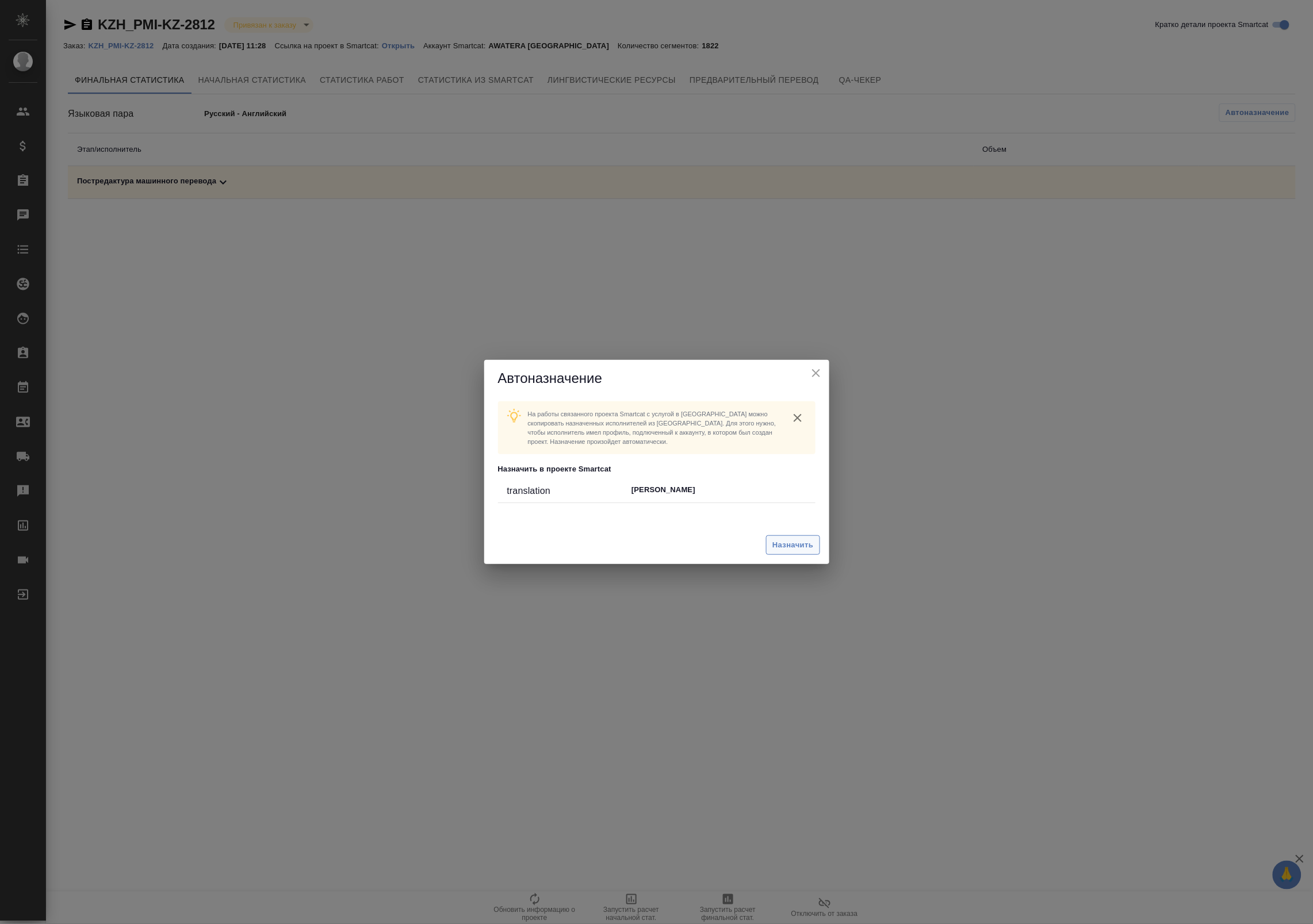
click at [766, 544] on button "Назначить" at bounding box center [792, 545] width 53 height 20
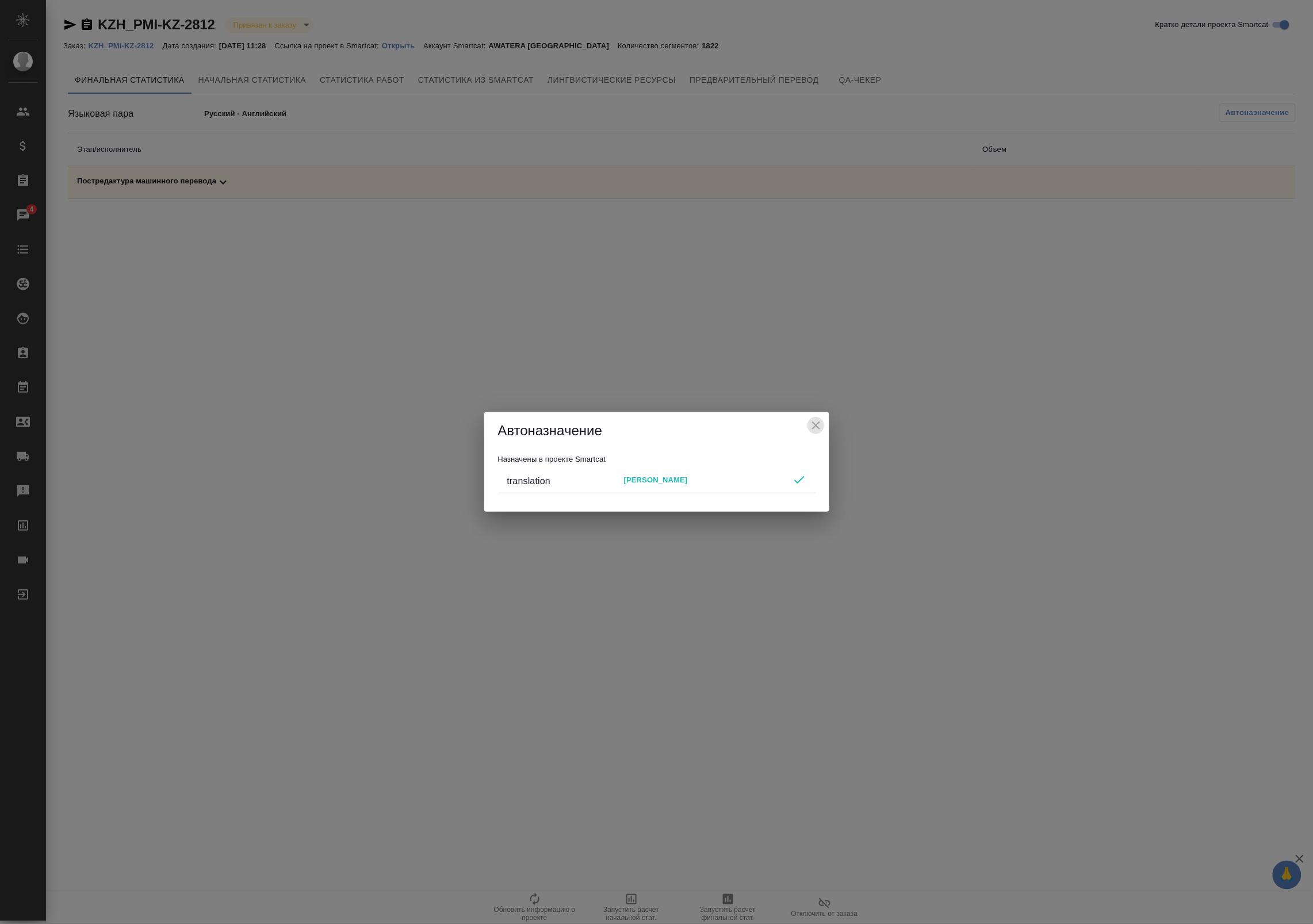
click at [817, 421] on icon "close" at bounding box center [816, 426] width 14 height 14
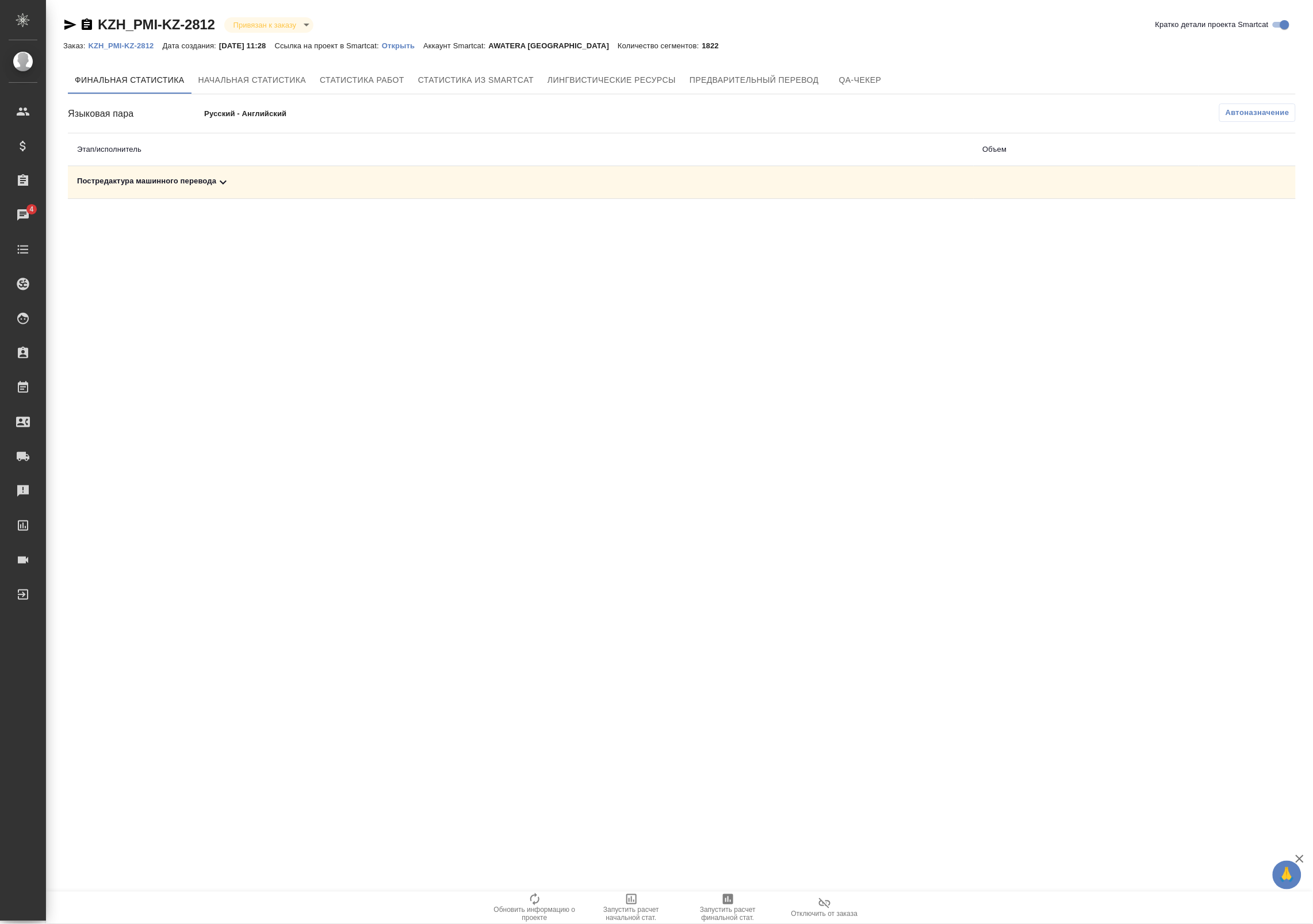
click at [712, 899] on span "Запустить расчет финальной стат." at bounding box center [727, 907] width 82 height 30
click at [1225, 119] on button "Автоназначение" at bounding box center [1257, 112] width 76 height 18
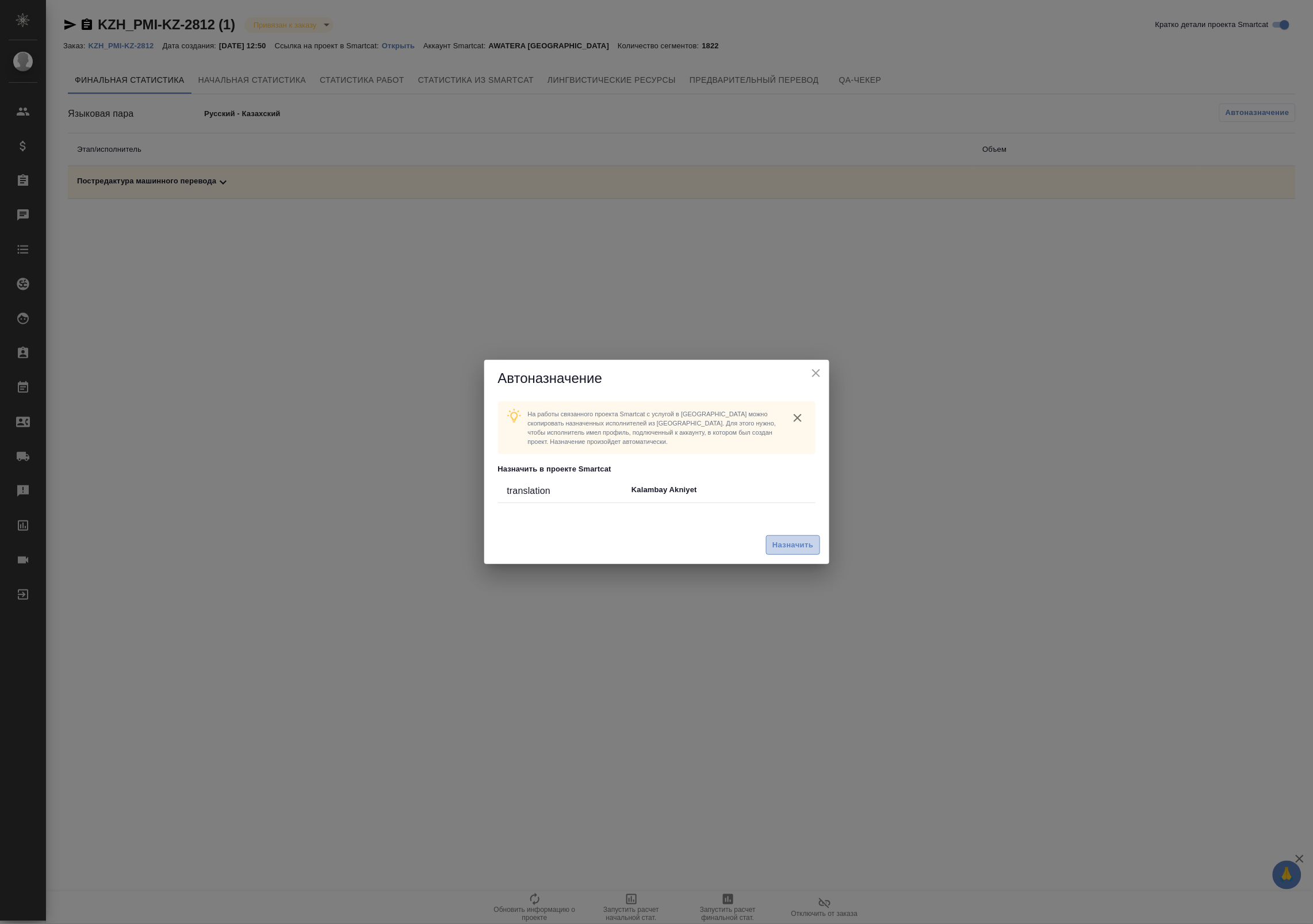
click at [793, 543] on span "Назначить" at bounding box center [792, 545] width 41 height 13
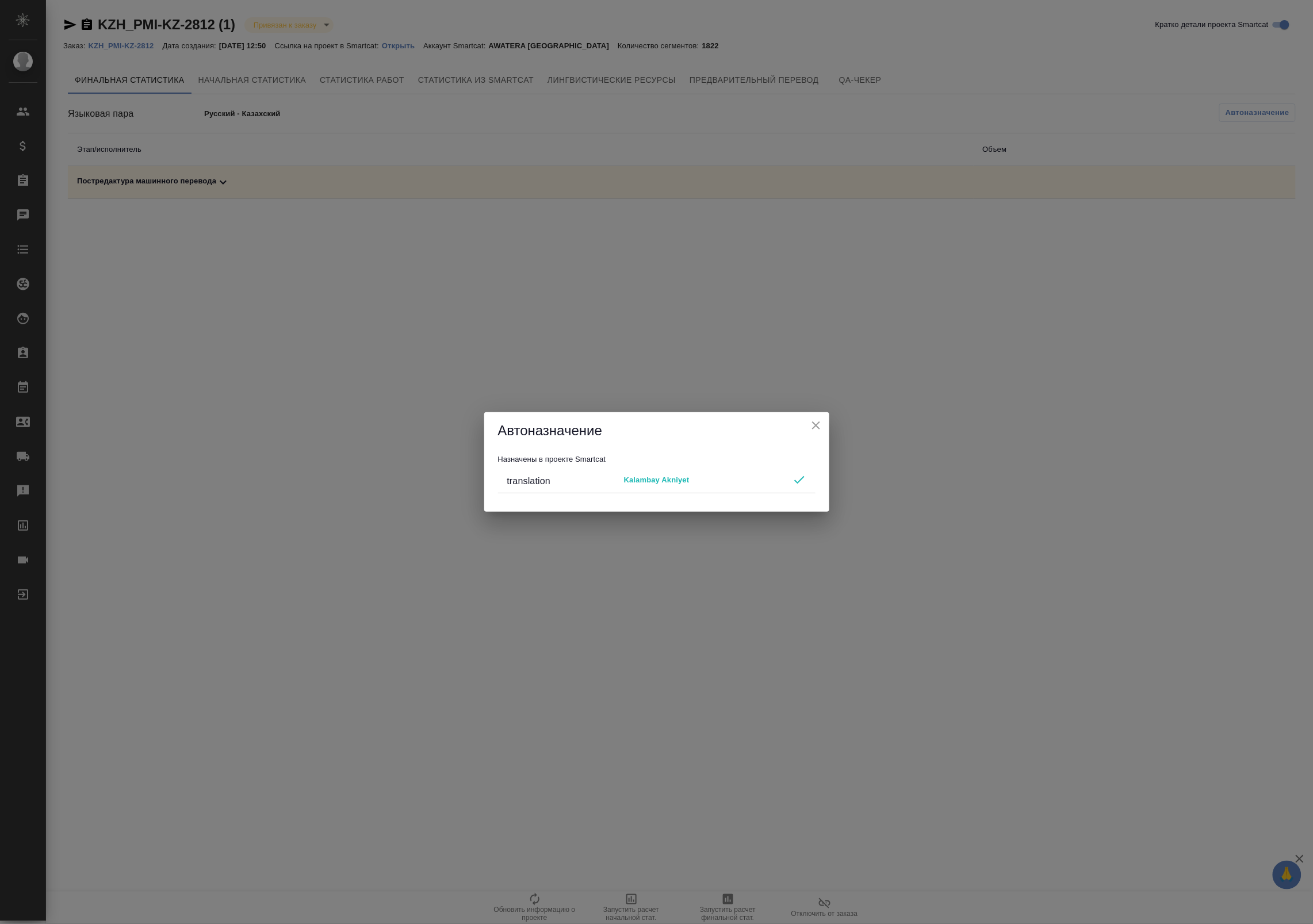
click at [817, 423] on icon "close" at bounding box center [816, 426] width 14 height 14
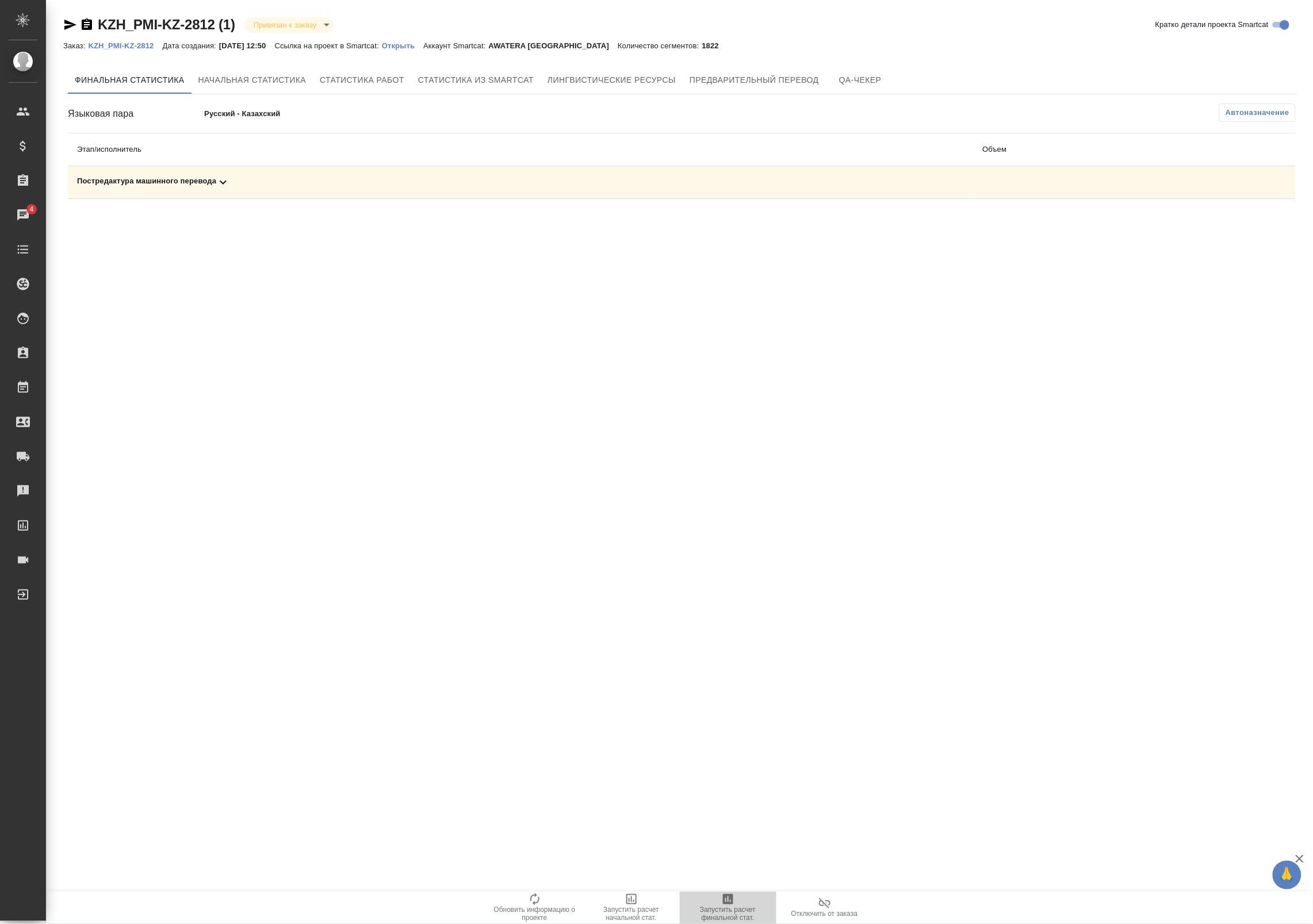
click at [737, 898] on span "Запустить расчет финальной стат." at bounding box center [727, 907] width 82 height 30
